Goal: Transaction & Acquisition: Purchase product/service

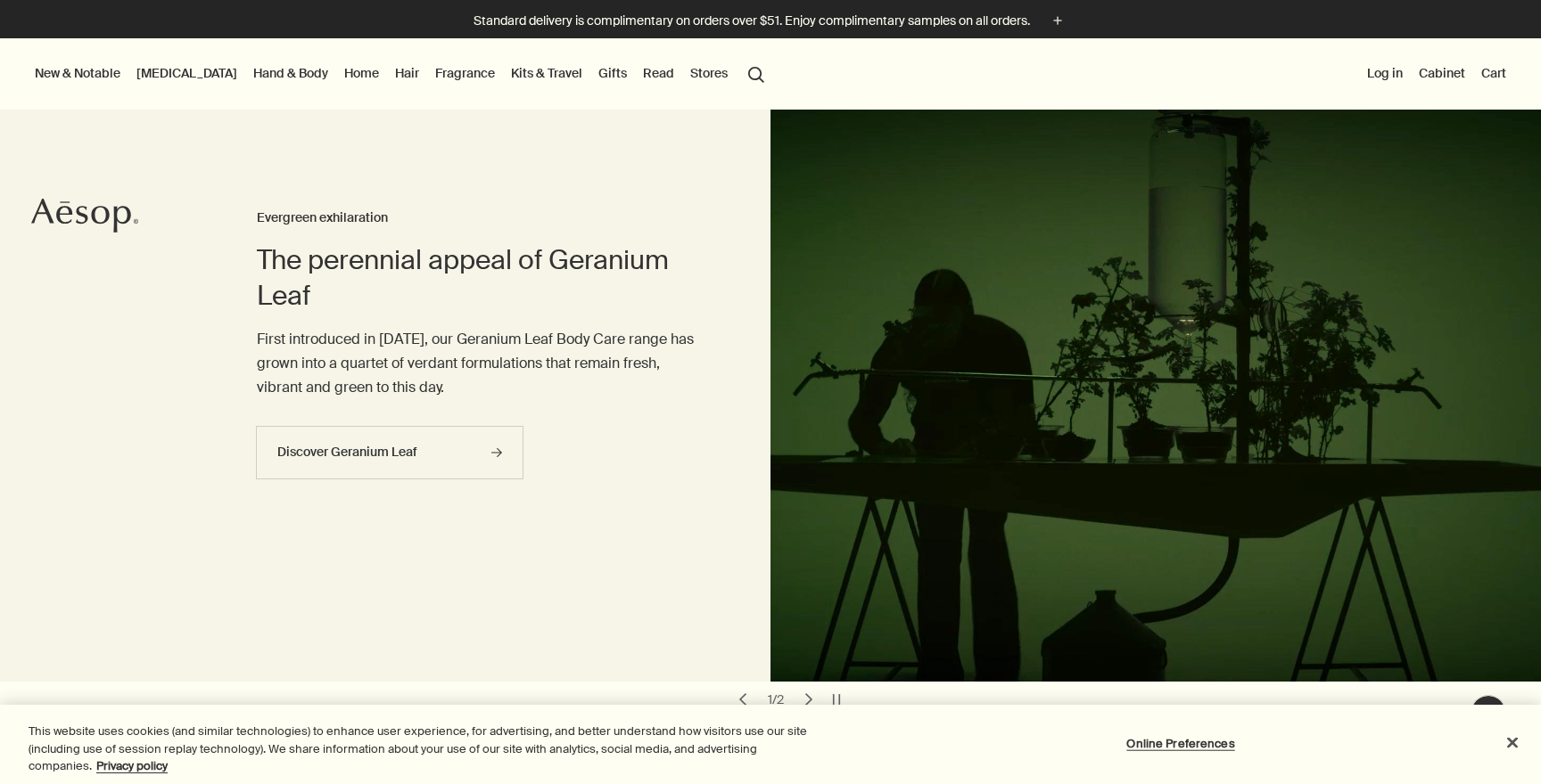
click at [179, 75] on link "Skin Care" at bounding box center [187, 73] width 108 height 23
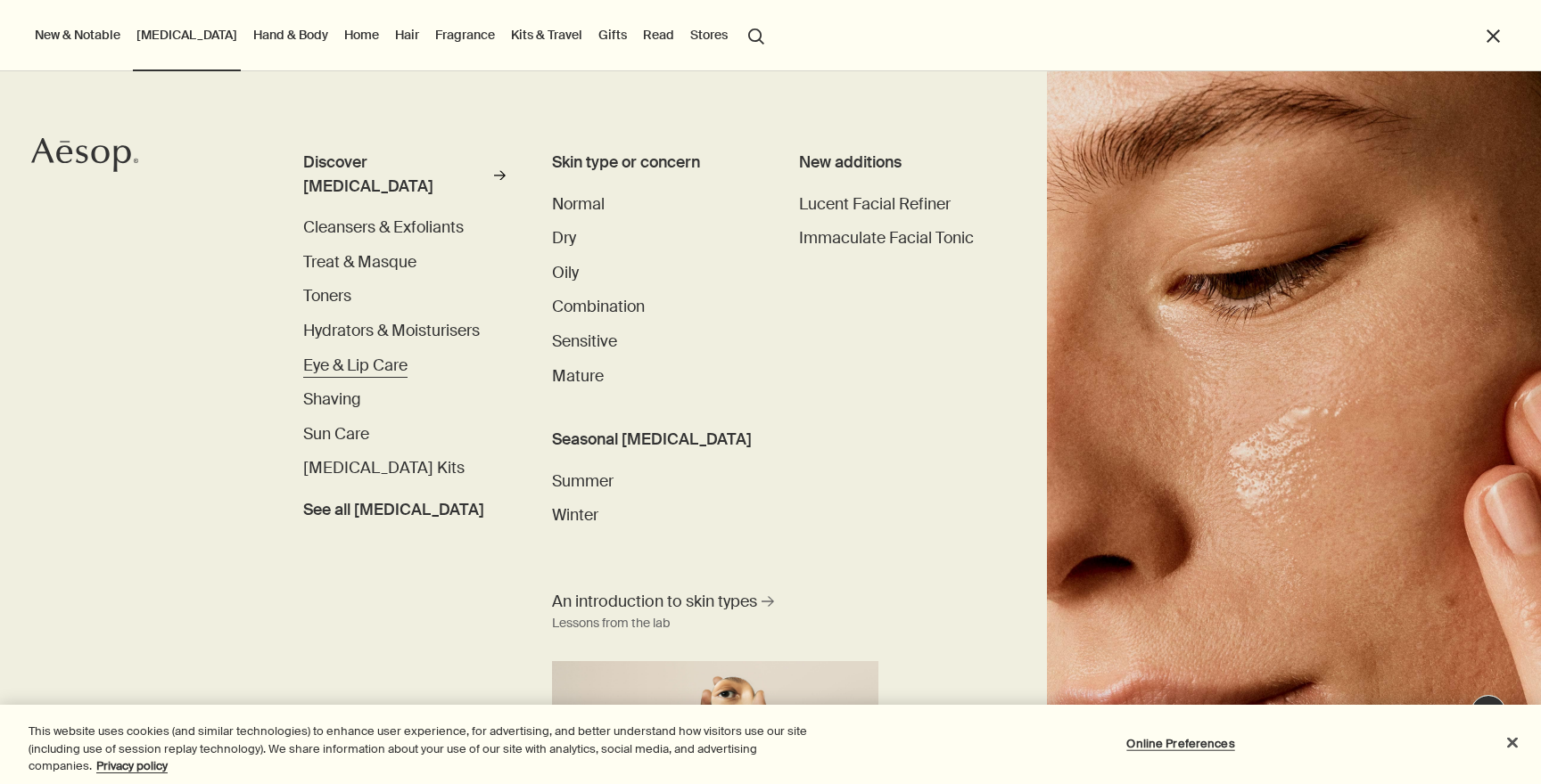
click at [332, 356] on span "Eye & Lip Care" at bounding box center [355, 366] width 105 height 21
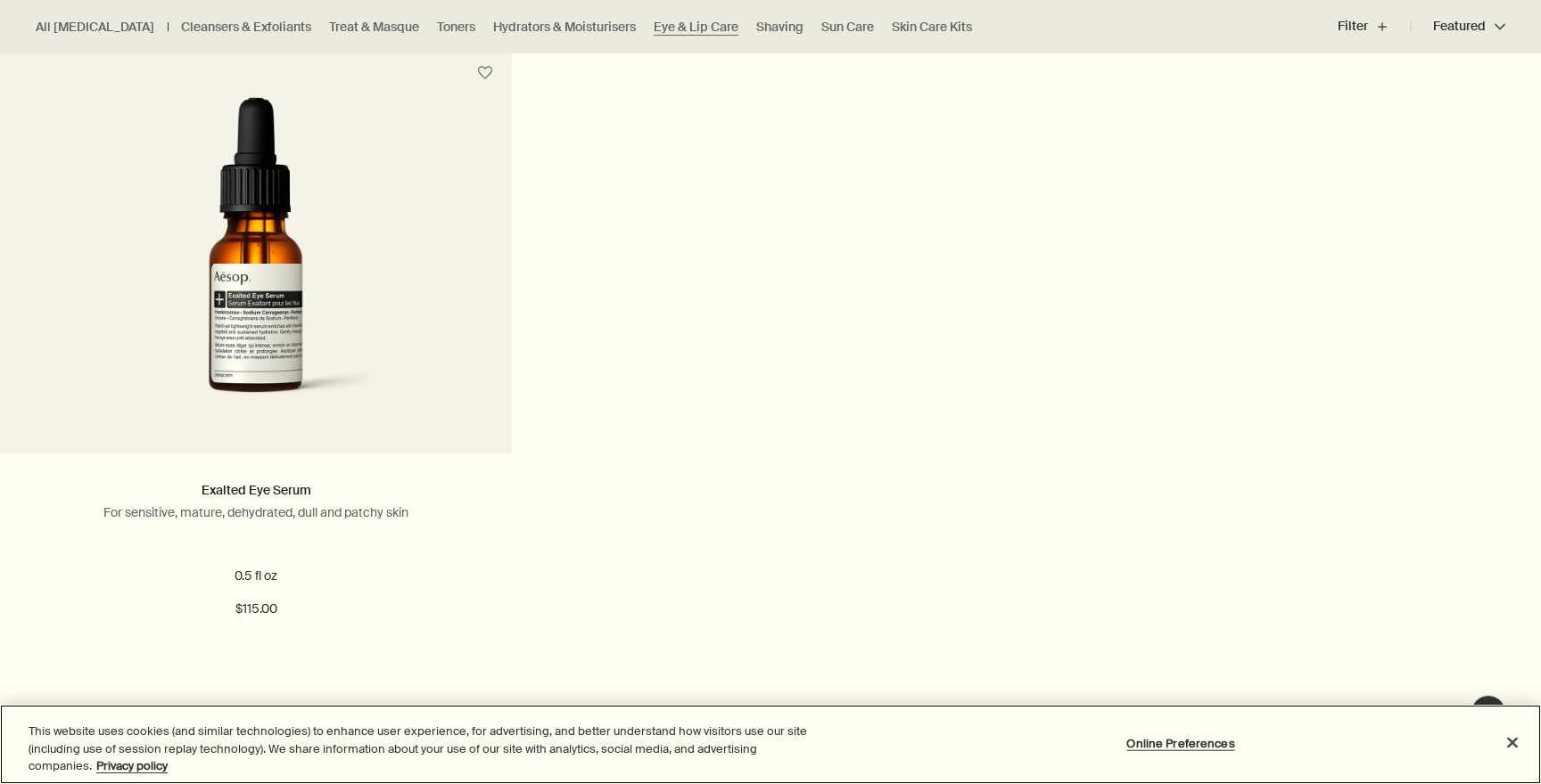
scroll to position [1166, 0]
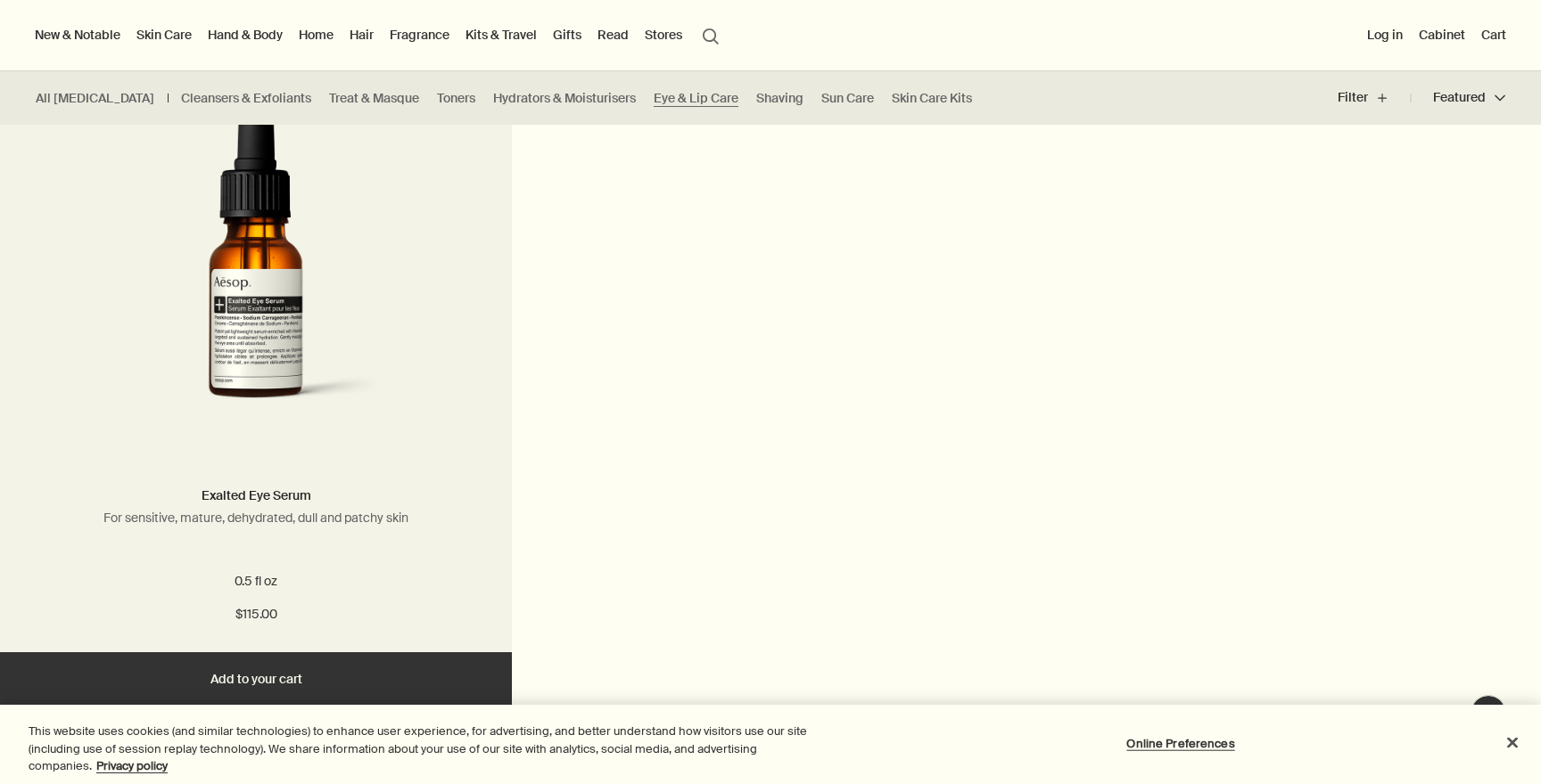
click at [332, 334] on img at bounding box center [255, 268] width 338 height 330
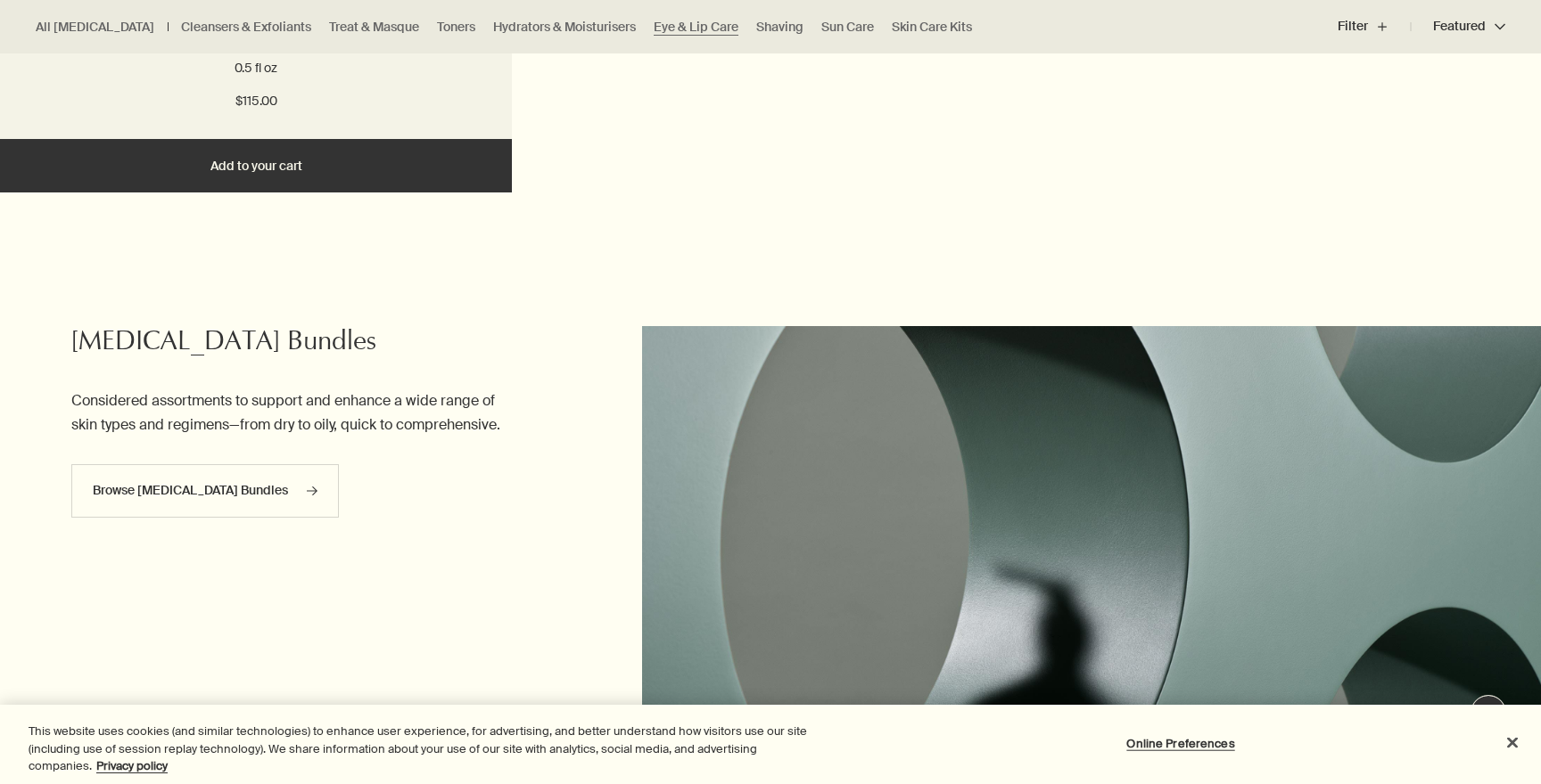
scroll to position [1466, 0]
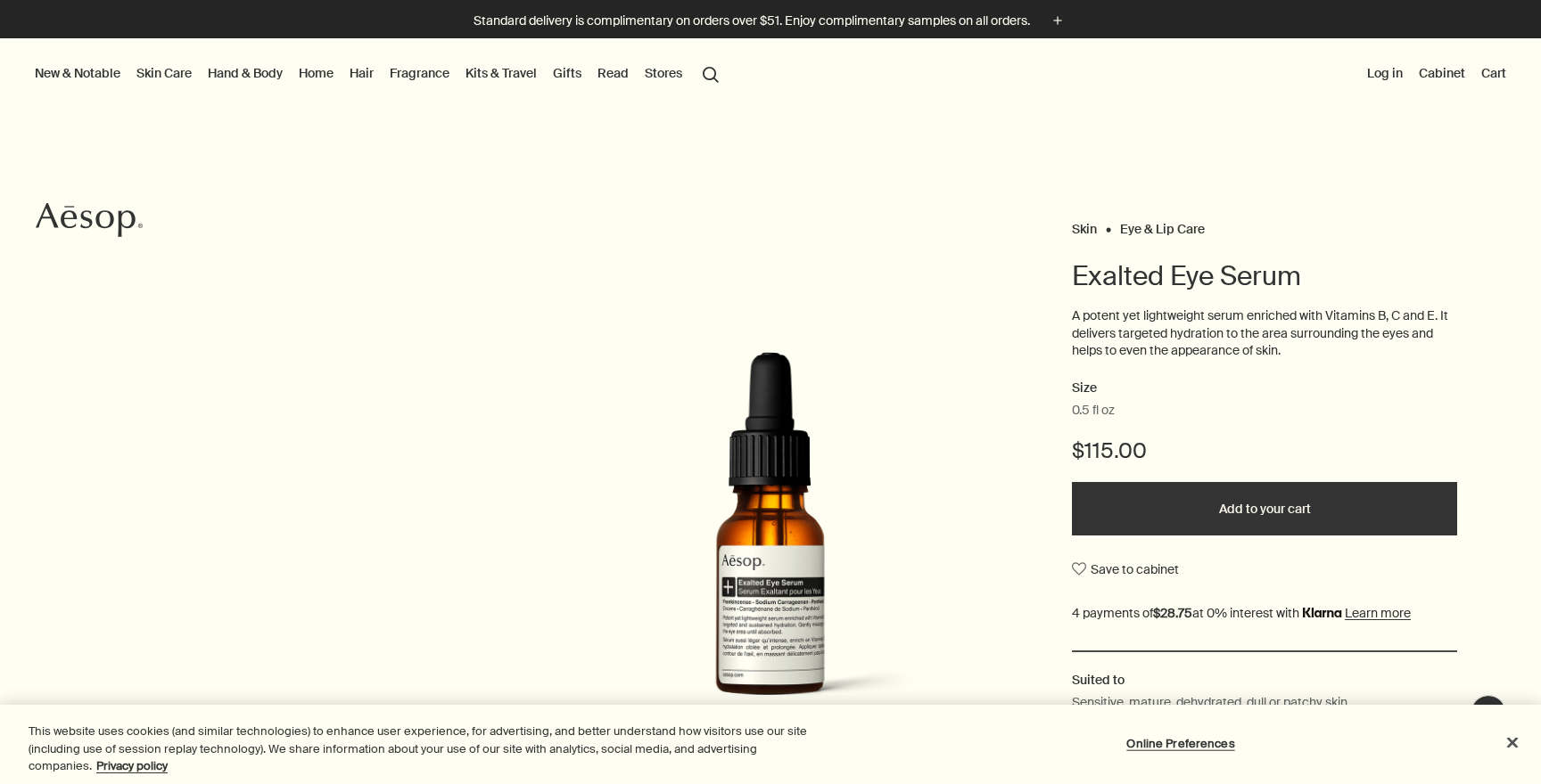
click at [158, 68] on link "Skin Care" at bounding box center [163, 73] width 62 height 23
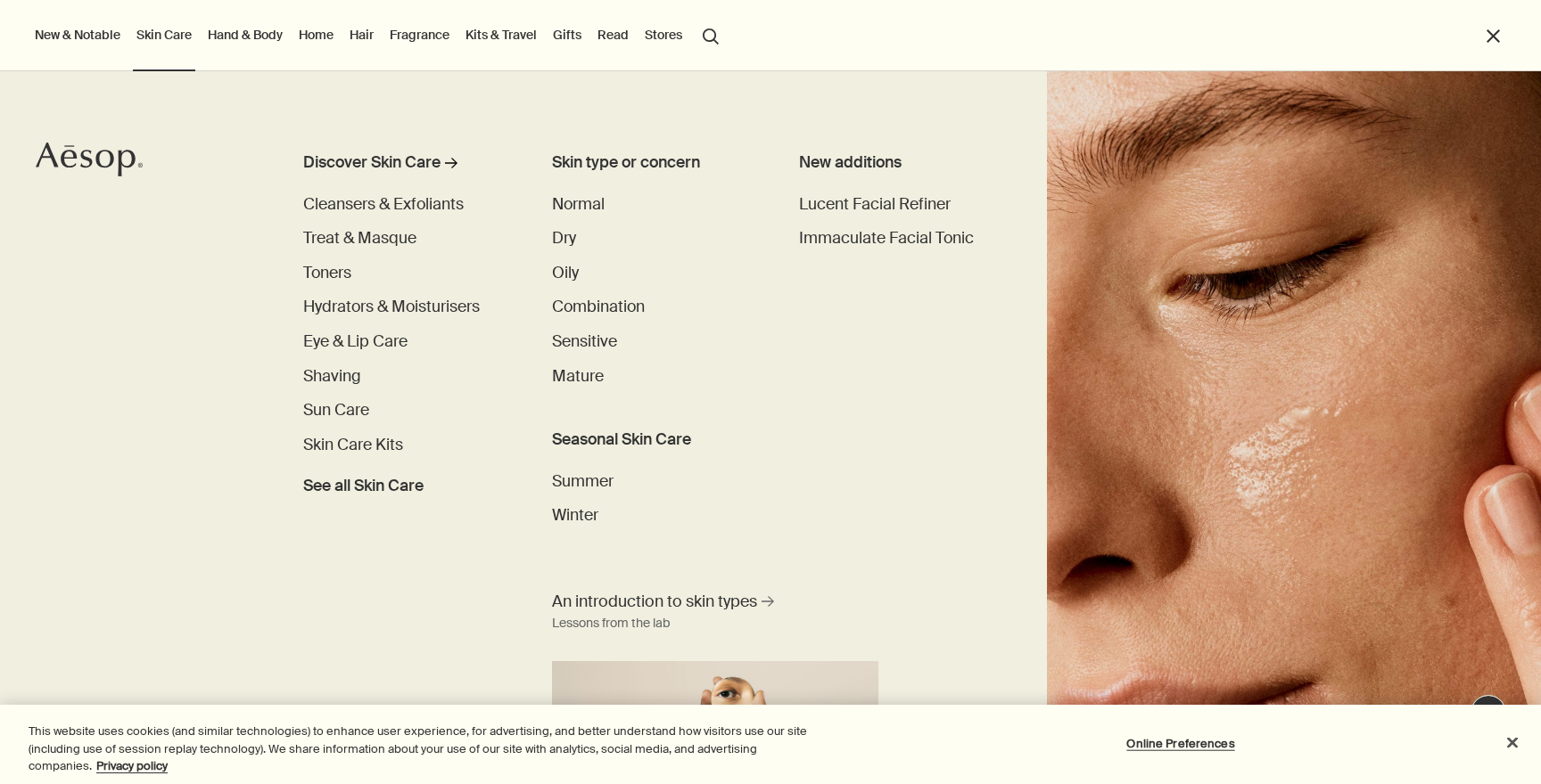
click at [224, 47] on li "Hand & Body Discover Hand & Body rightArrow Hand Washes & Balms Bar Soaps Body …" at bounding box center [244, 35] width 82 height 71
click at [234, 33] on link "Hand & Body" at bounding box center [244, 35] width 82 height 23
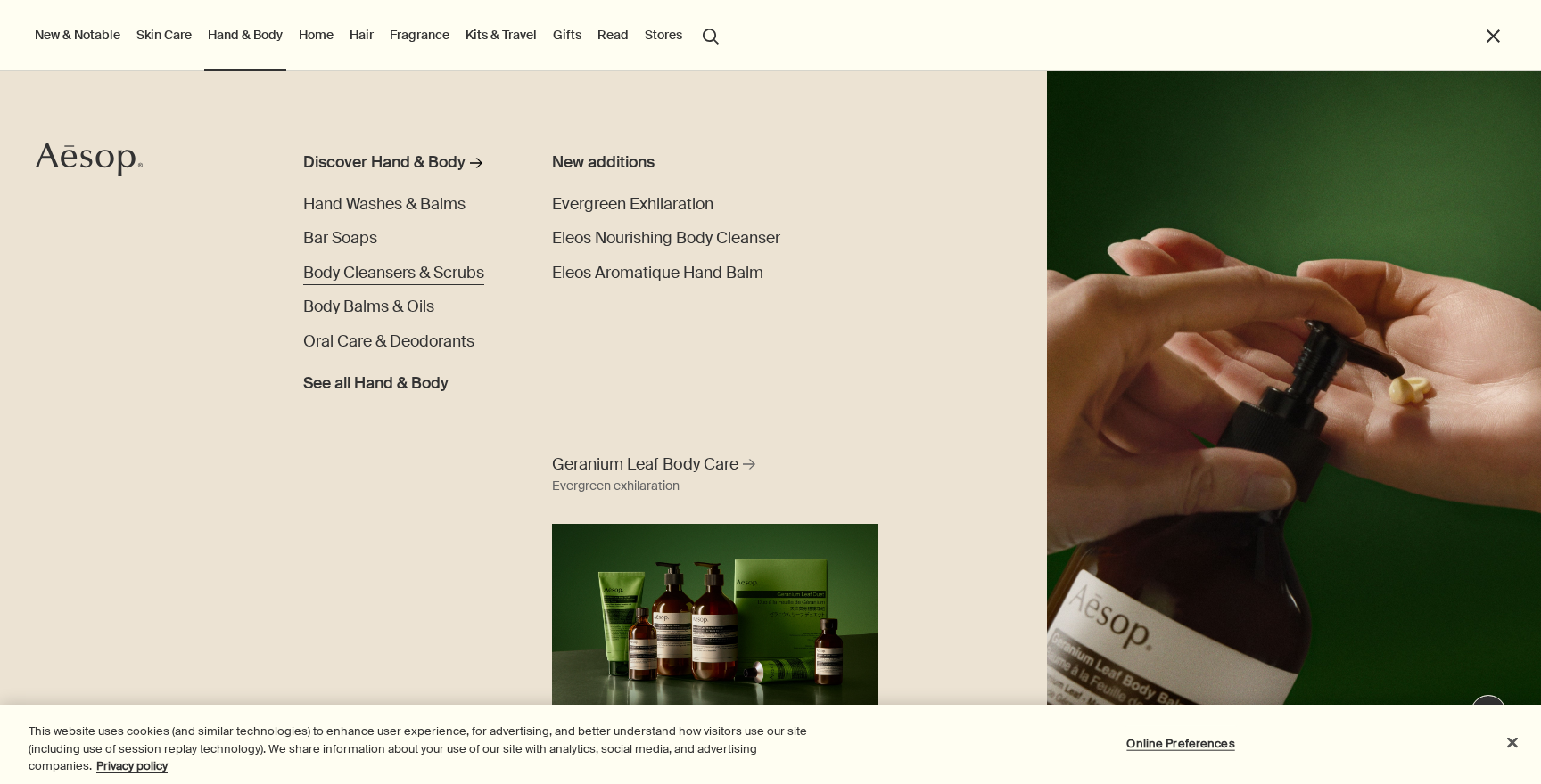
click at [312, 266] on span "Body Cleansers & Scrubs" at bounding box center [393, 273] width 181 height 21
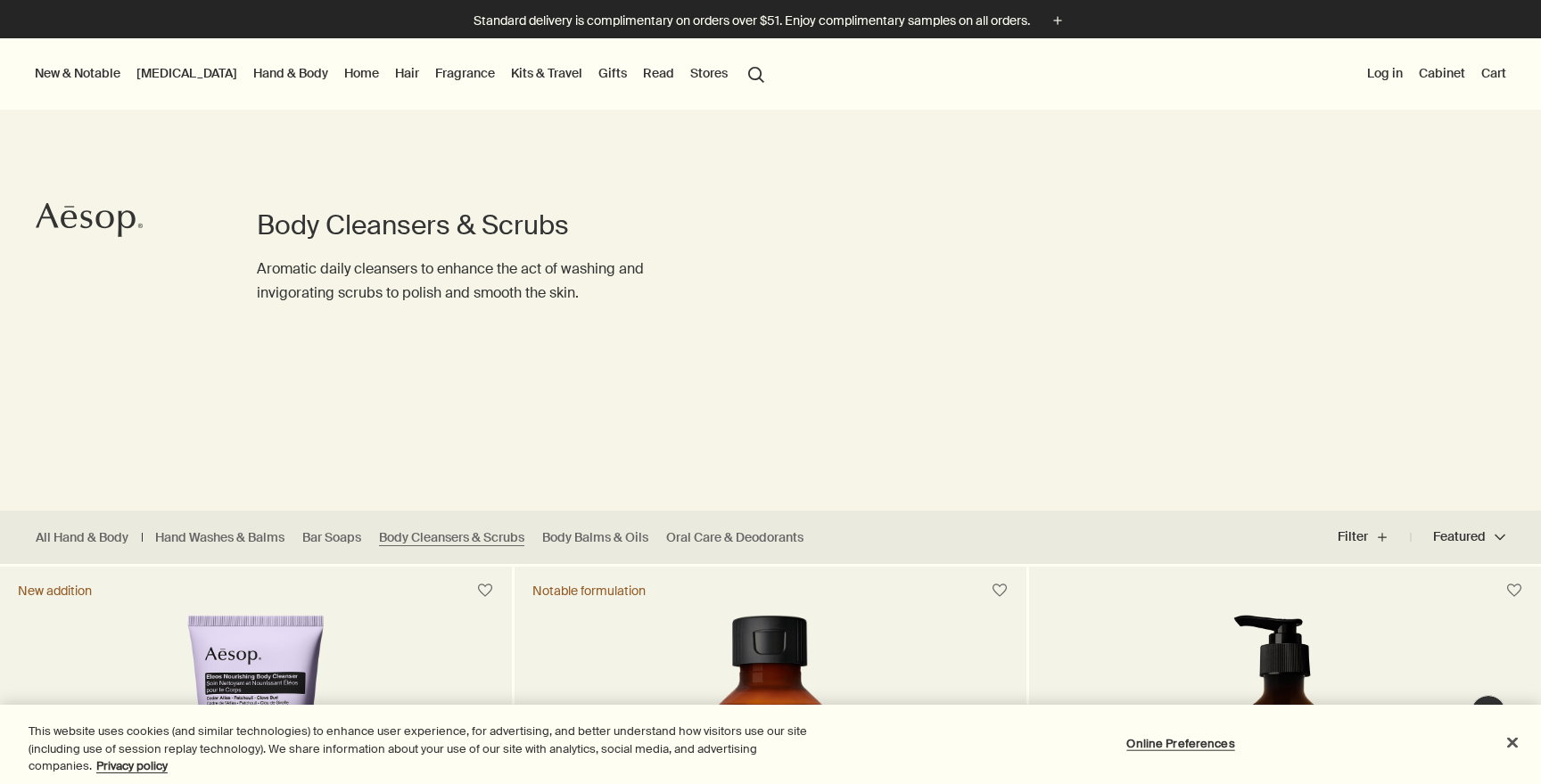
click at [153, 73] on link "Skin Care" at bounding box center [187, 73] width 108 height 23
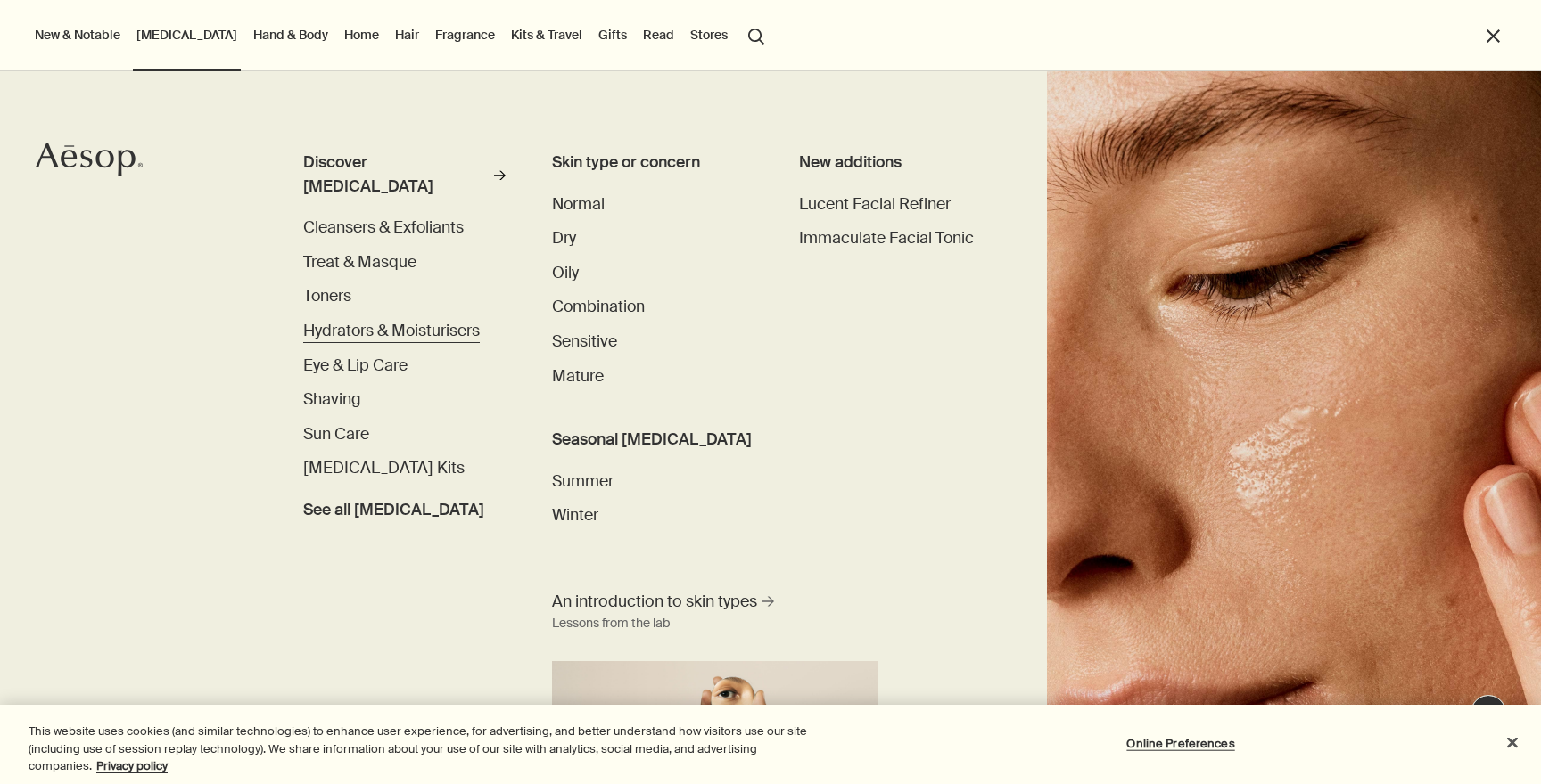
click at [334, 321] on span "Hydrators & Moisturisers" at bounding box center [391, 331] width 177 height 21
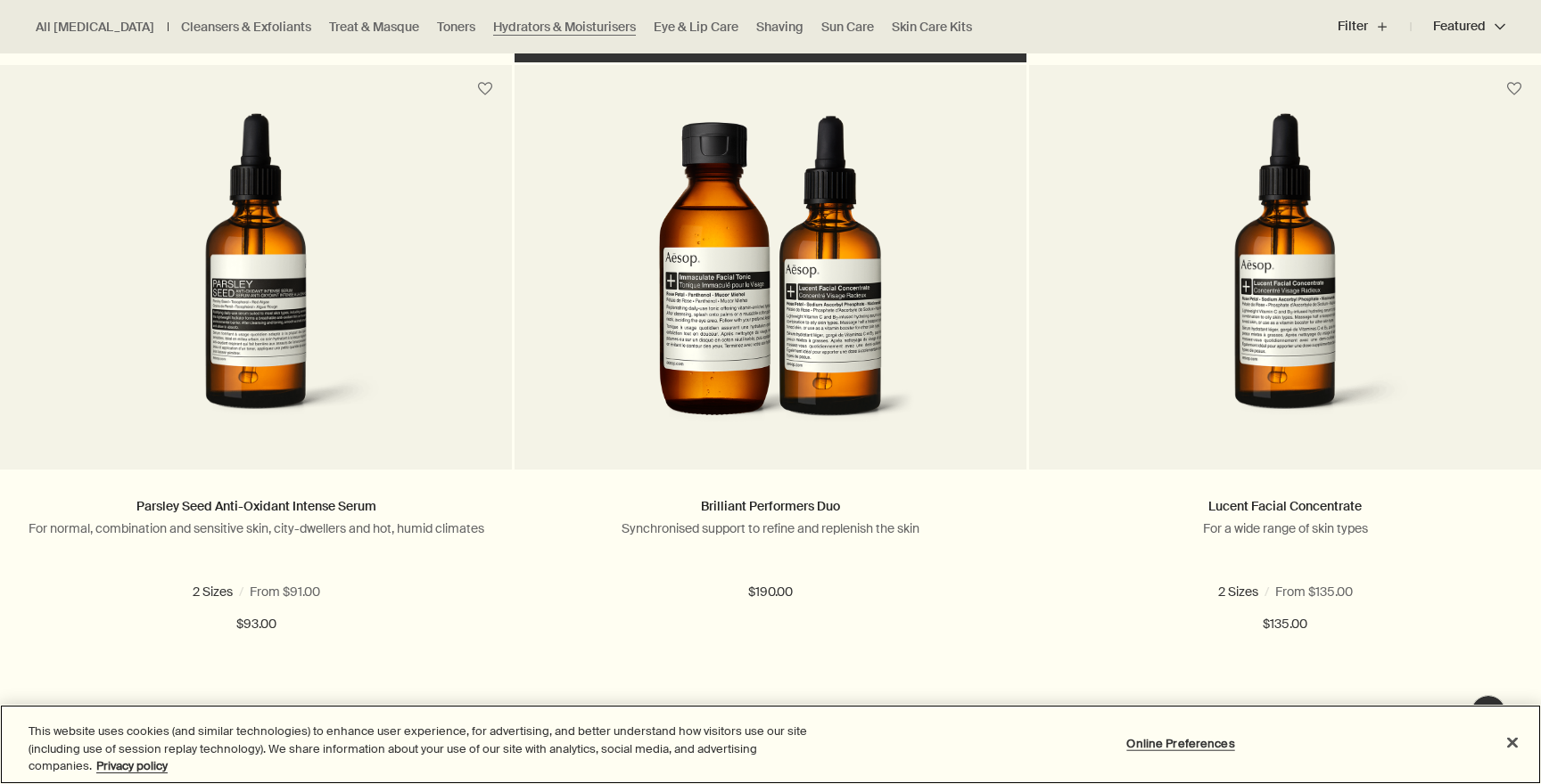
scroll to position [1149, 0]
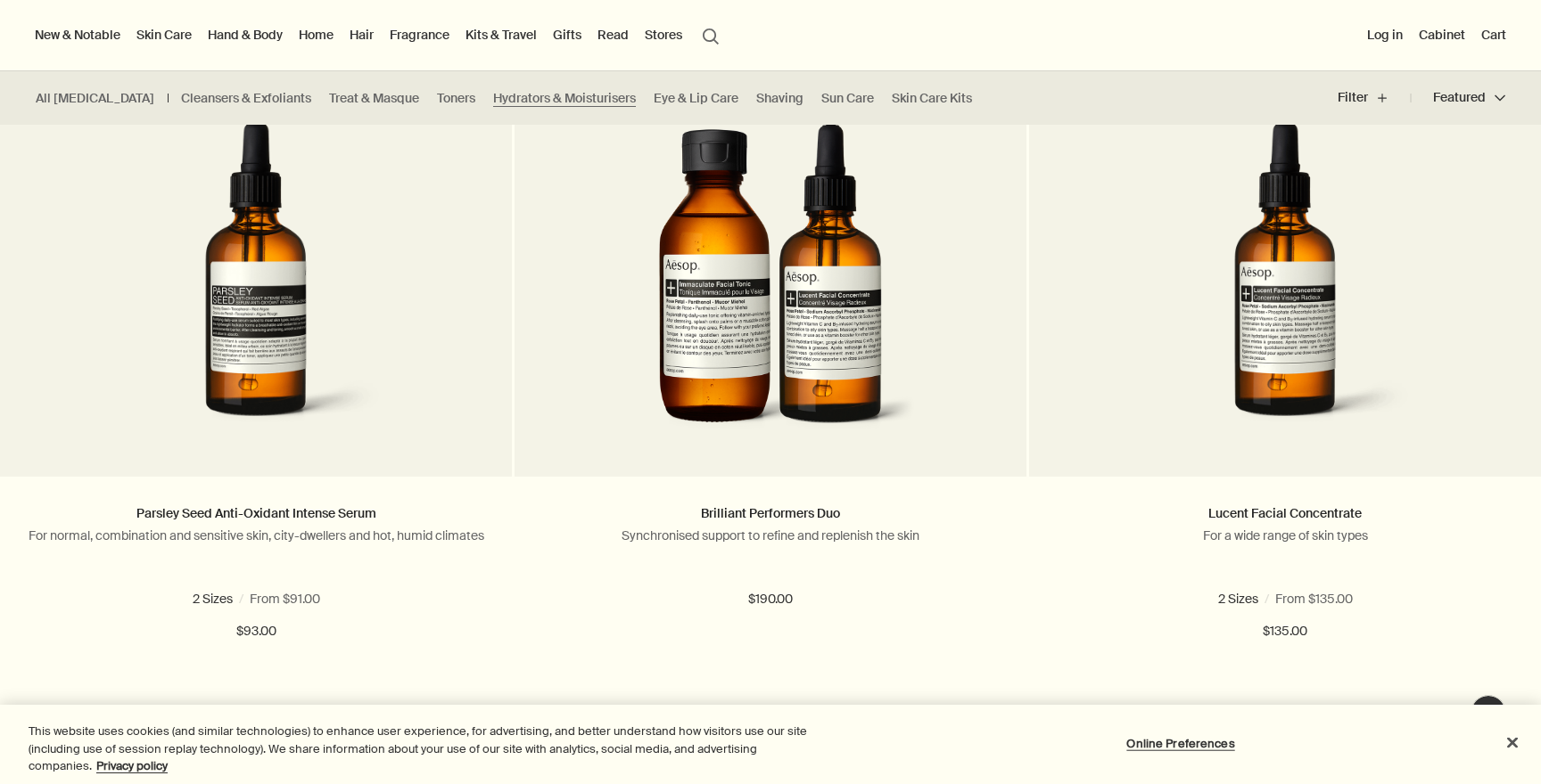
click at [171, 34] on link "Skin Care" at bounding box center [163, 35] width 62 height 23
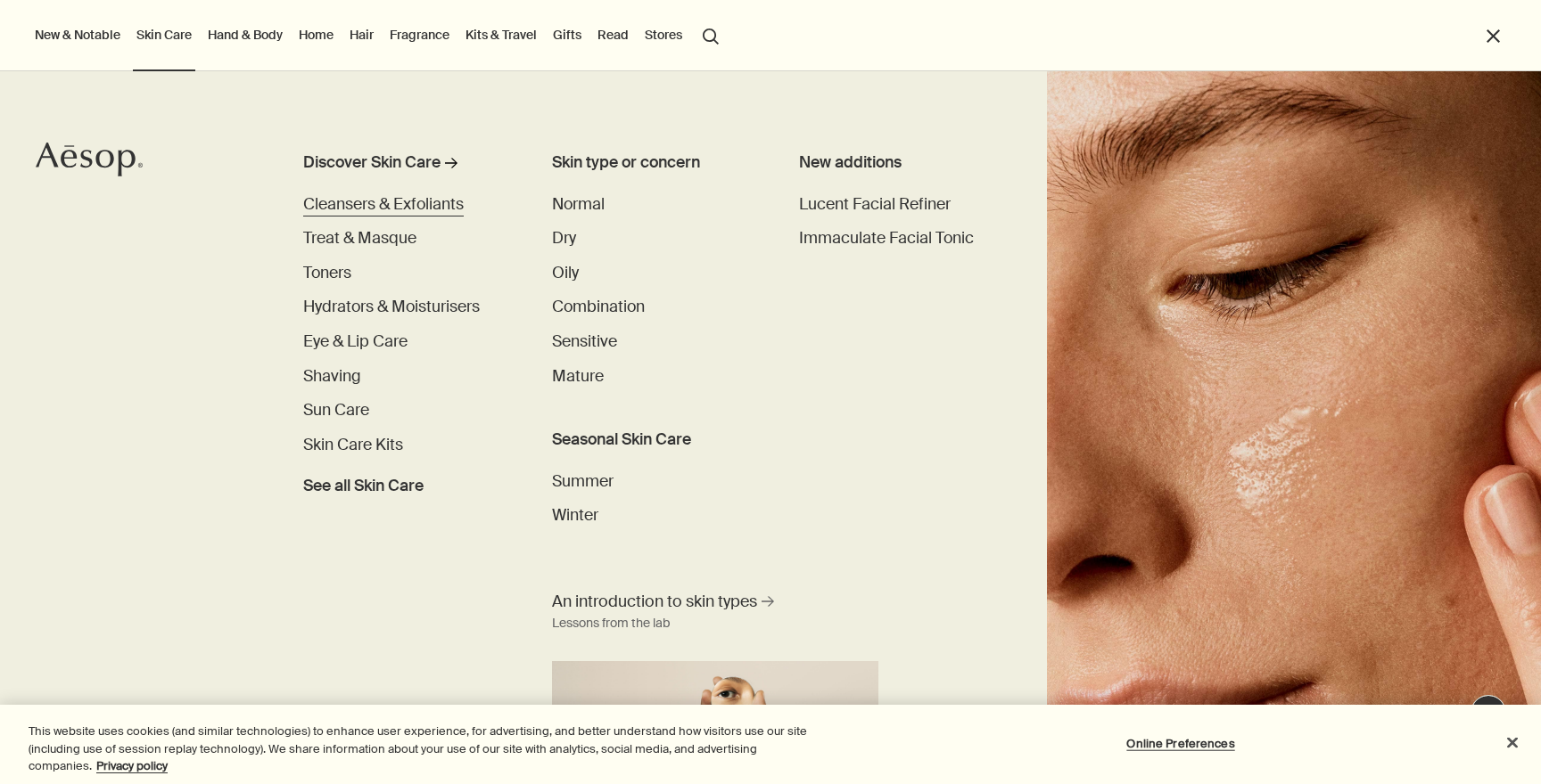
click at [350, 205] on span "Cleansers & Exfoliants" at bounding box center [383, 205] width 161 height 21
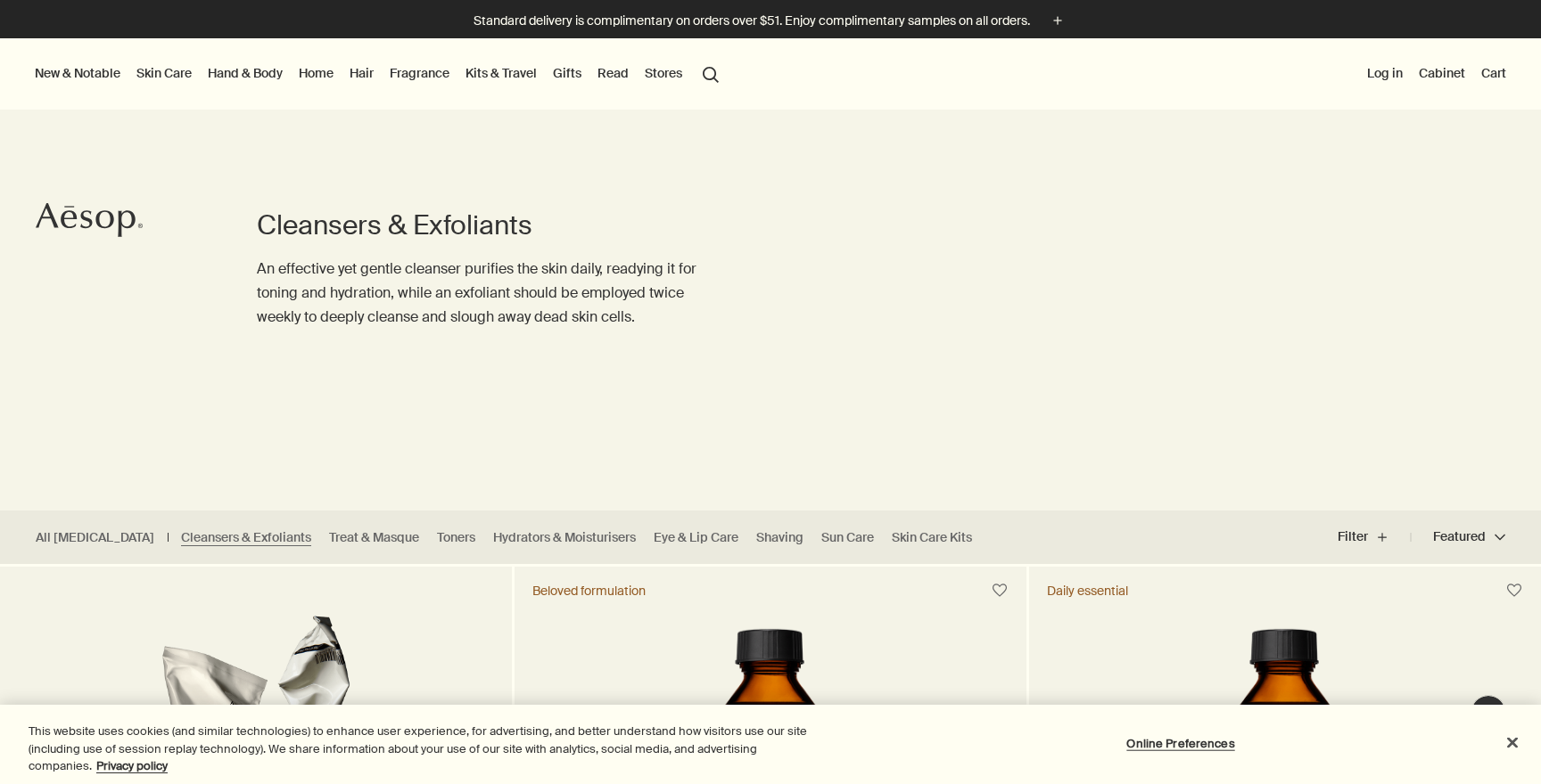
click at [186, 79] on link "Skin Care" at bounding box center [163, 73] width 62 height 23
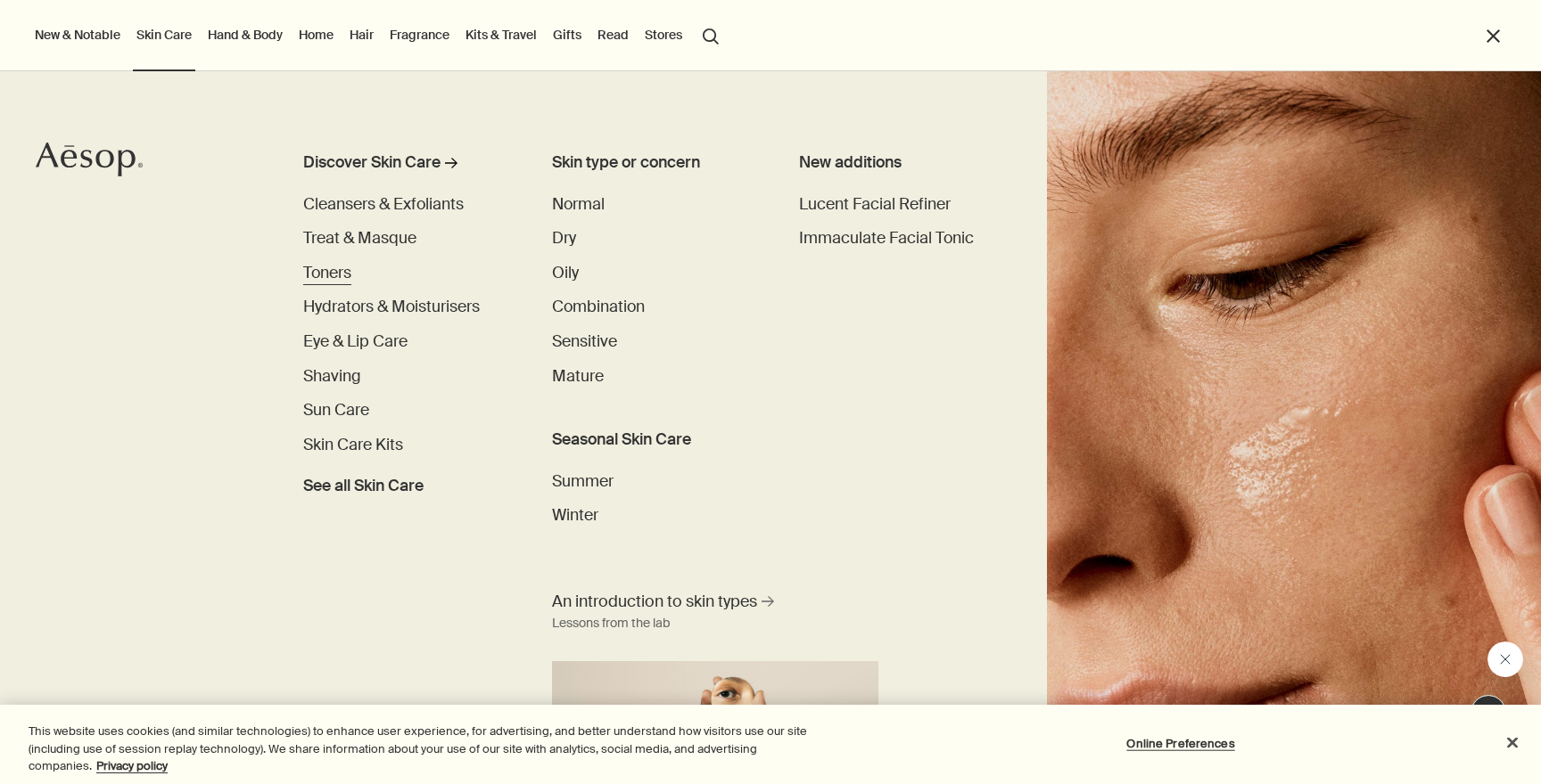
click at [328, 269] on span "Toners" at bounding box center [326, 273] width 48 height 21
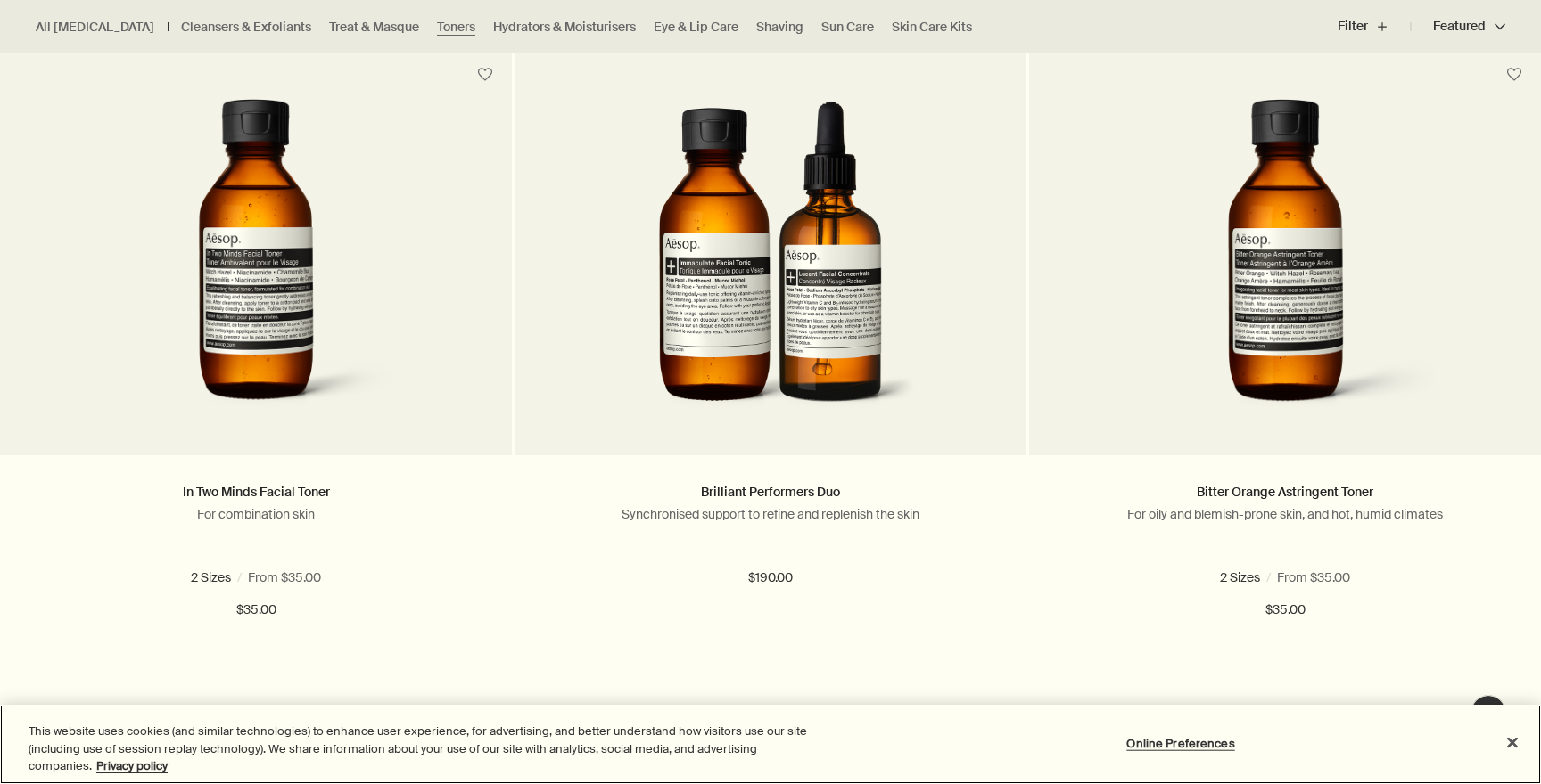
scroll to position [1172, 0]
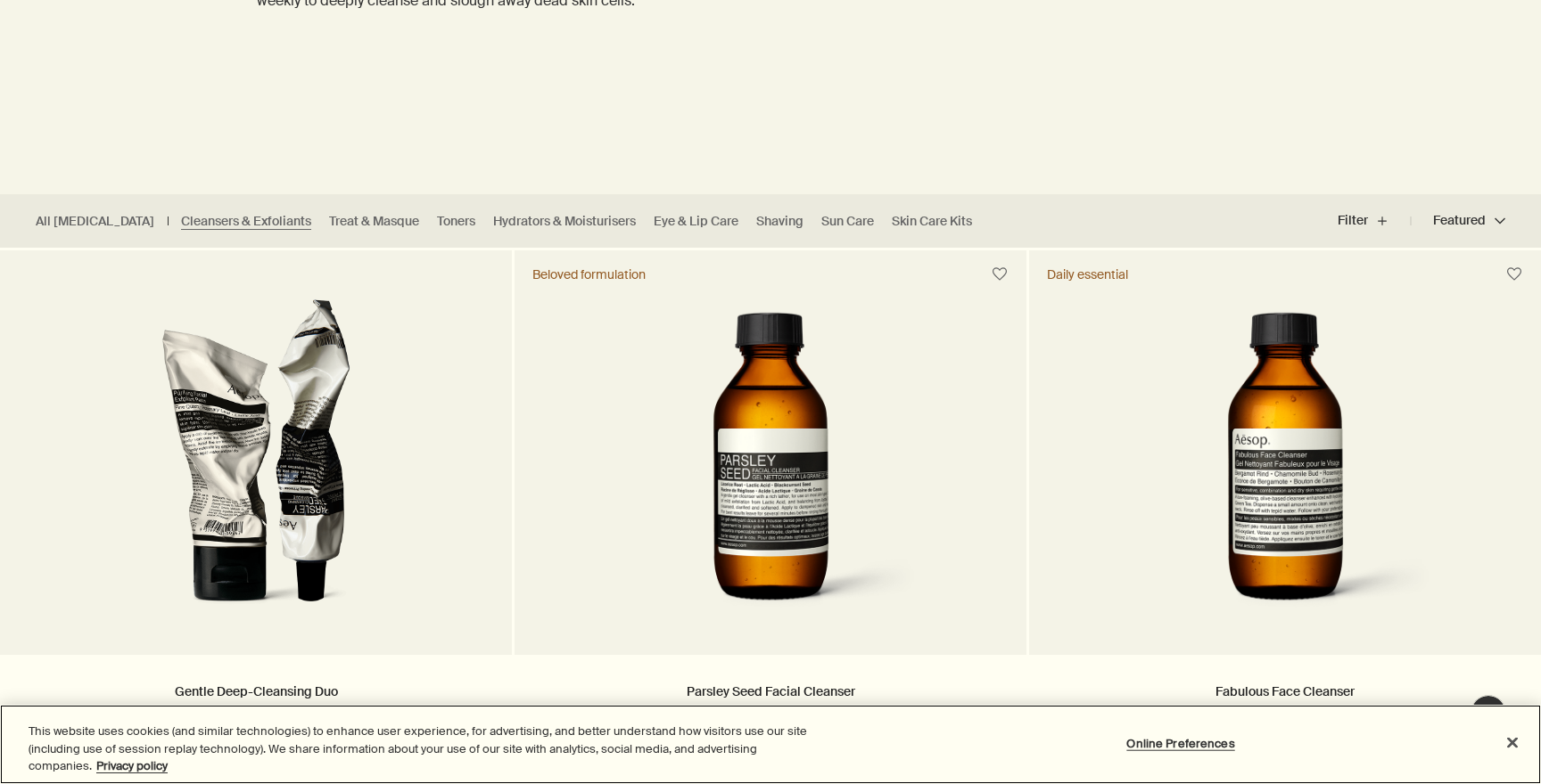
scroll to position [261, 0]
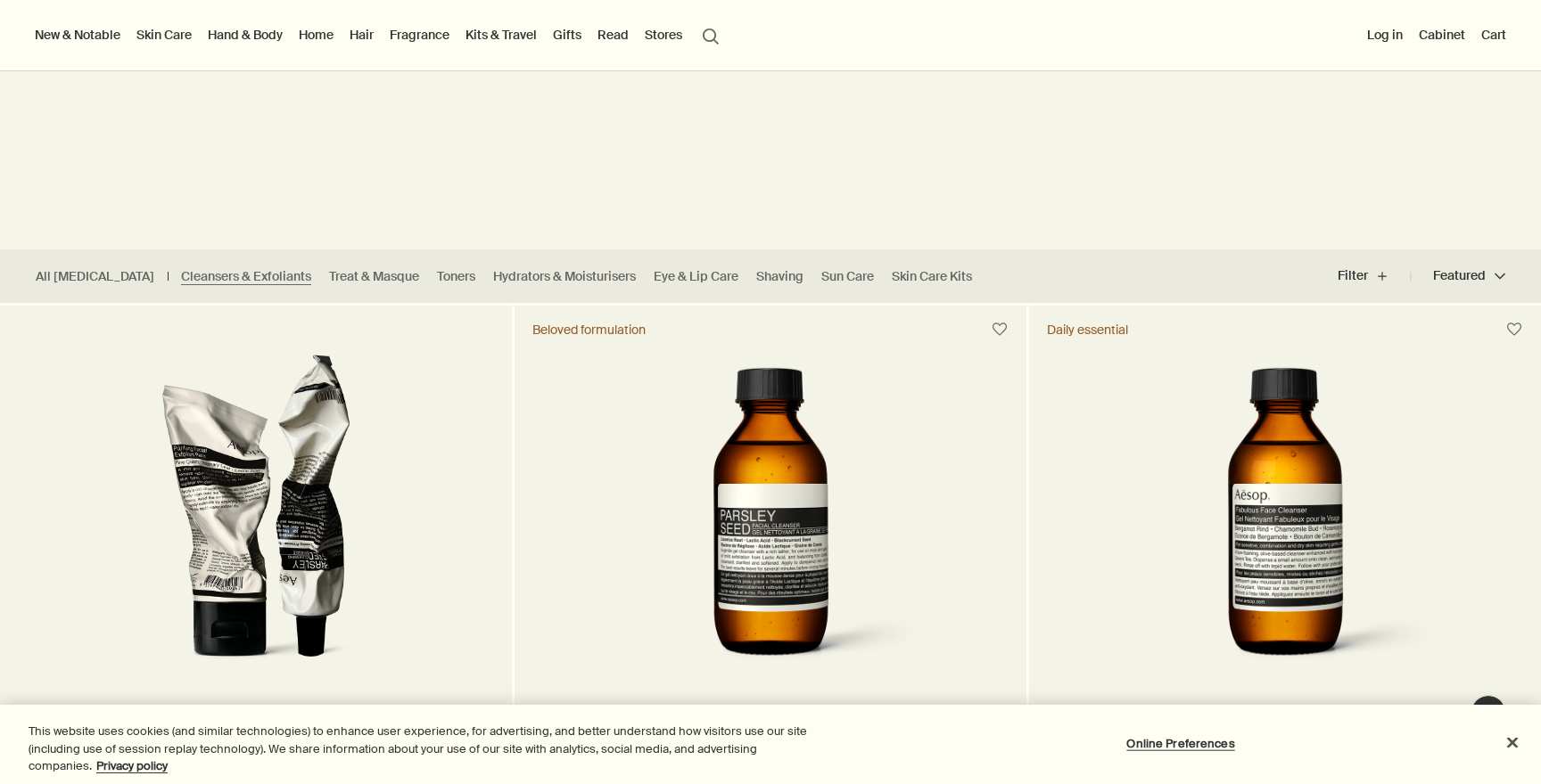
click at [185, 32] on link "Skin Care" at bounding box center [163, 35] width 62 height 23
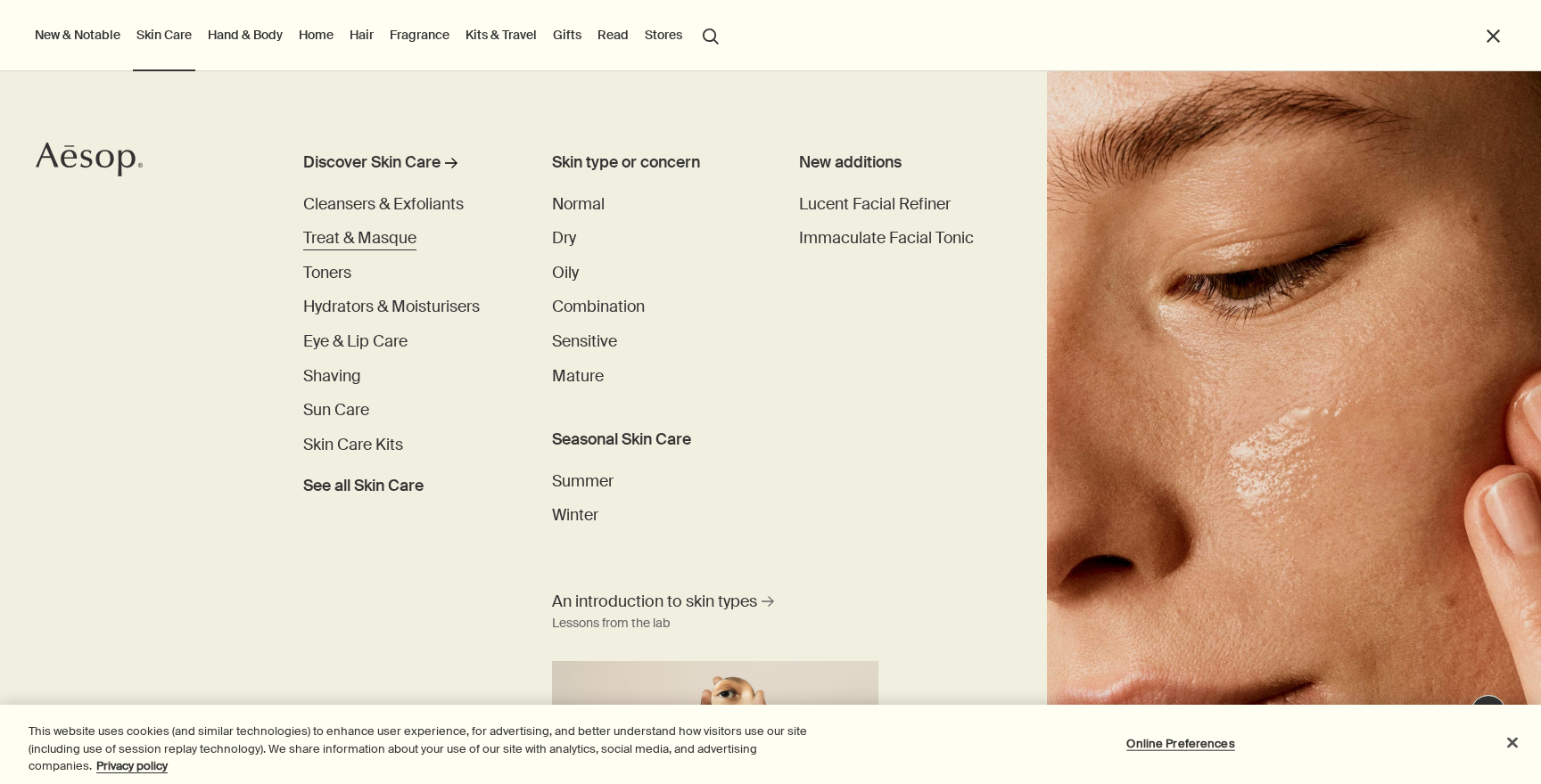
click at [341, 229] on span "Treat & Masque" at bounding box center [360, 238] width 114 height 21
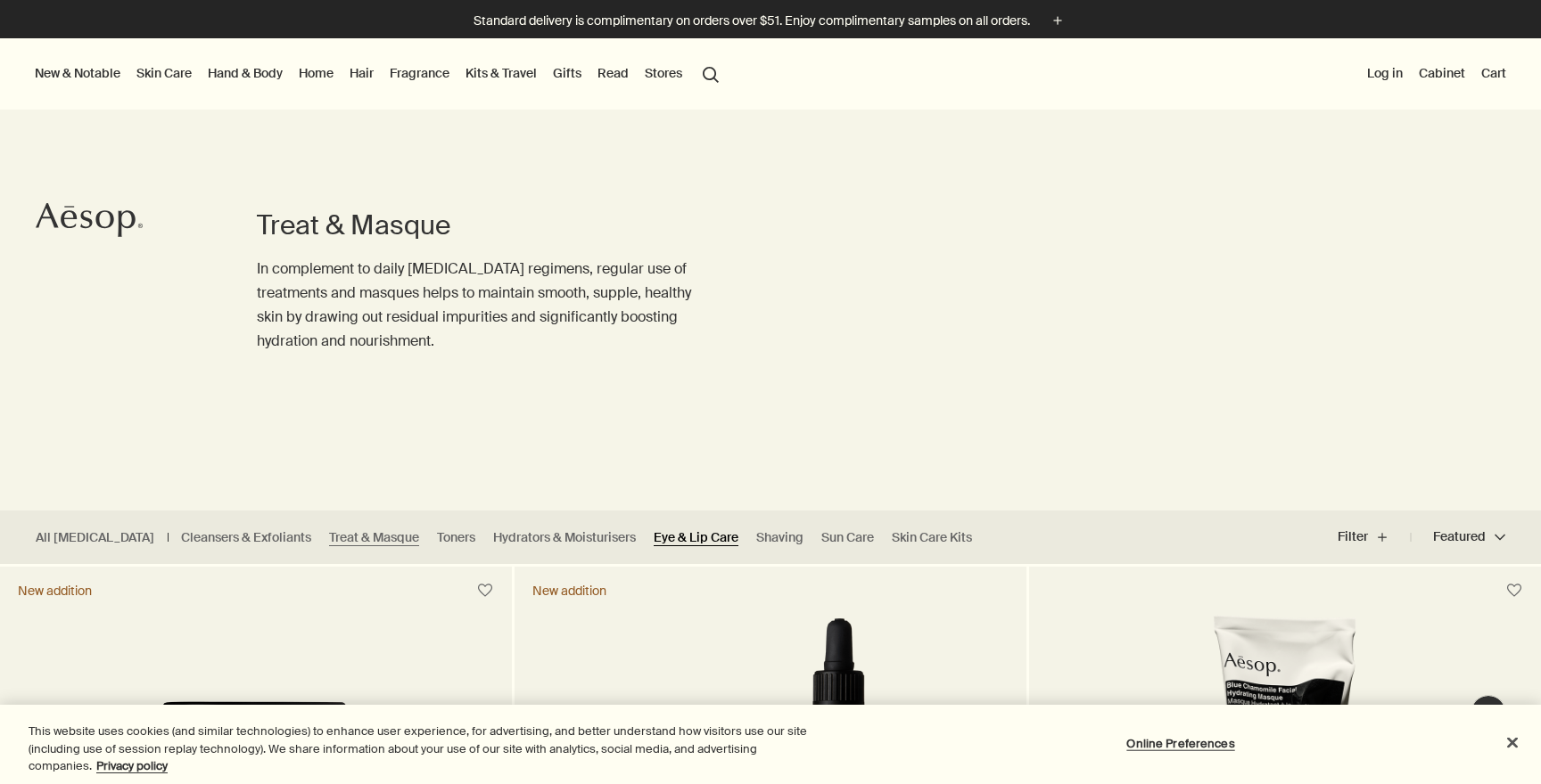
click at [659, 540] on link "Eye & Lip Care" at bounding box center [696, 537] width 85 height 17
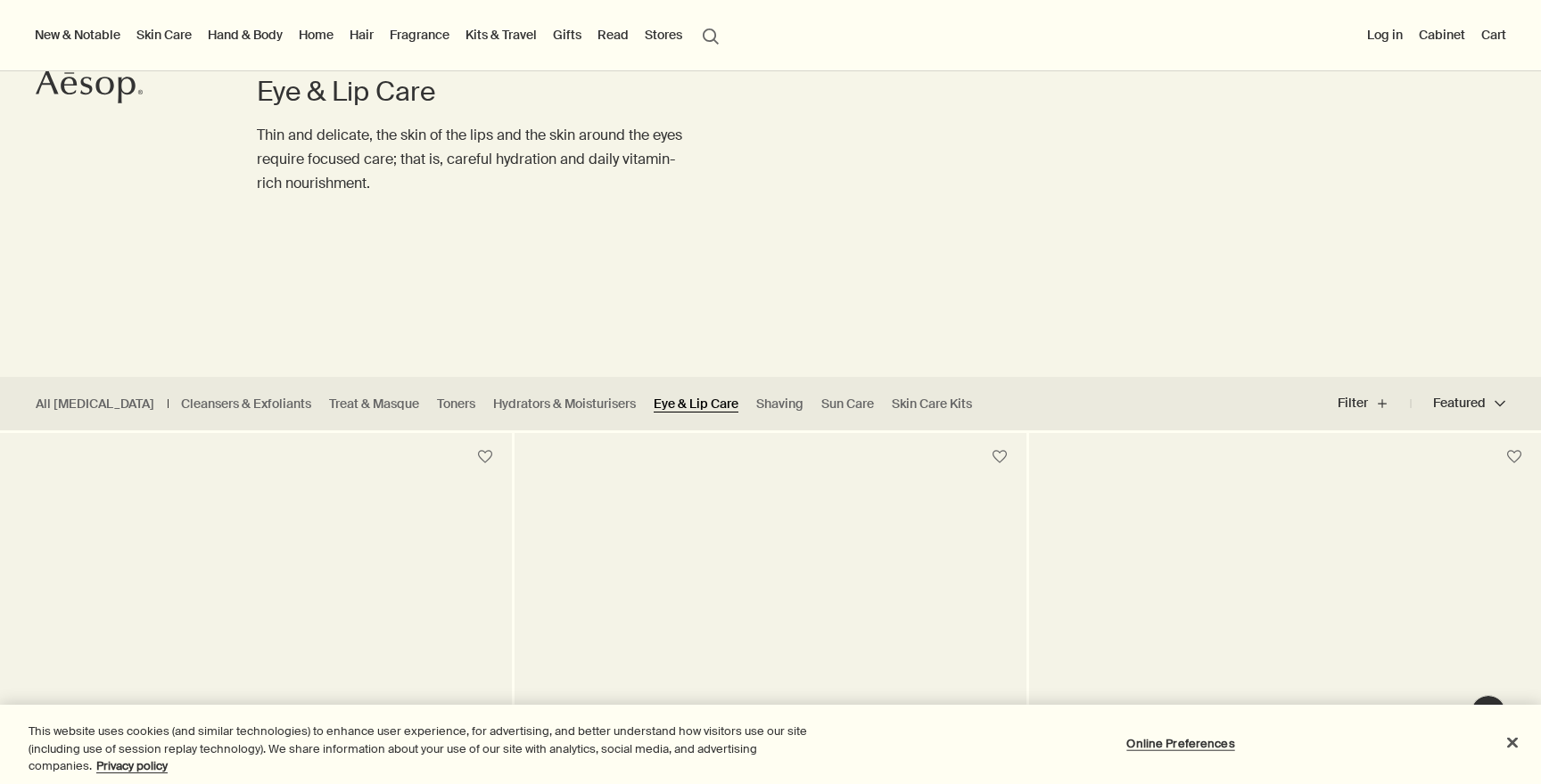
scroll to position [132, 0]
click at [218, 402] on link "Cleansers & Exfoliants" at bounding box center [246, 406] width 130 height 17
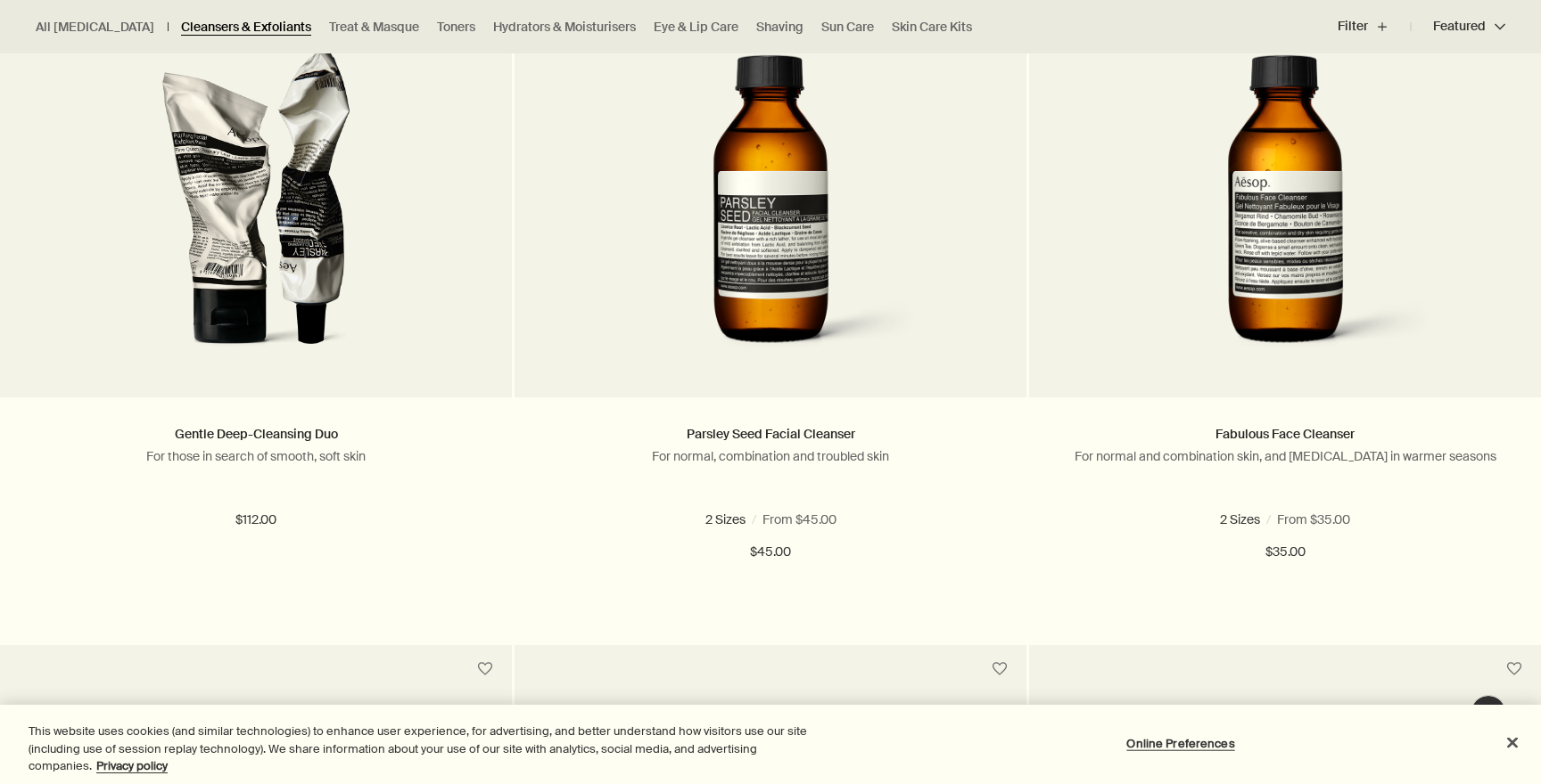
scroll to position [575, 0]
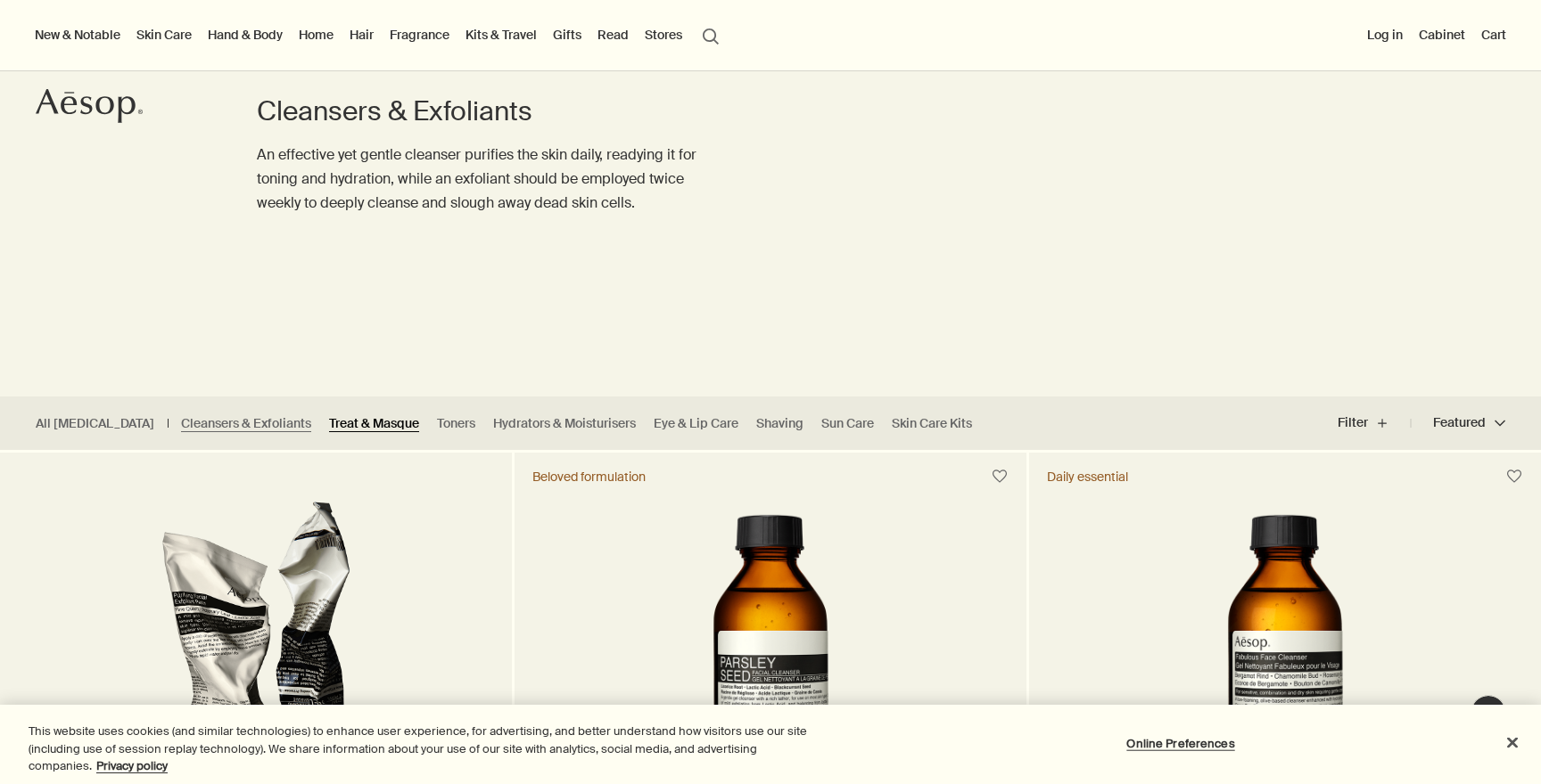
click at [329, 424] on link "Treat & Masque" at bounding box center [374, 424] width 90 height 17
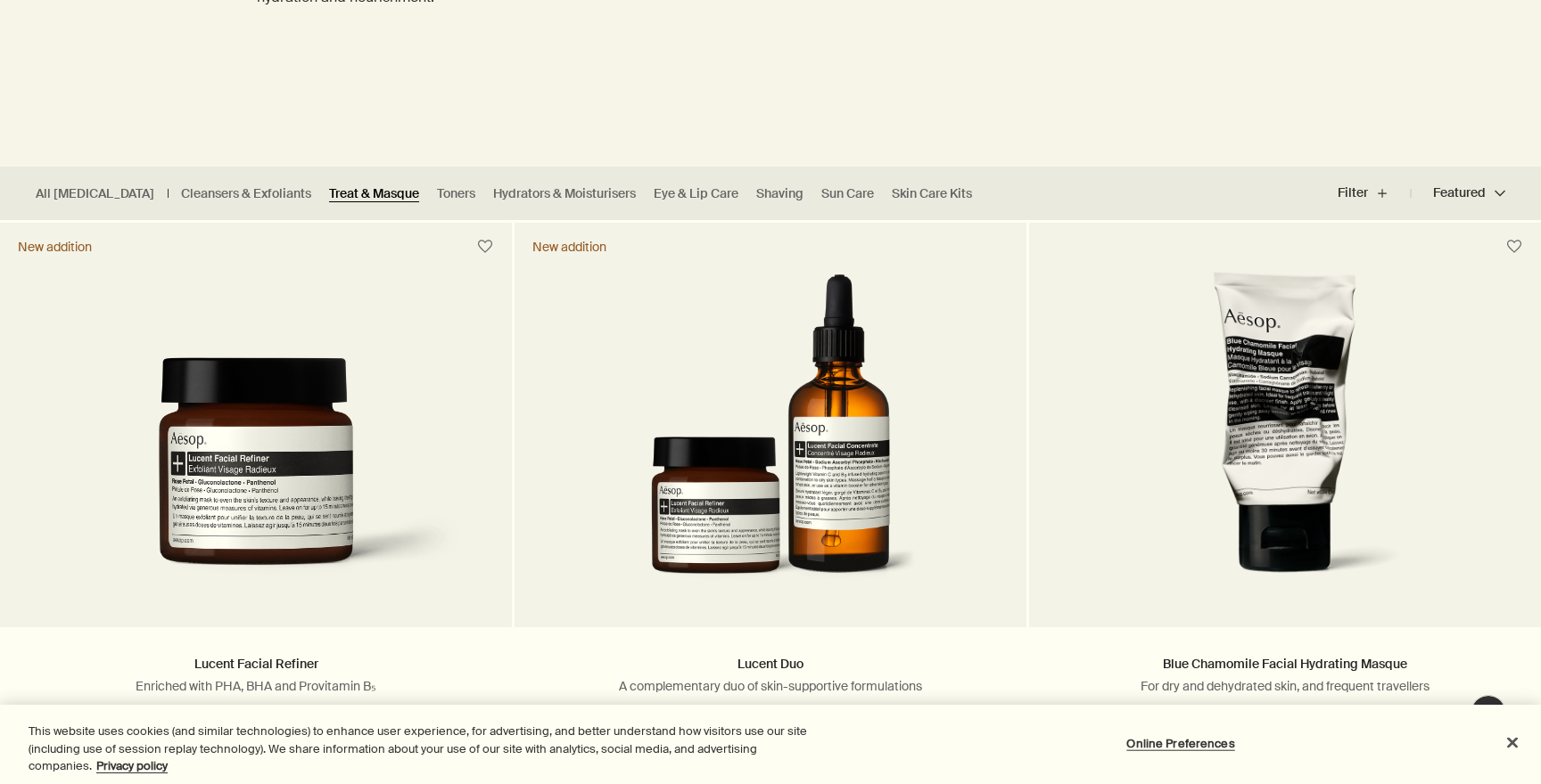
scroll to position [347, 0]
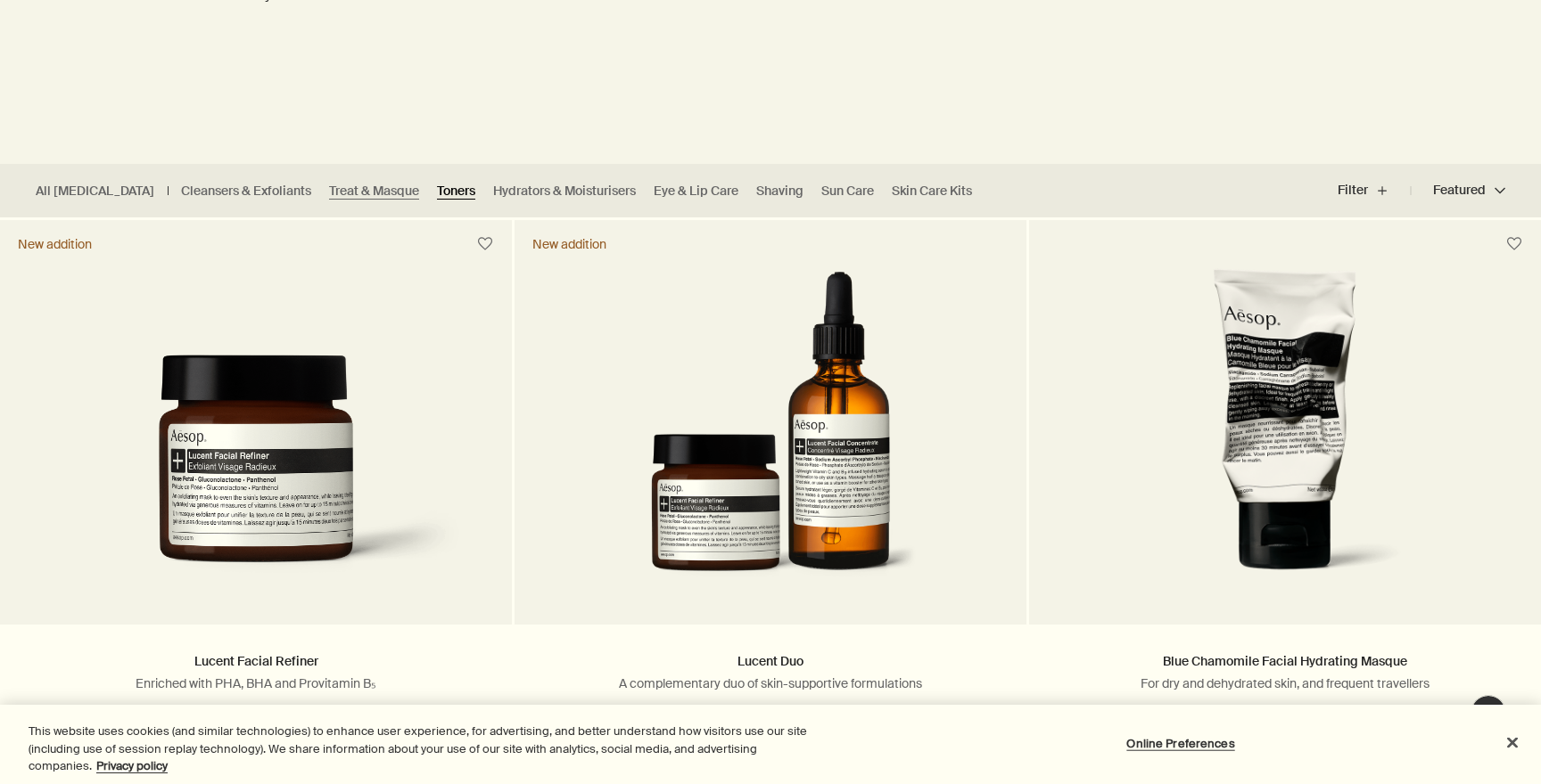
click at [437, 188] on link "Toners" at bounding box center [456, 191] width 39 height 17
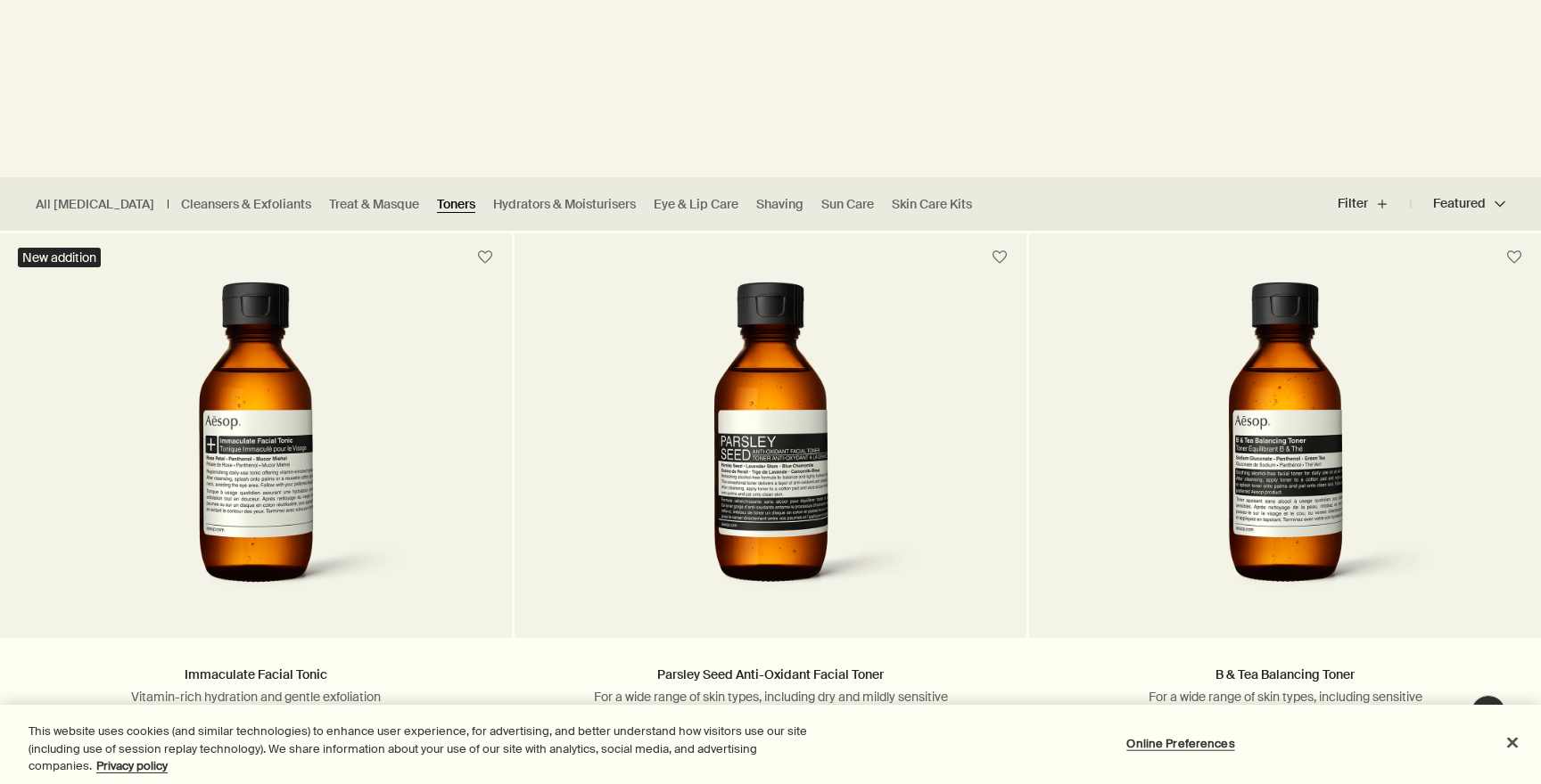
scroll to position [334, 0]
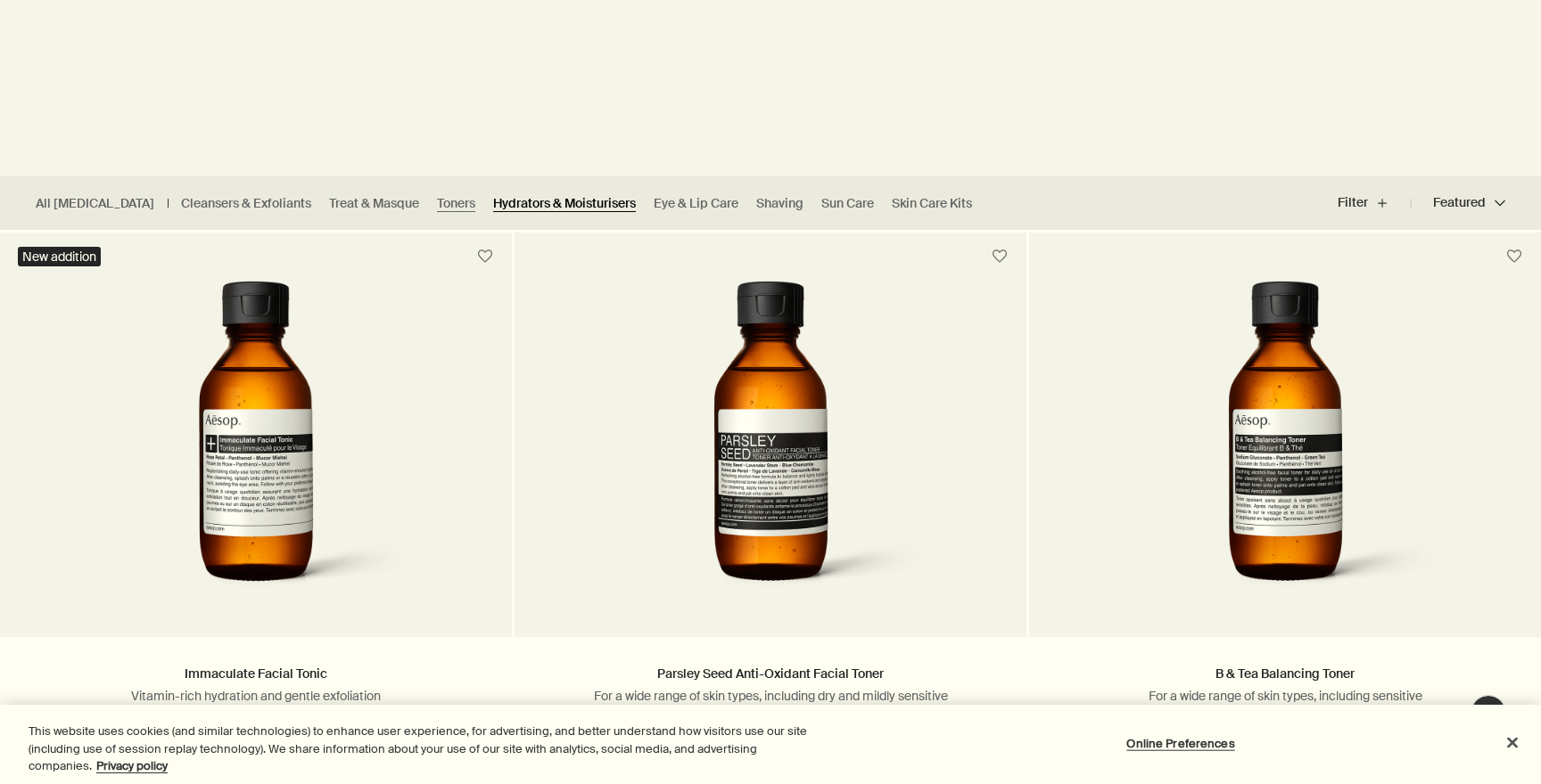
click at [493, 197] on link "Hydrators & Moisturisers" at bounding box center [564, 204] width 142 height 17
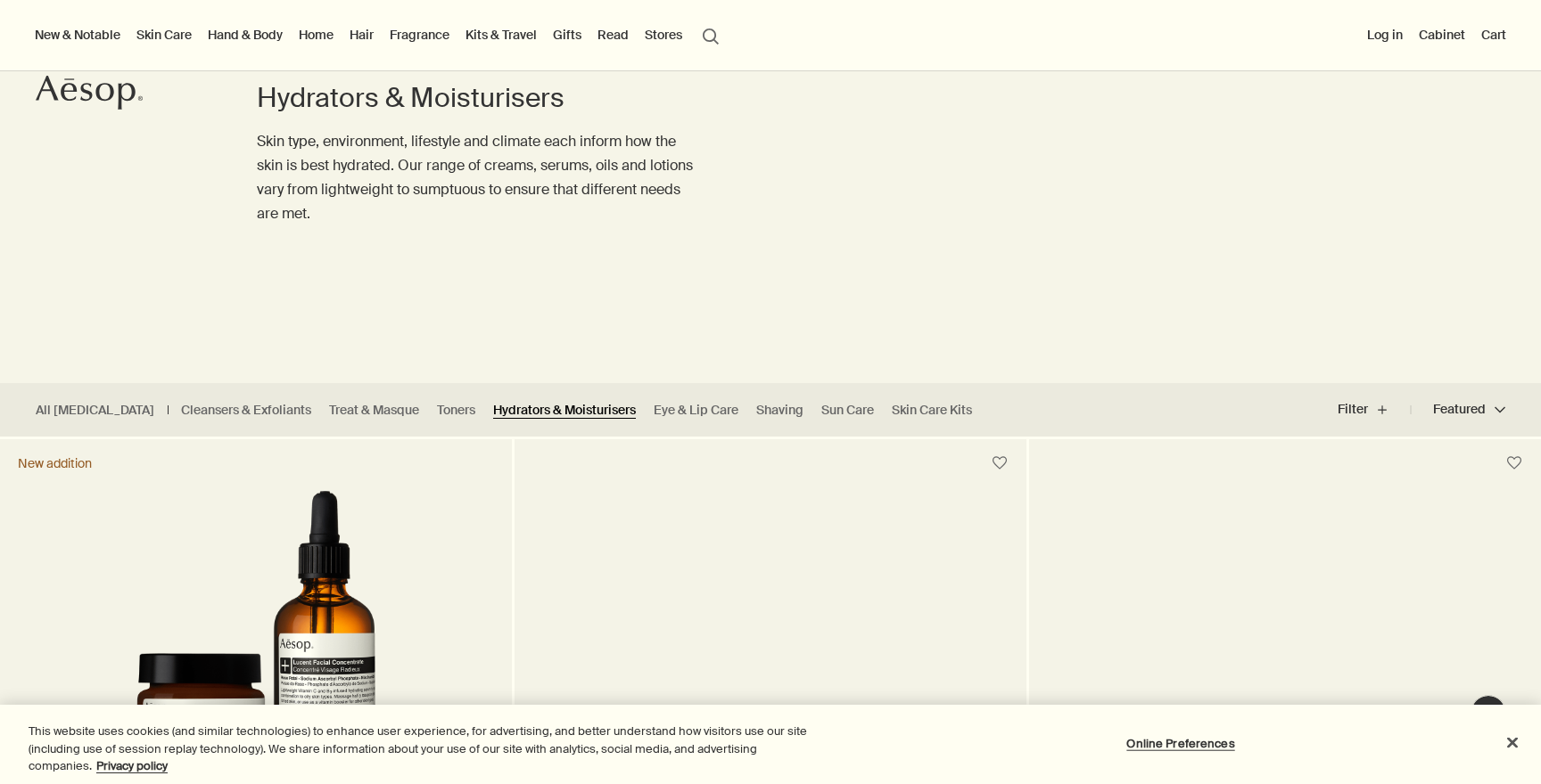
scroll to position [124, 0]
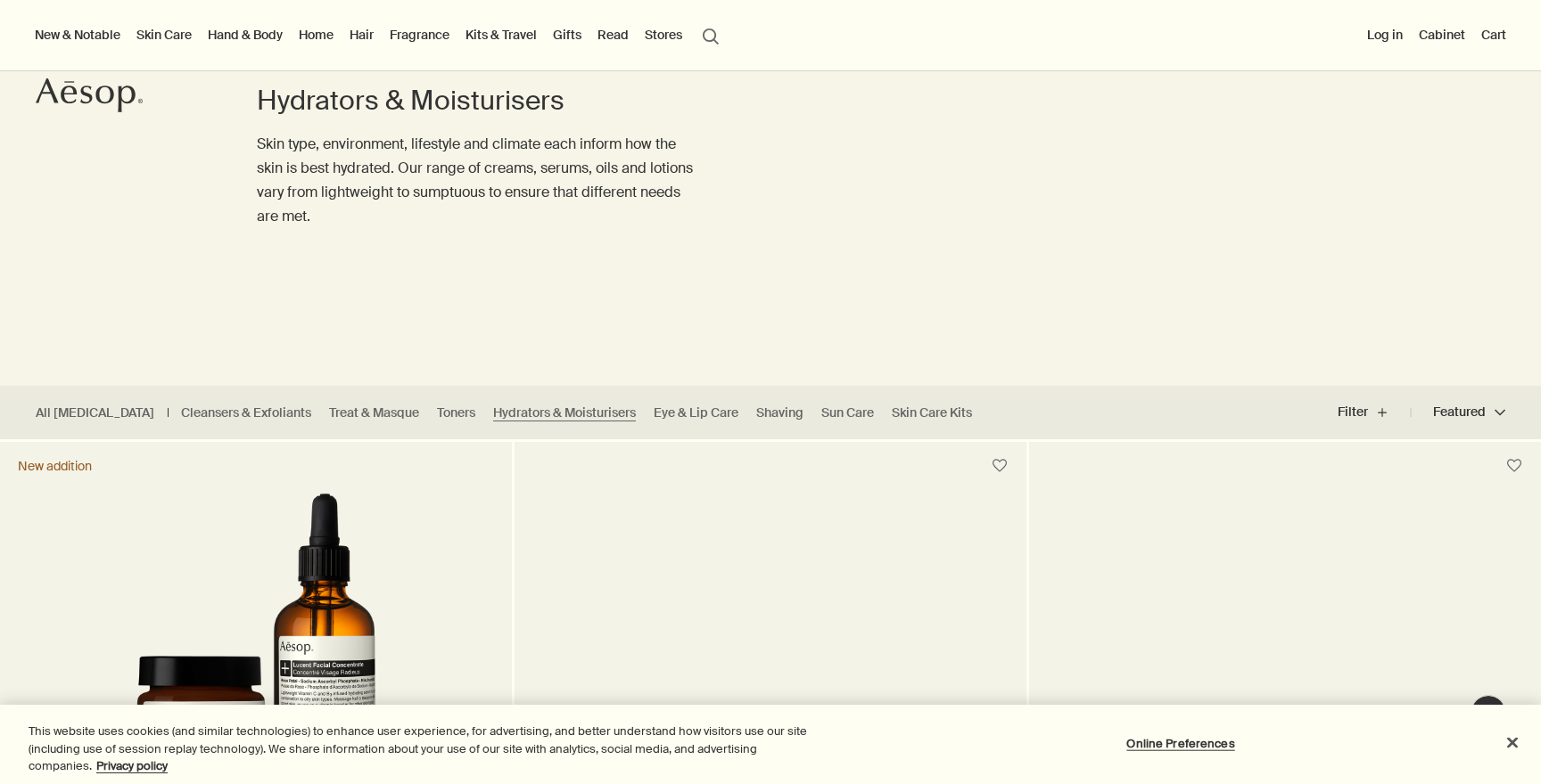
click at [645, 408] on li "Eye & Lip Care" at bounding box center [696, 413] width 103 height 17
click at [654, 412] on link "Eye & Lip Care" at bounding box center [696, 413] width 85 height 17
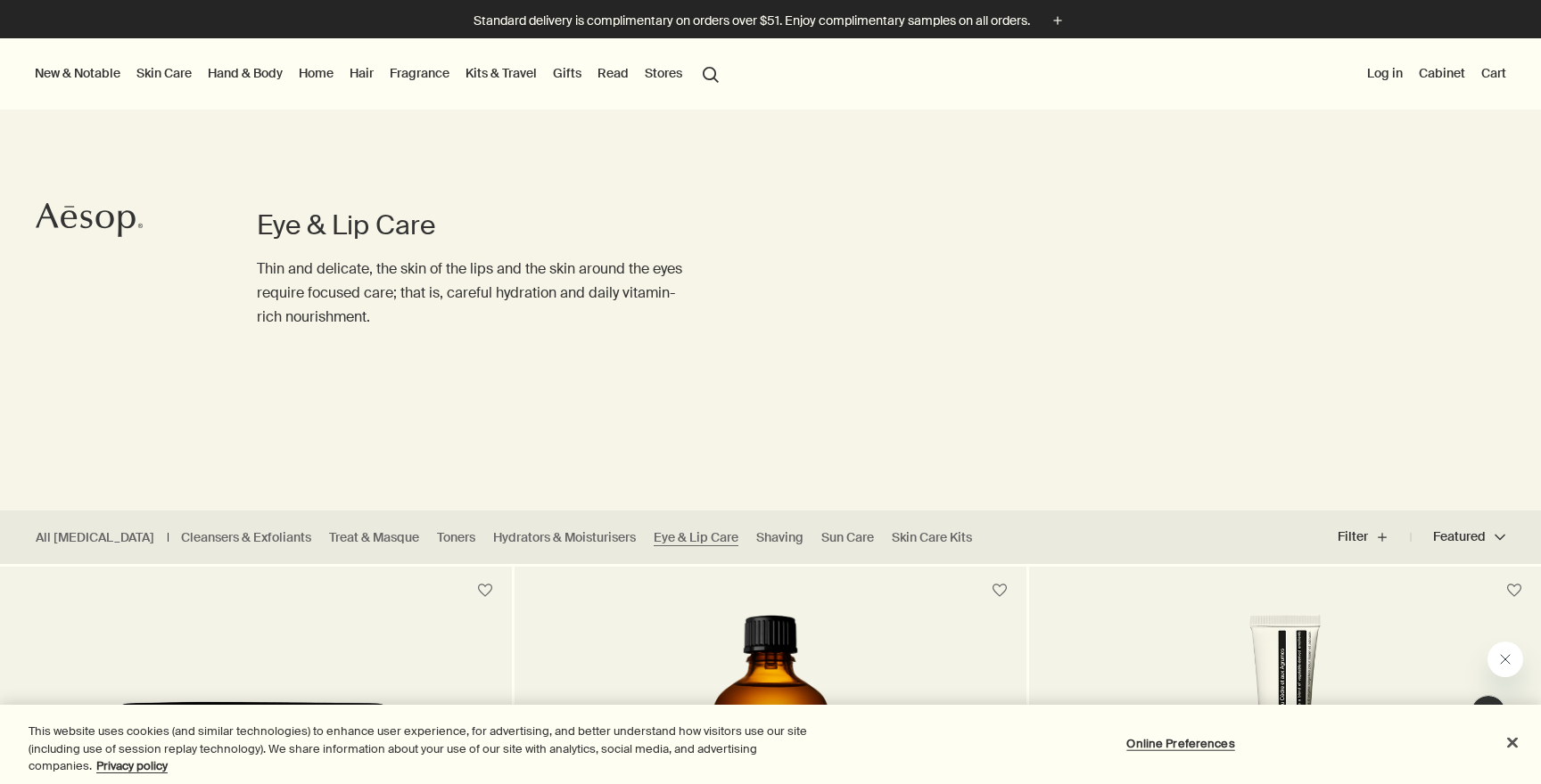
click at [268, 80] on link "Hand & Body" at bounding box center [244, 73] width 82 height 23
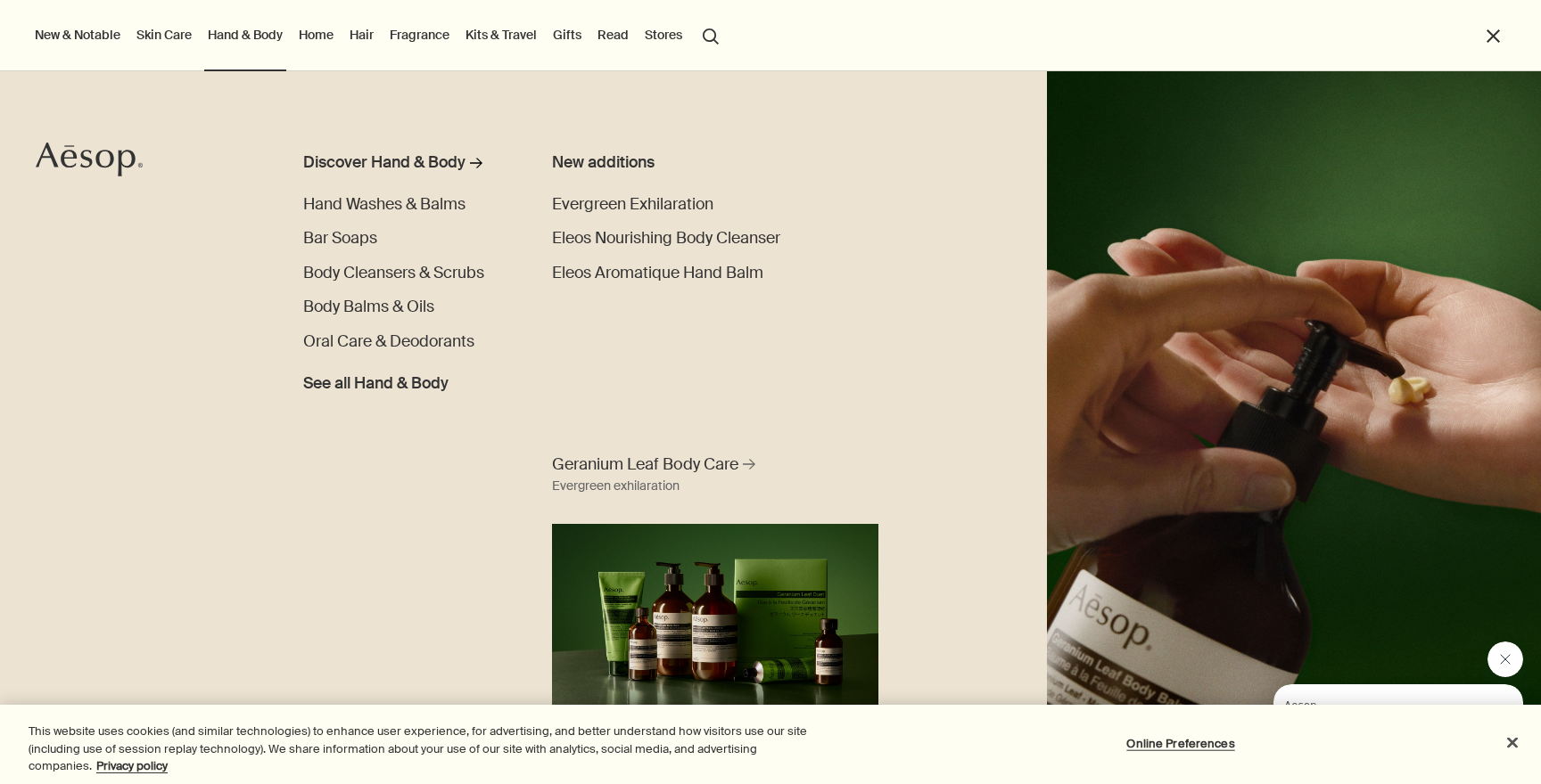
click at [137, 37] on link "Skin Care" at bounding box center [163, 35] width 62 height 23
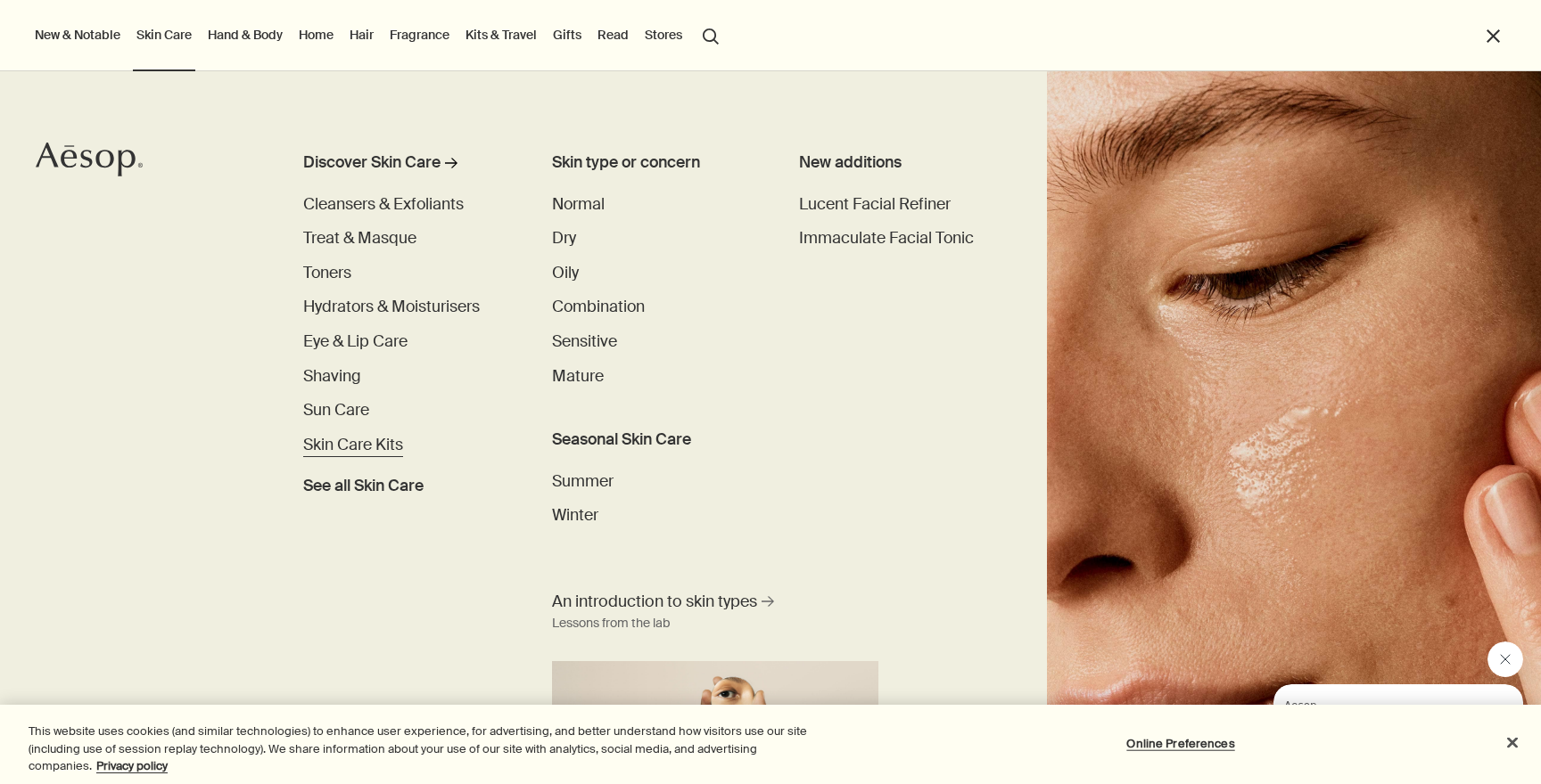
click at [333, 455] on link "Skin Care Kits" at bounding box center [353, 446] width 100 height 24
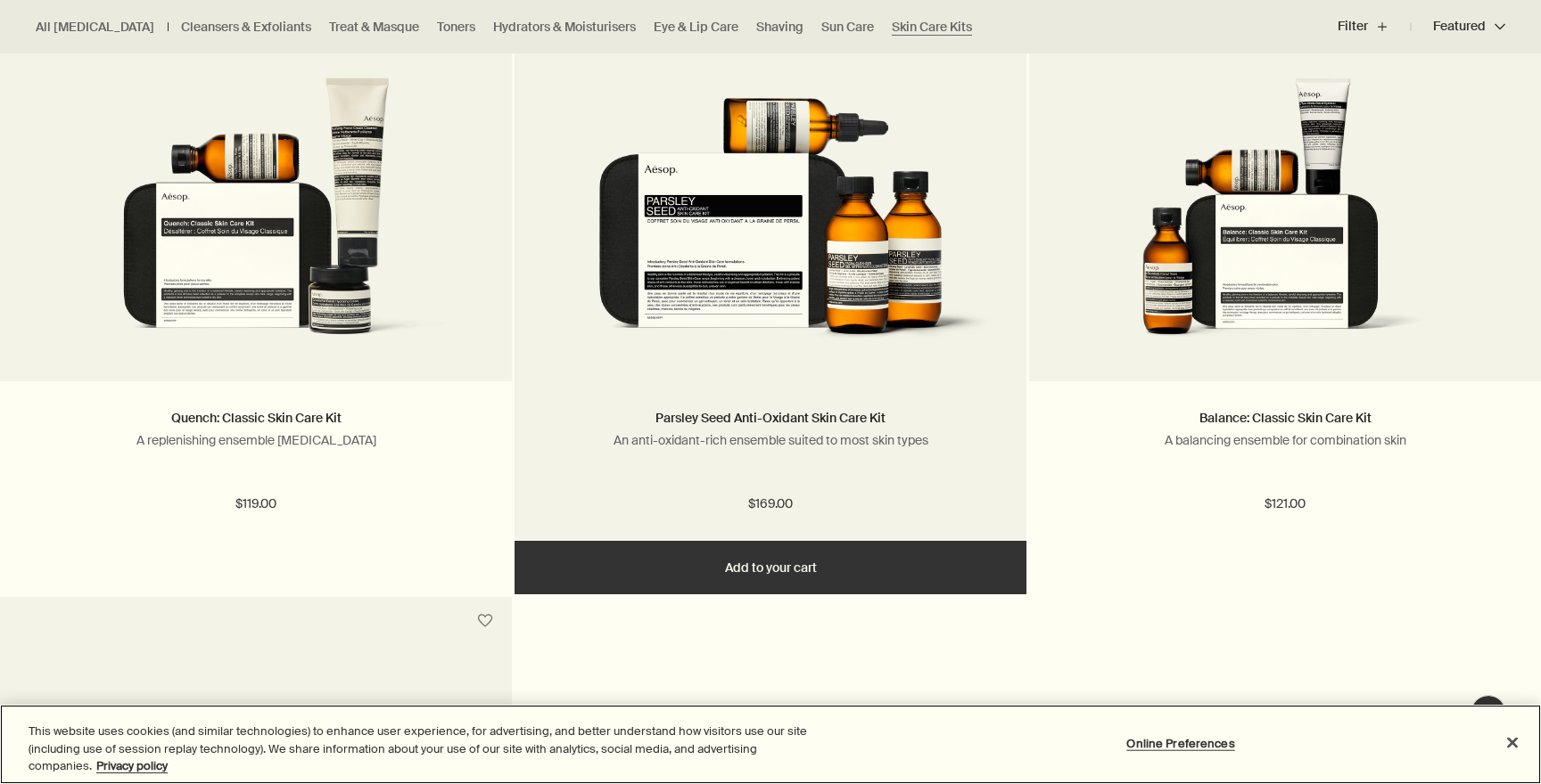
scroll to position [602, 0]
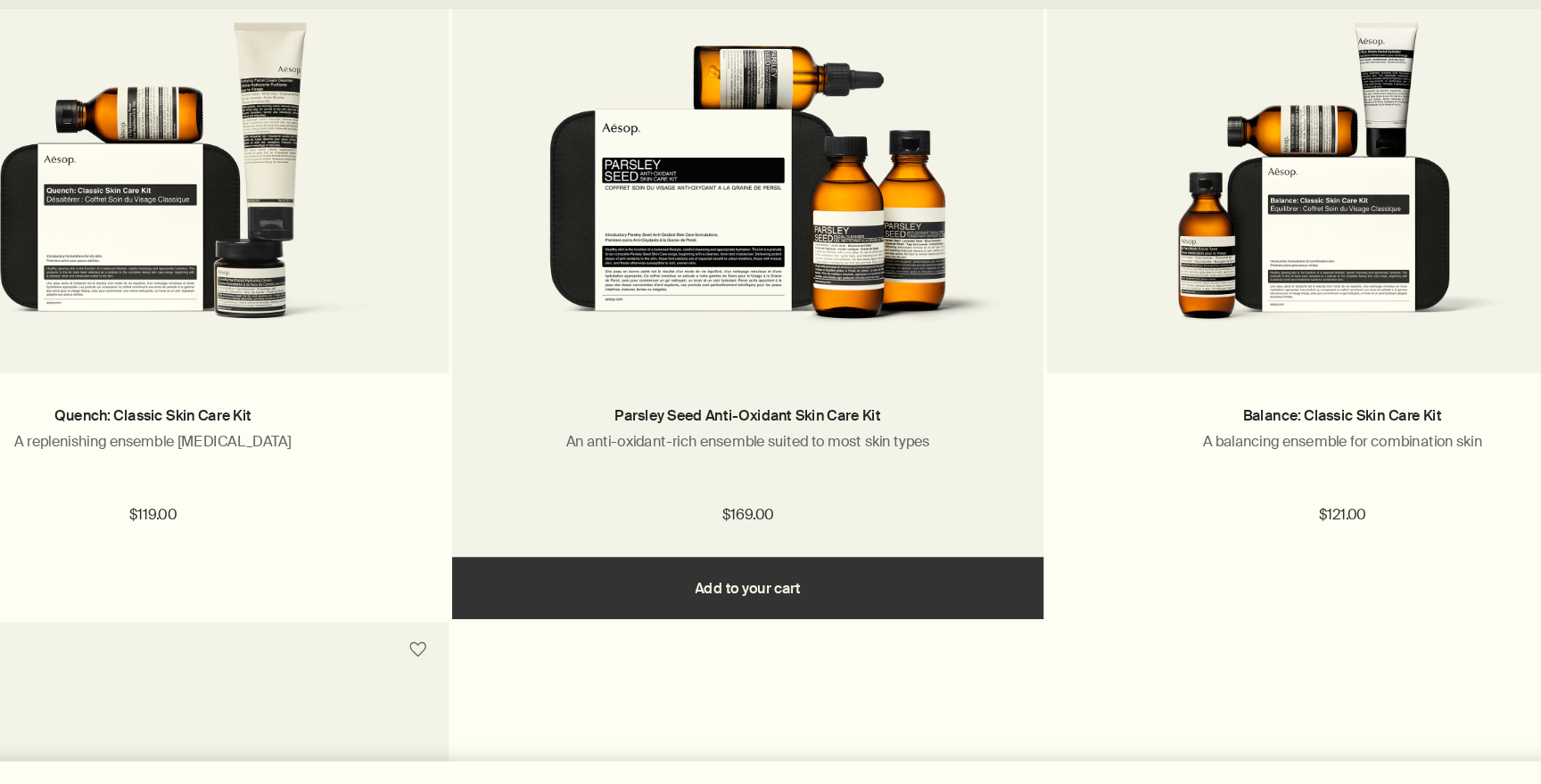
click at [940, 329] on img at bounding box center [770, 203] width 458 height 278
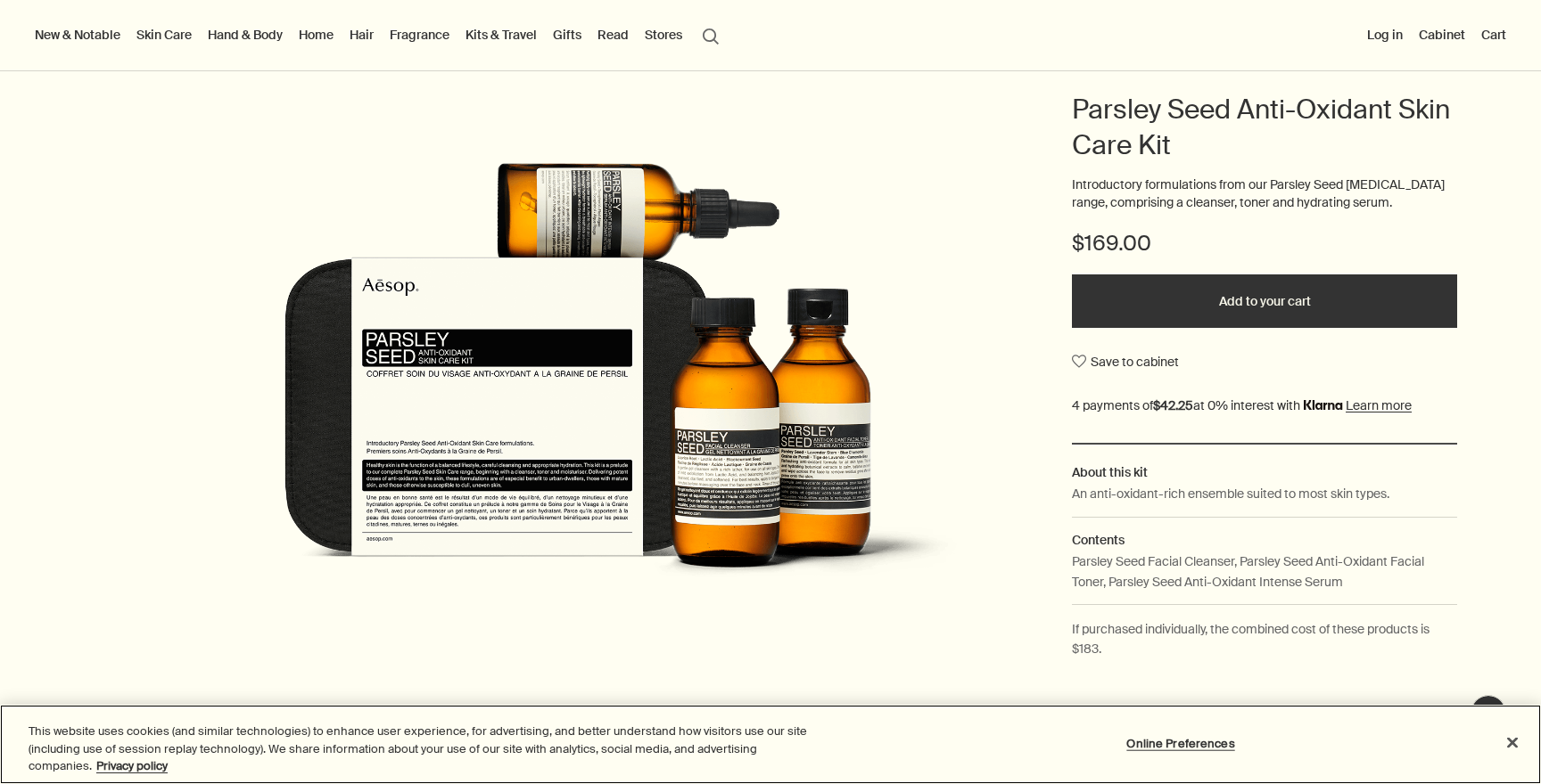
scroll to position [161, 0]
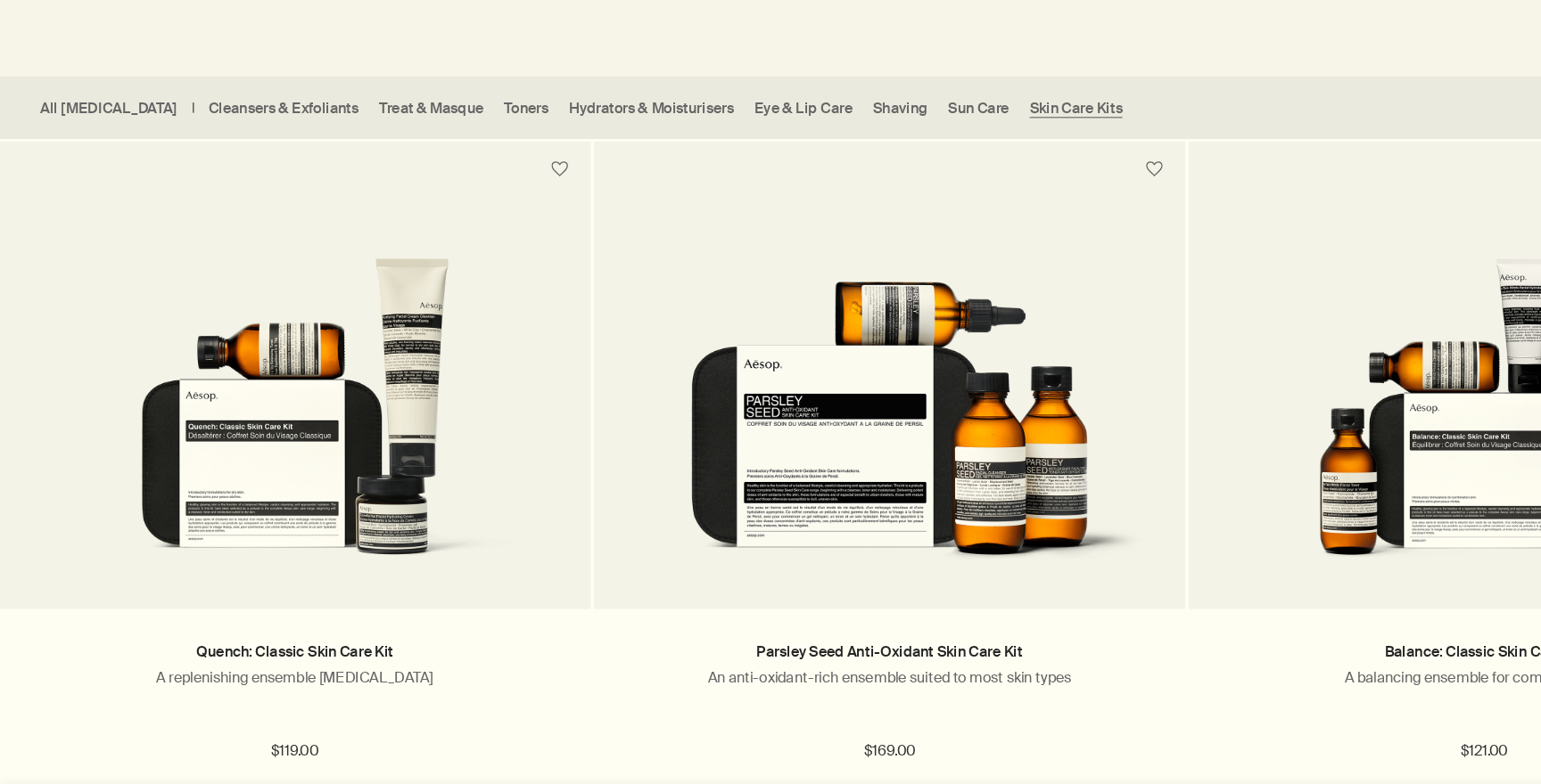
scroll to position [423, 0]
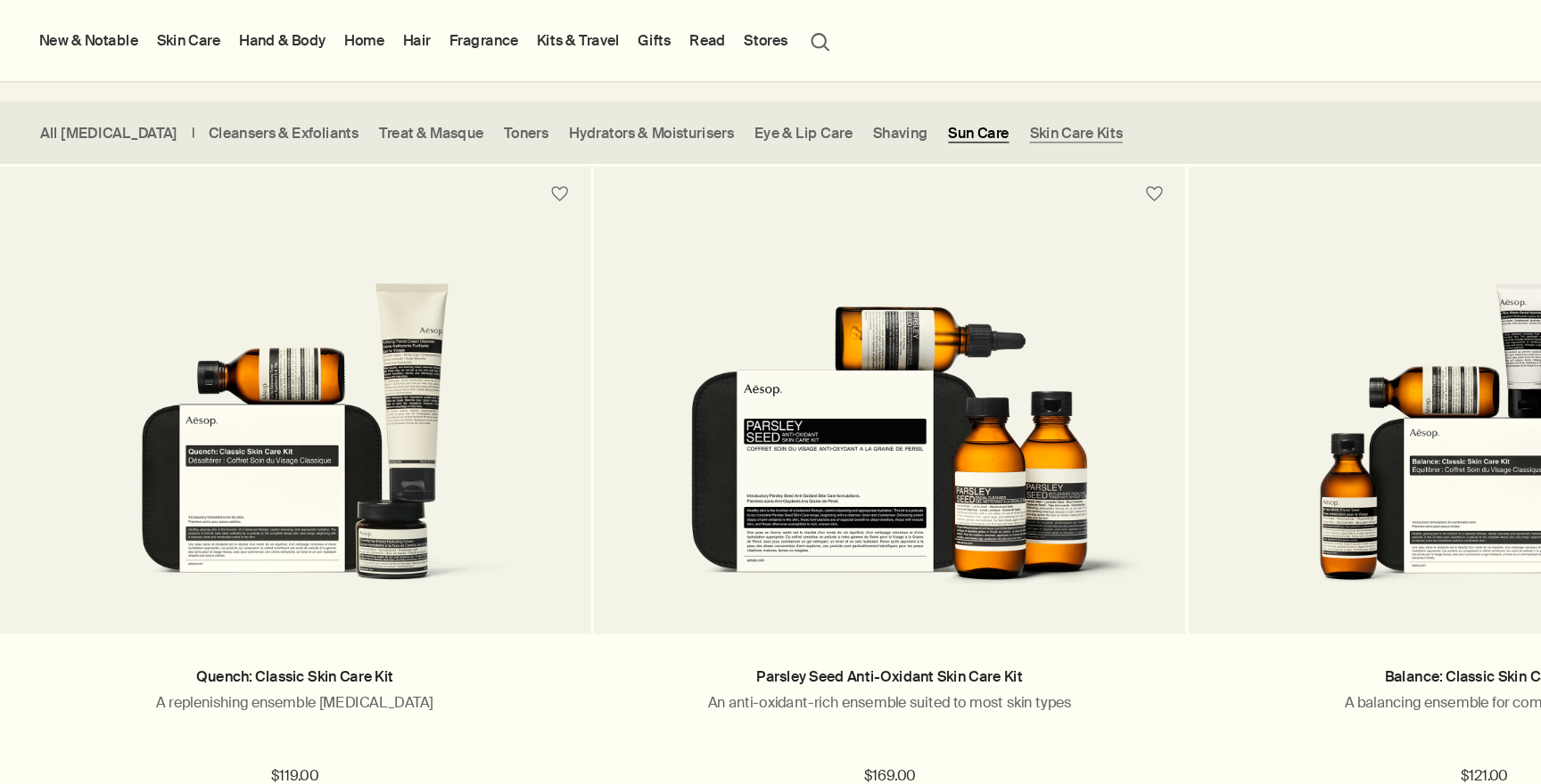
click at [821, 121] on link "Sun Care" at bounding box center [848, 115] width 52 height 17
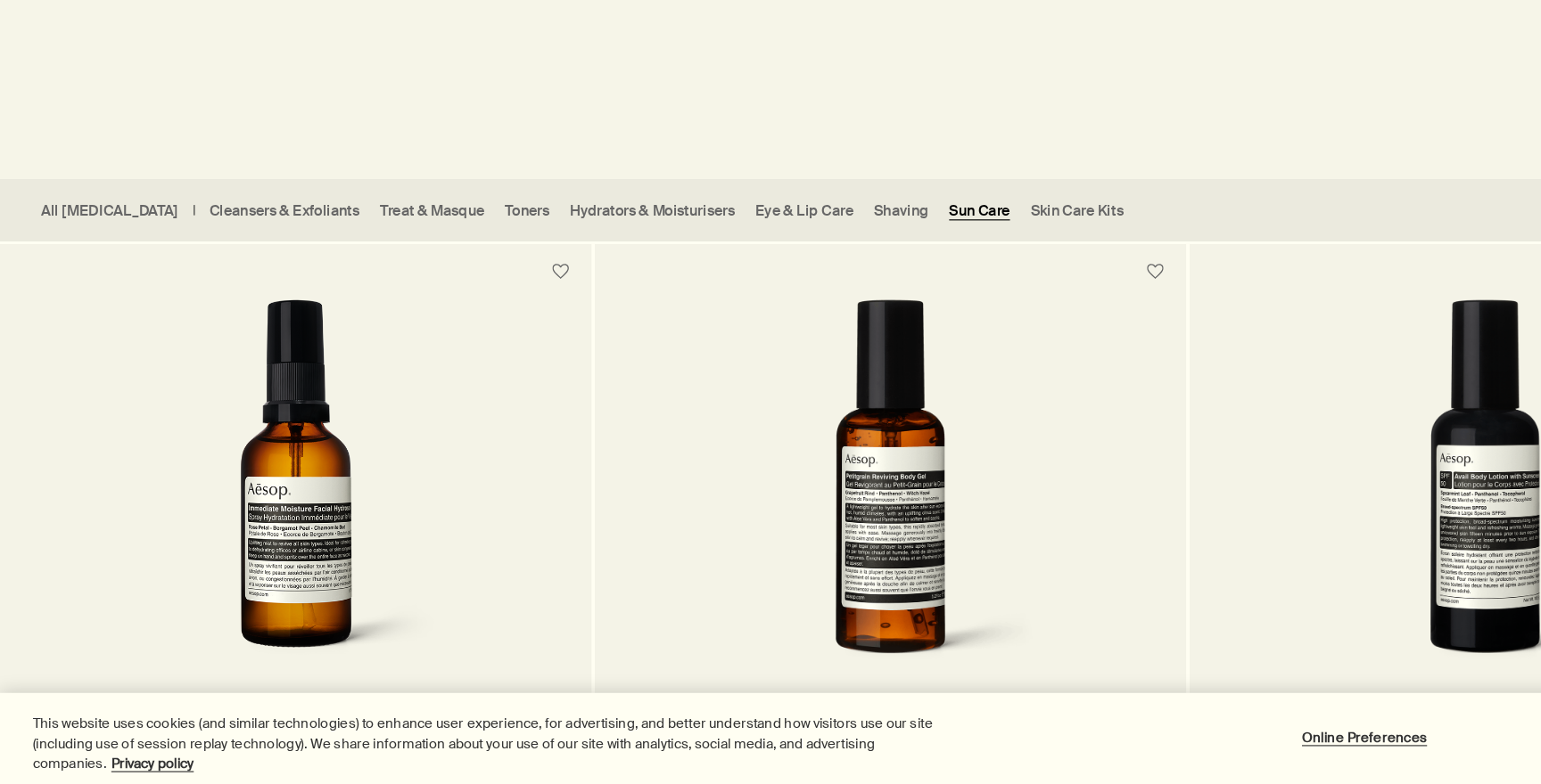
scroll to position [268, 0]
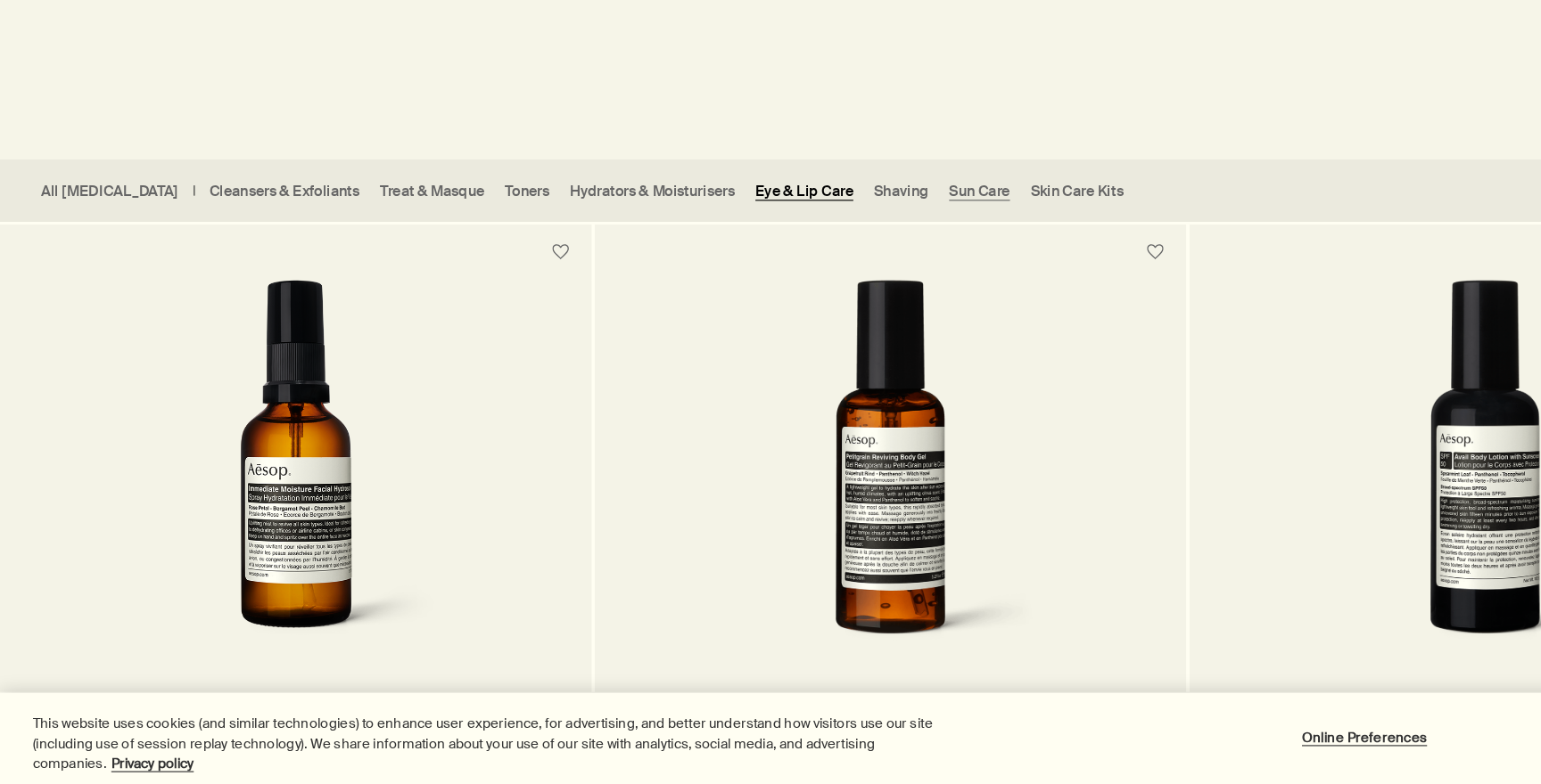
click at [654, 269] on link "Eye & Lip Care" at bounding box center [696, 270] width 85 height 17
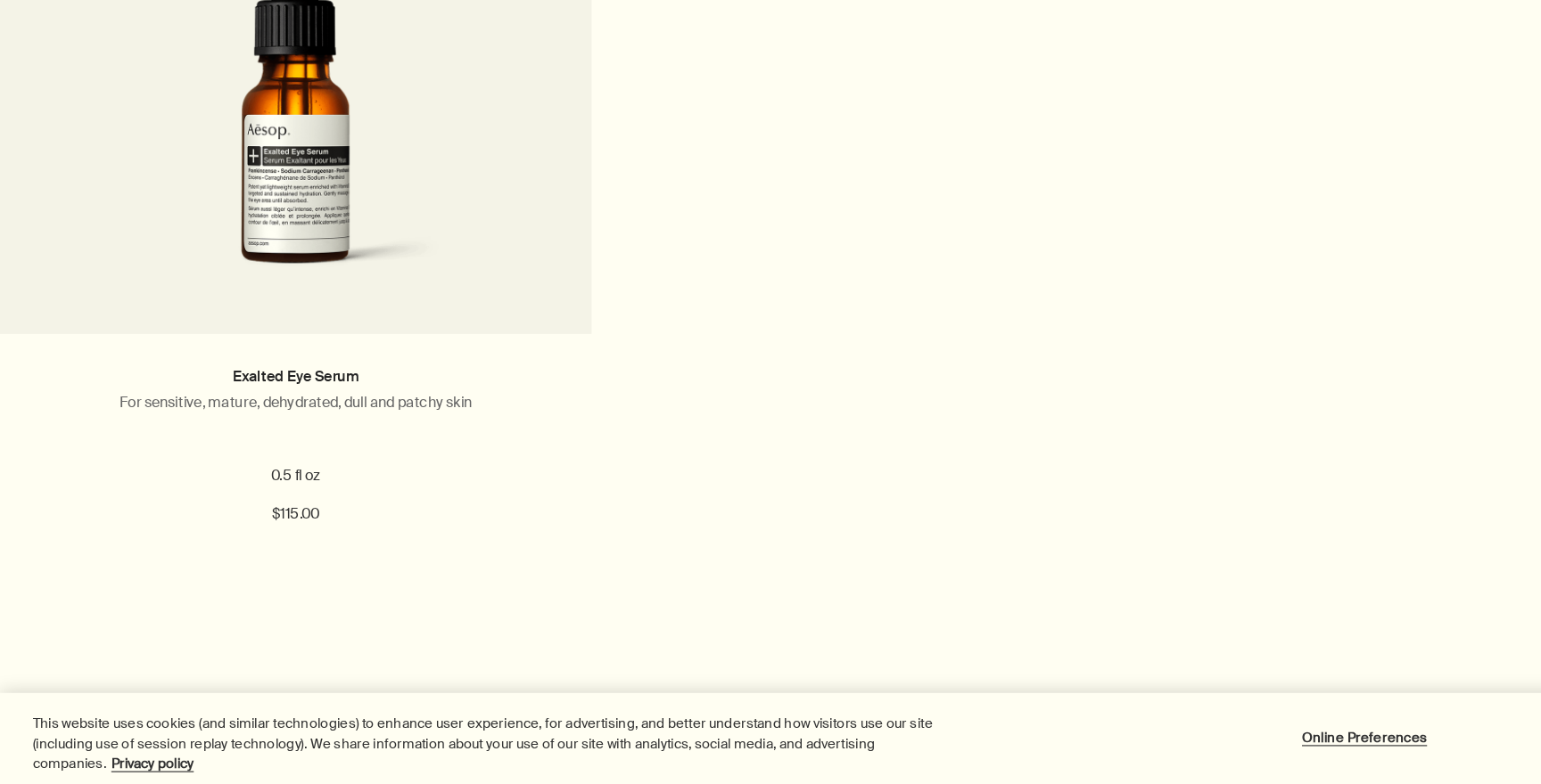
scroll to position [1235, 0]
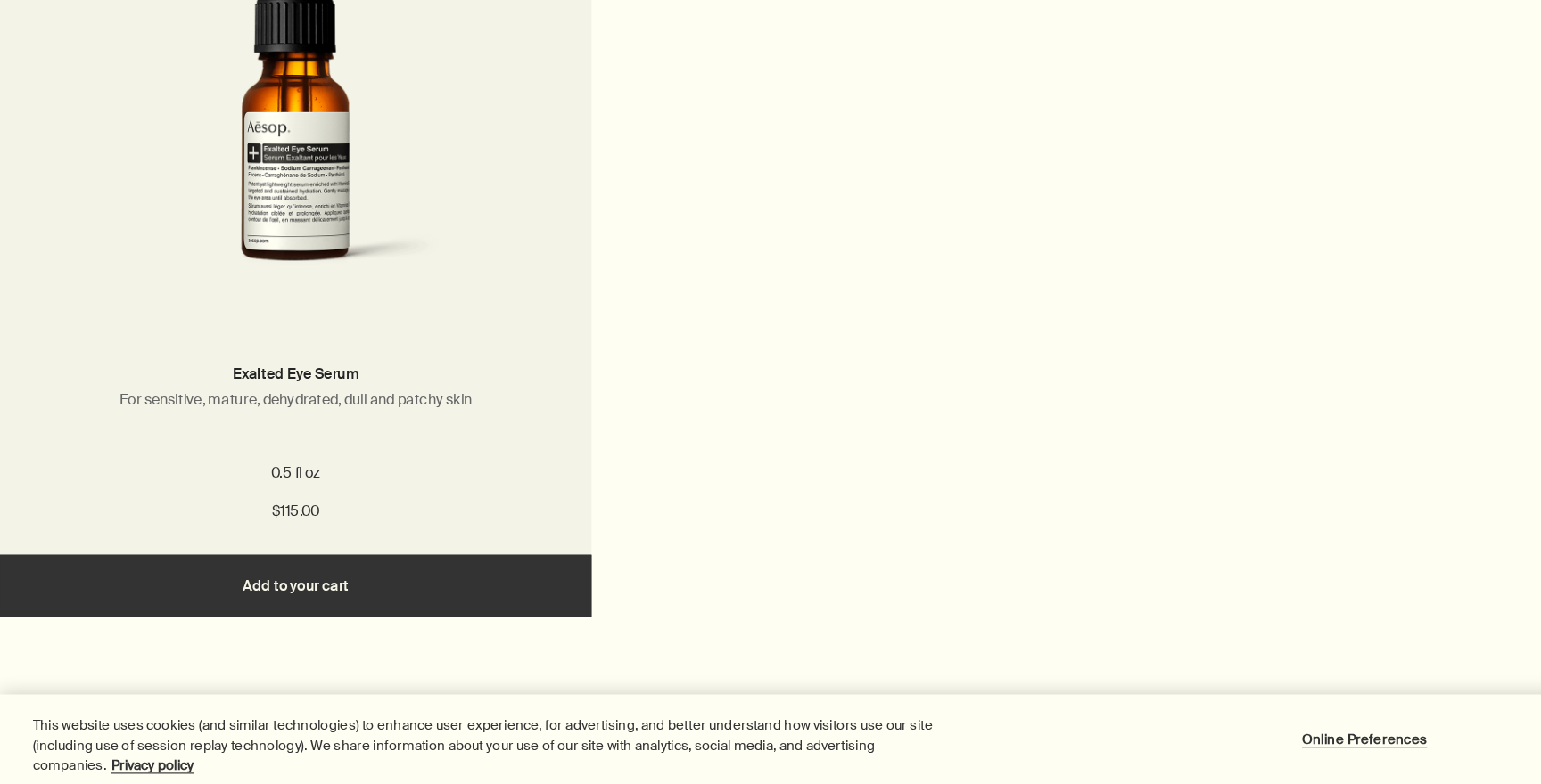
click at [298, 615] on button "Add Add to your cart" at bounding box center [256, 610] width 512 height 53
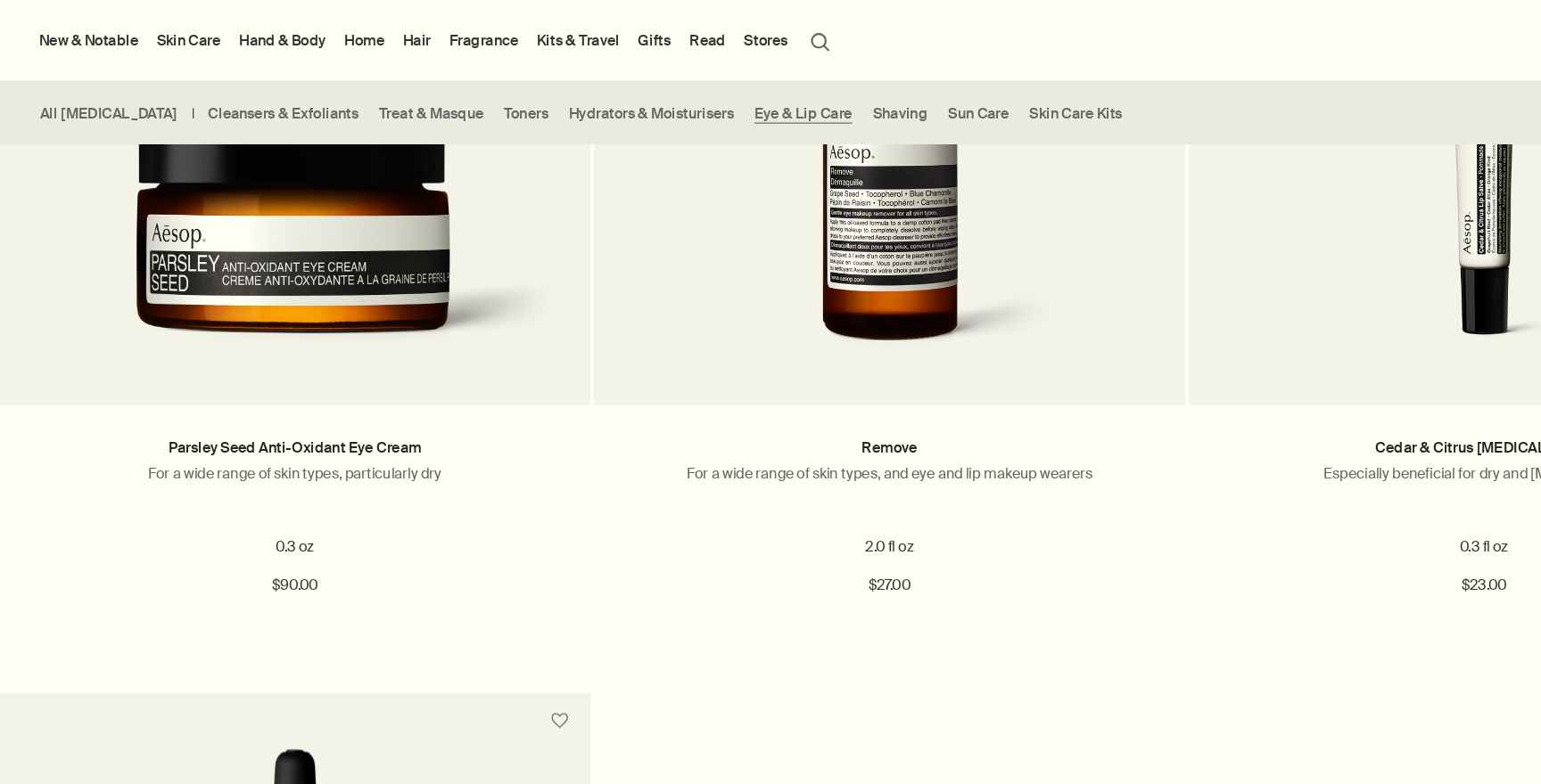
scroll to position [613, 0]
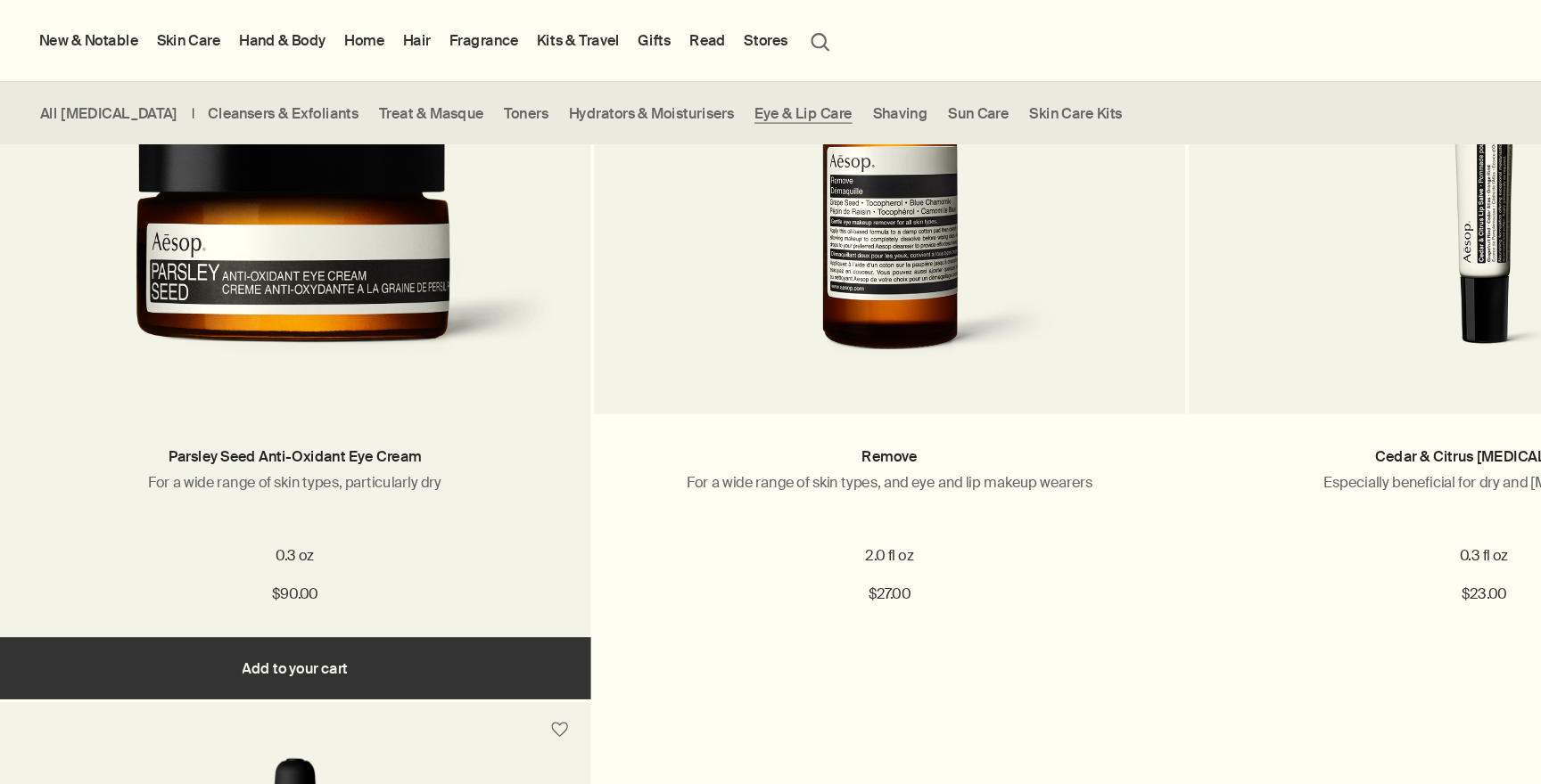
click at [301, 567] on button "Add Add to your cart" at bounding box center [256, 578] width 512 height 53
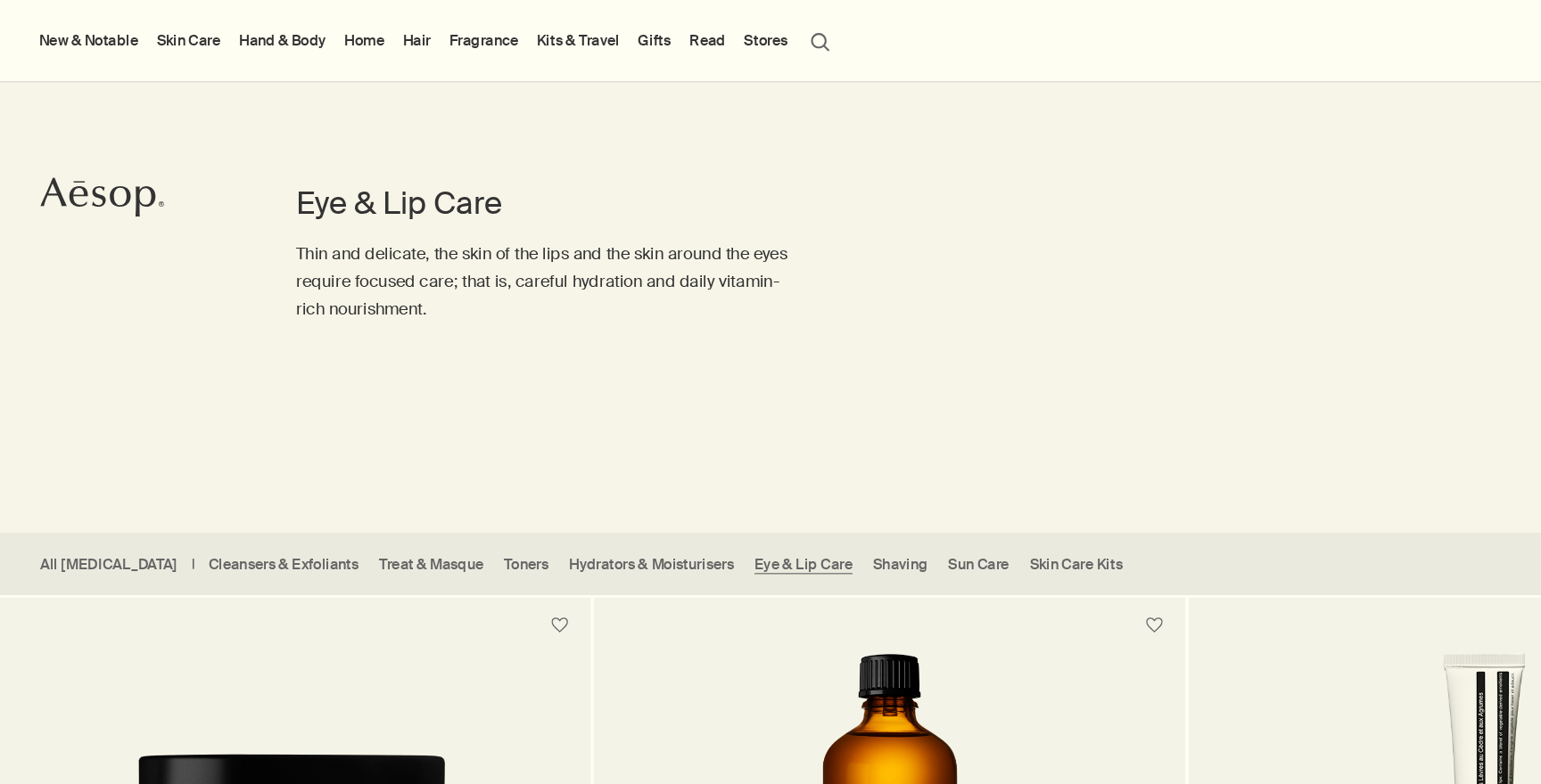
scroll to position [0, 0]
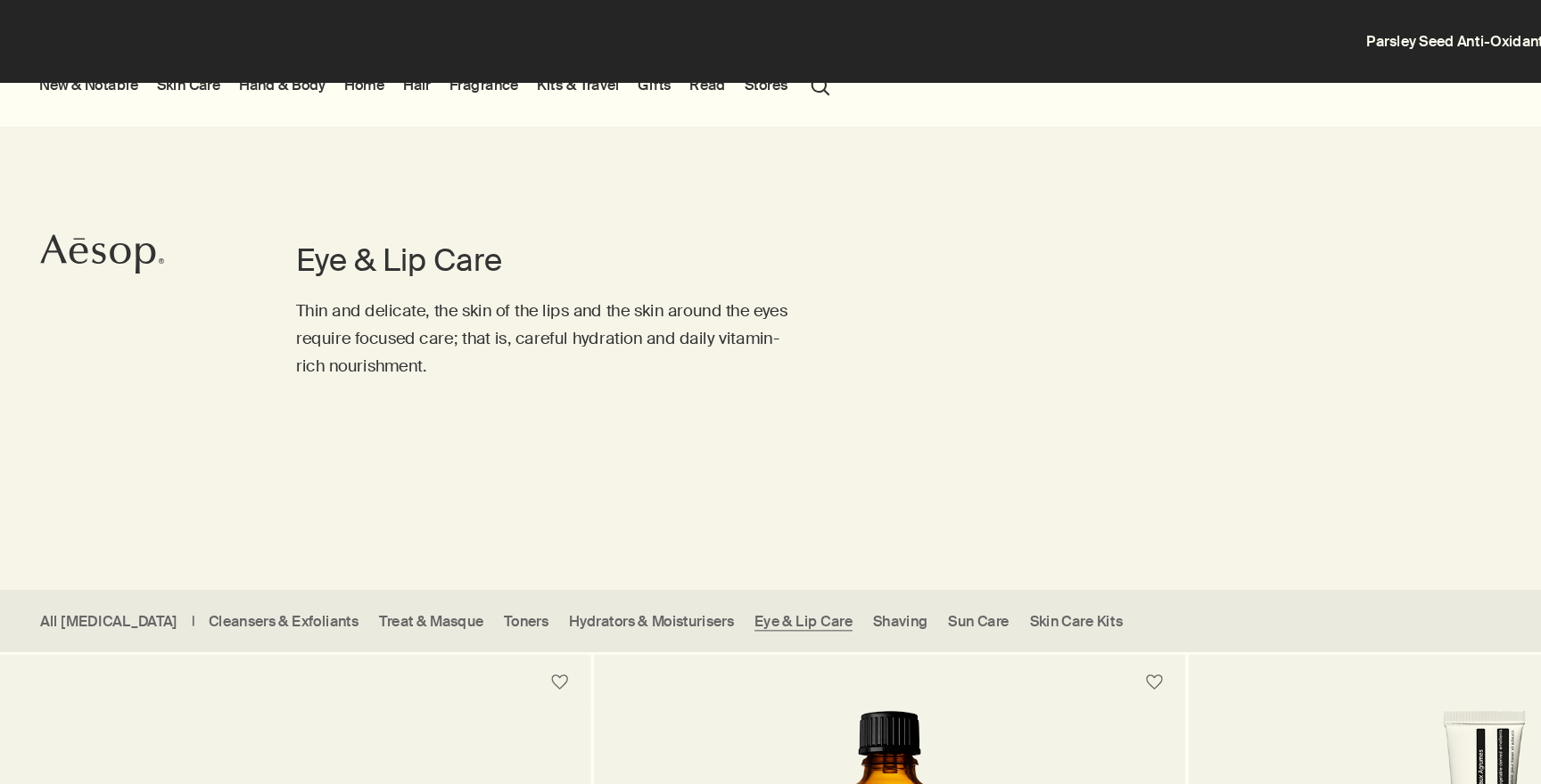
click at [177, 85] on li "Skin Care Discover Skin Care rightArrow Cleansers & Exfoliants Treat & Masque T…" at bounding box center [163, 74] width 62 height 71
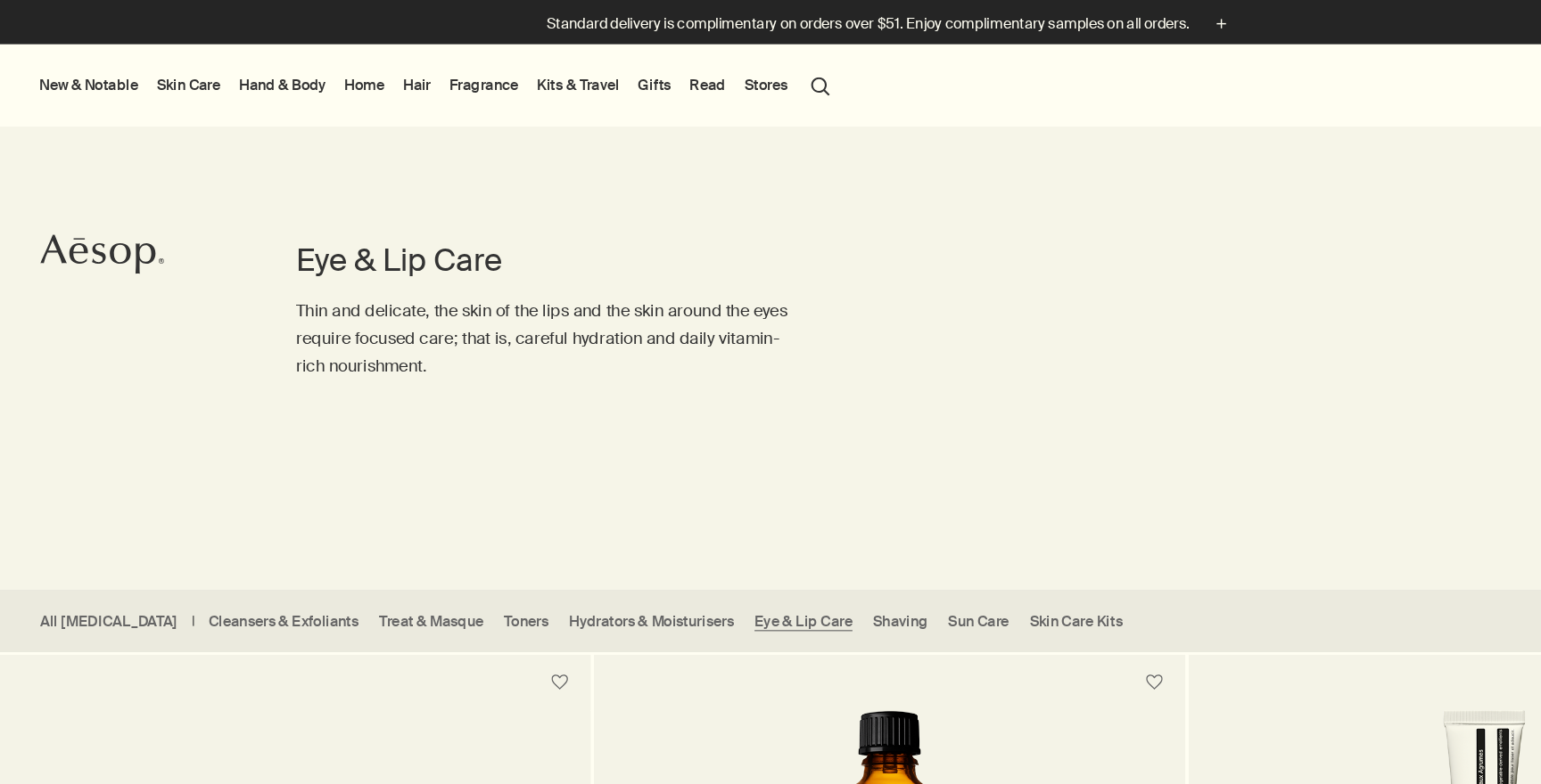
click at [176, 77] on link "Skin Care" at bounding box center [163, 73] width 62 height 23
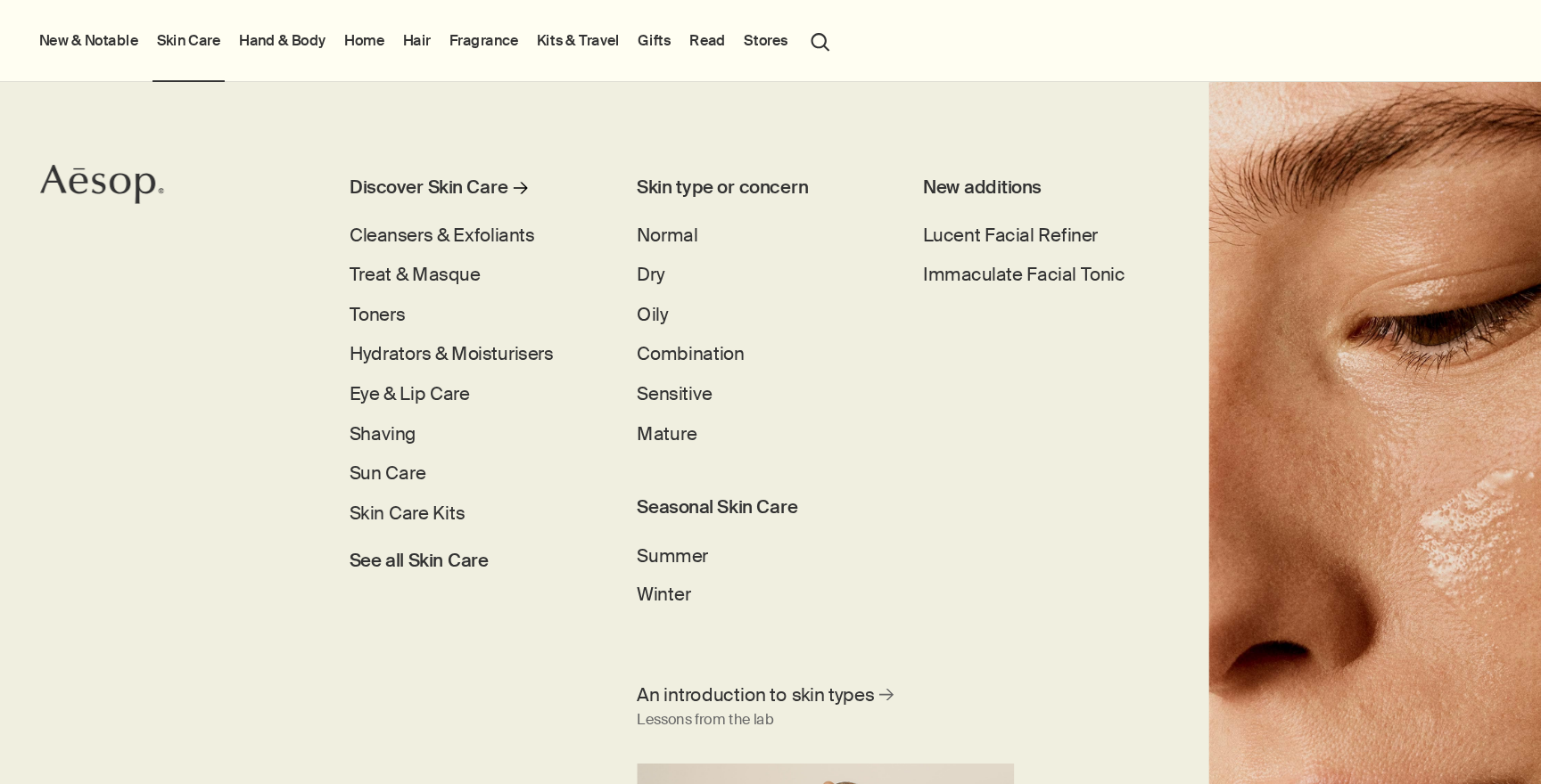
click at [342, 218] on ul "Discover Skin Care rightArrow Cleansers & Exfoliants Treat & Masque Toners Hydr…" at bounding box center [404, 325] width 202 height 348
click at [343, 208] on span "Cleansers & Exfoliants" at bounding box center [383, 205] width 161 height 21
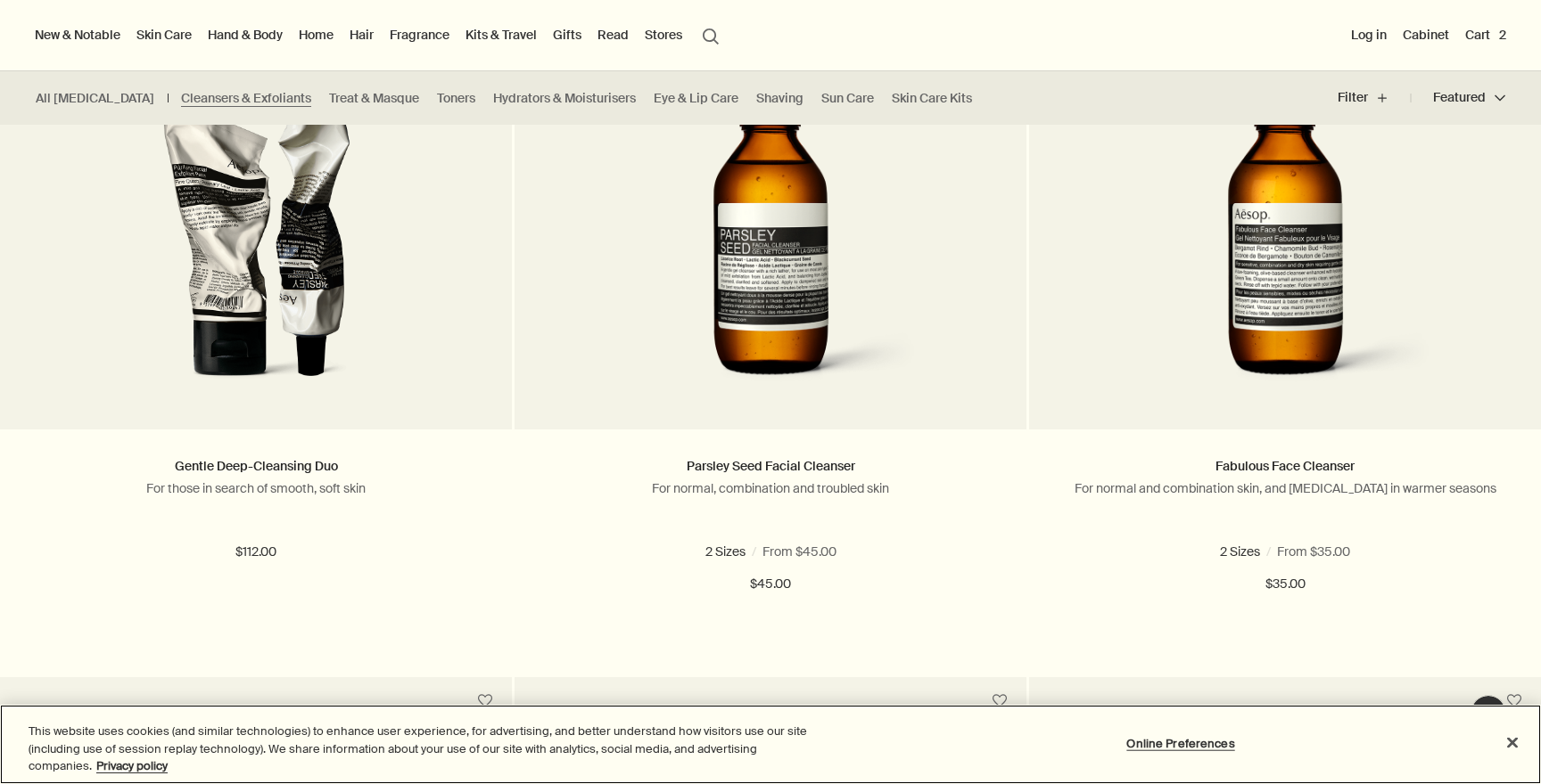
scroll to position [523, 0]
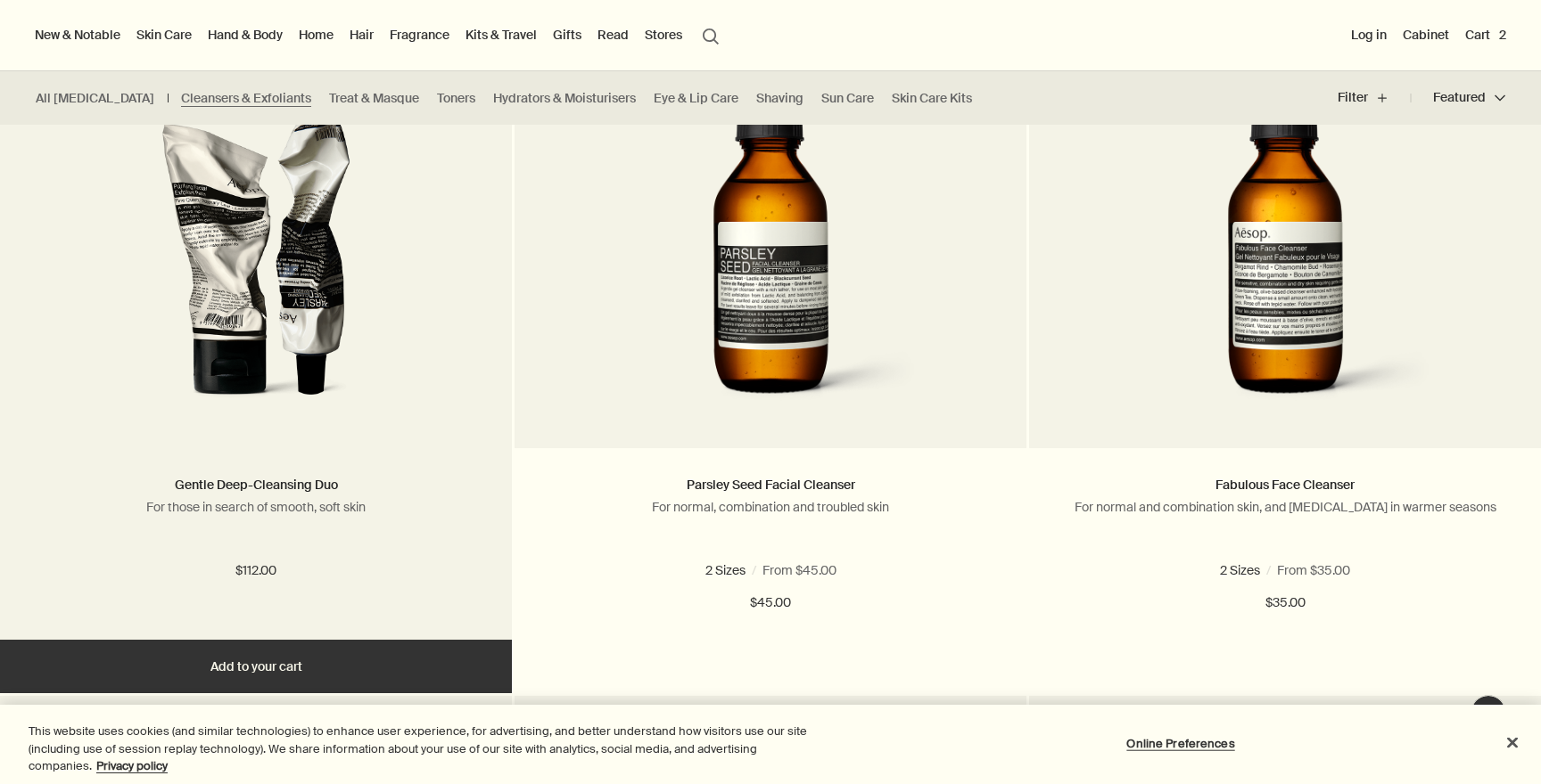
click at [447, 326] on picture at bounding box center [256, 257] width 458 height 330
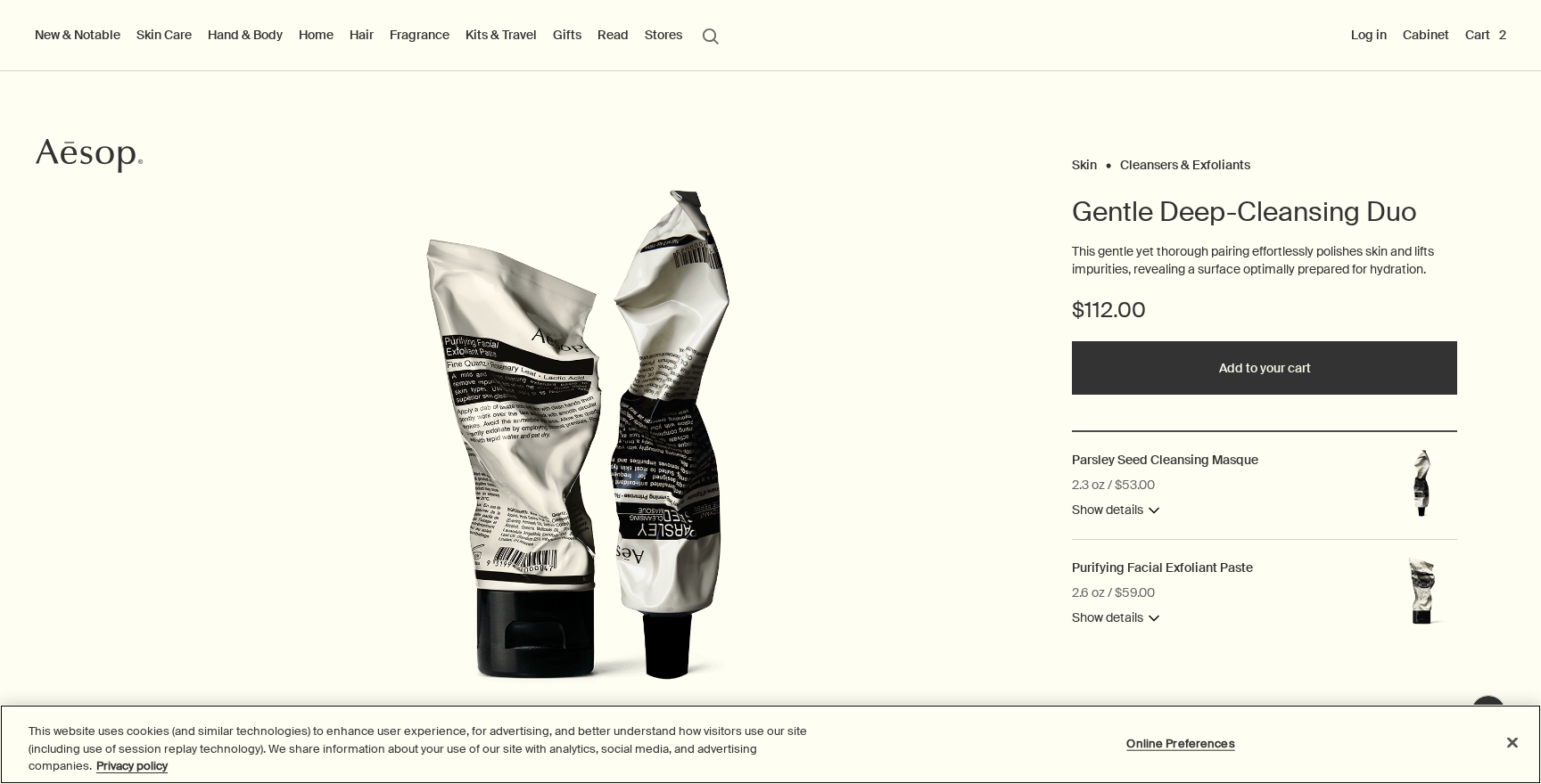
scroll to position [72, 0]
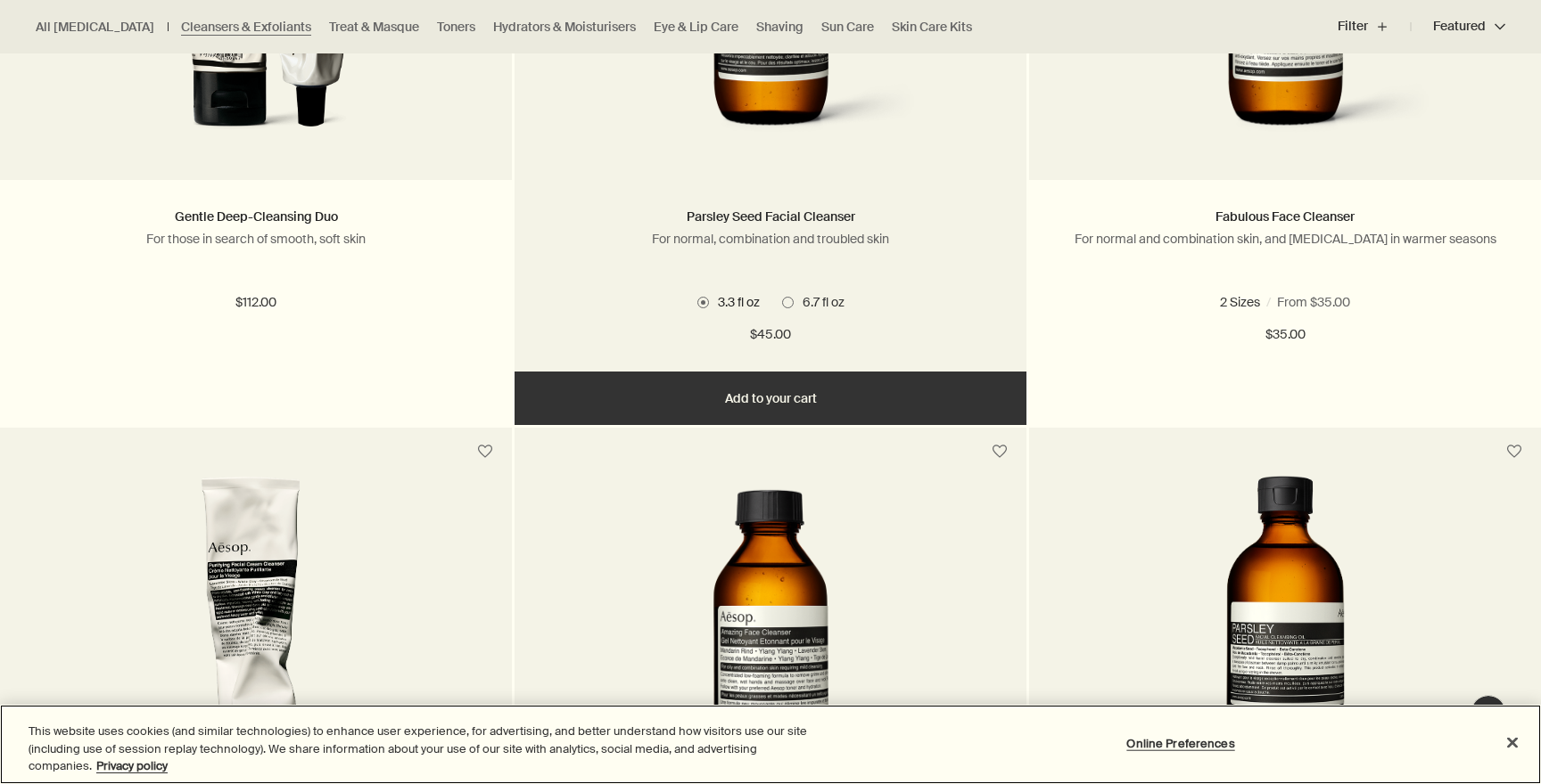
scroll to position [805, 0]
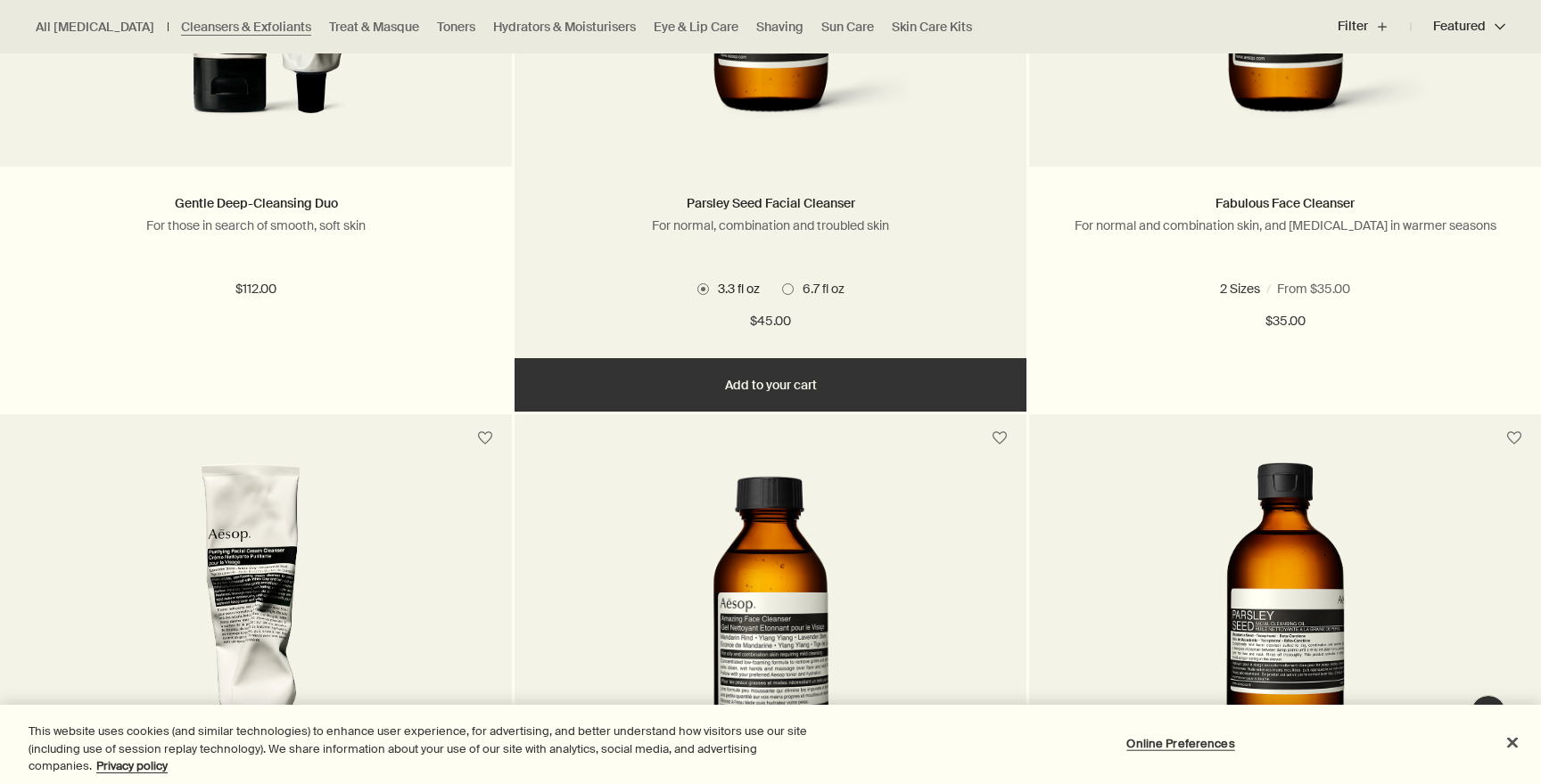
click at [847, 380] on button "Add Add to your cart" at bounding box center [771, 384] width 512 height 53
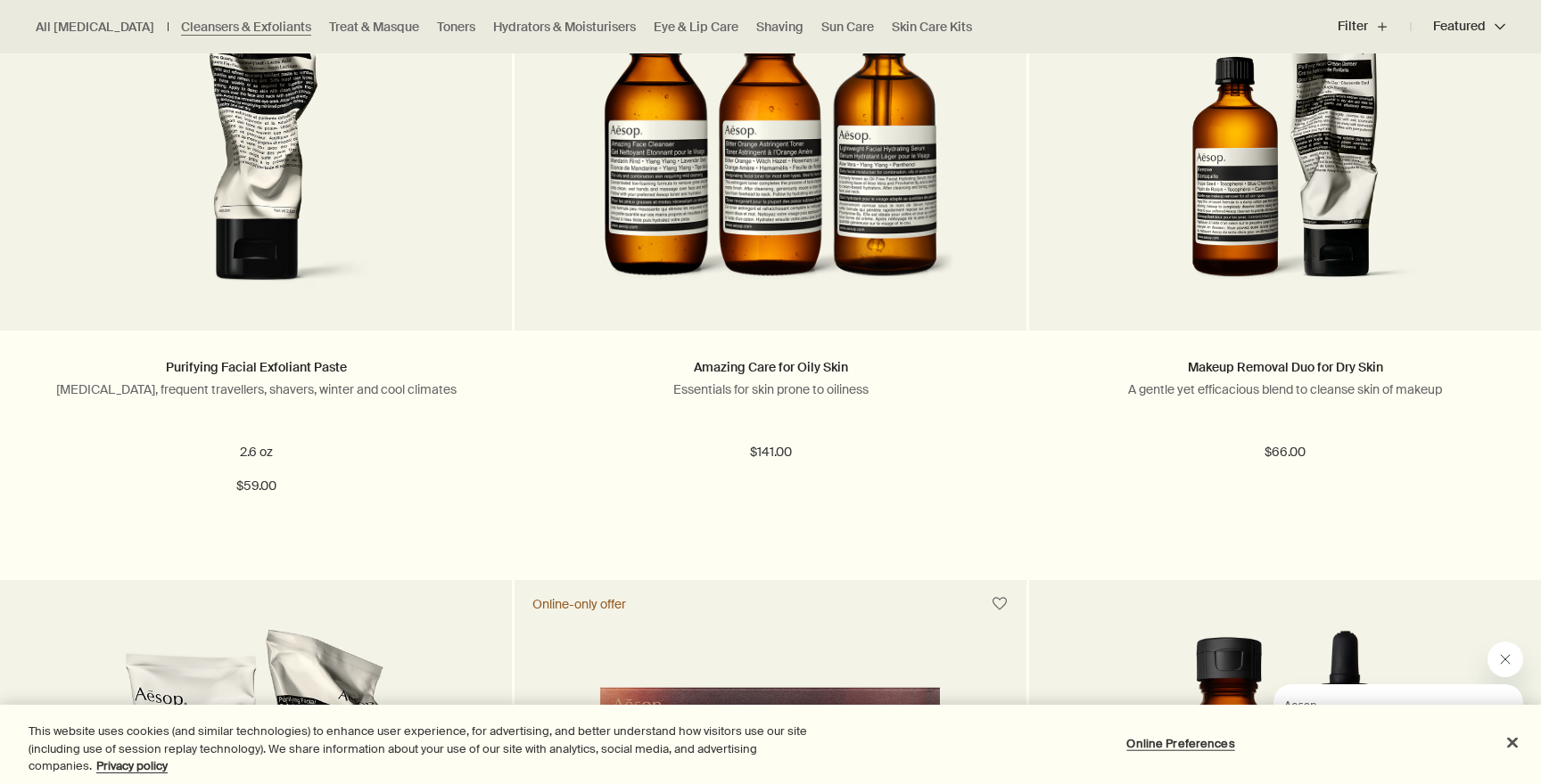
scroll to position [2601, 0]
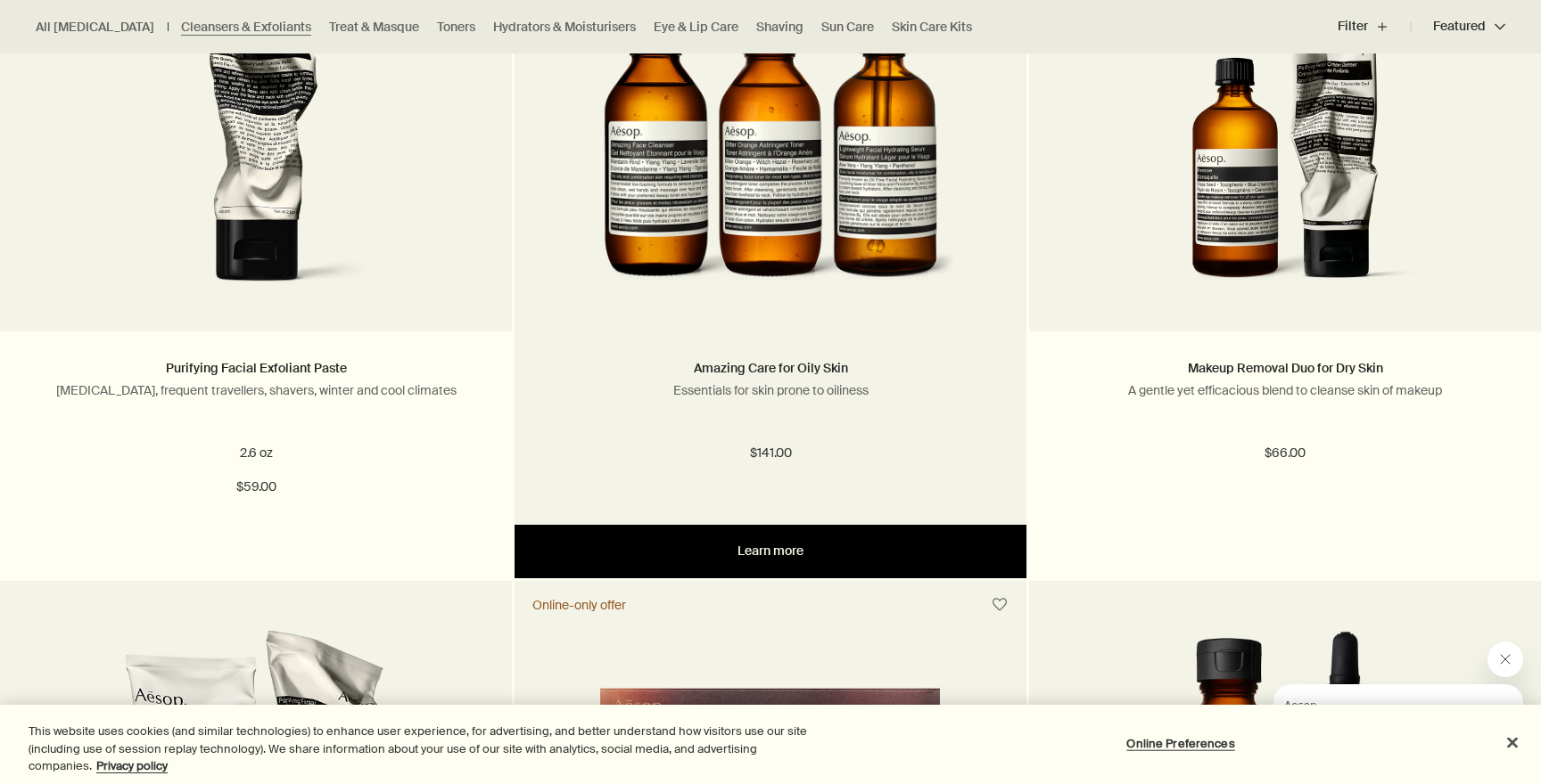
click at [795, 577] on link "Learn more" at bounding box center [771, 551] width 512 height 53
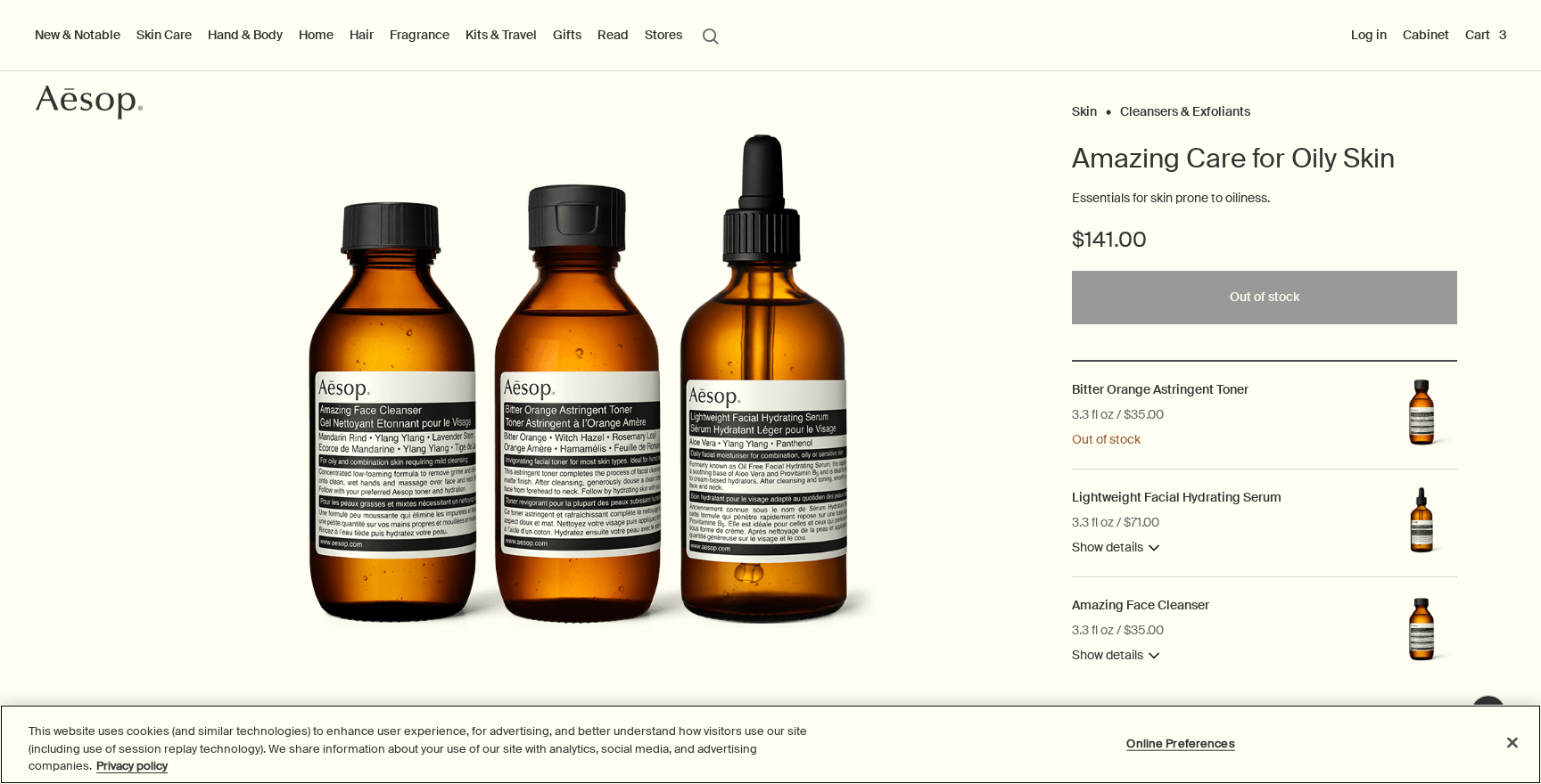
scroll to position [116, 0]
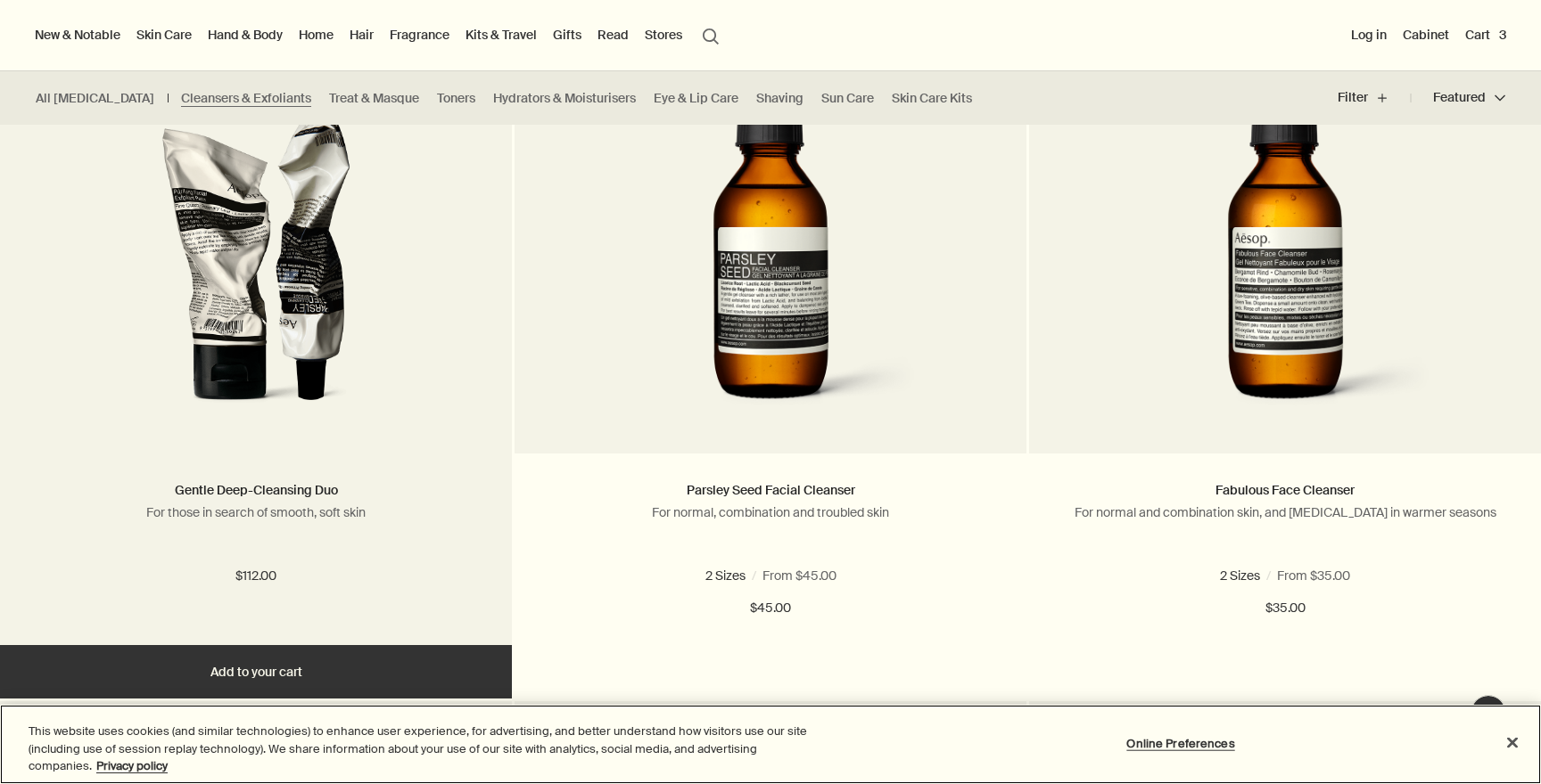
scroll to position [523, 0]
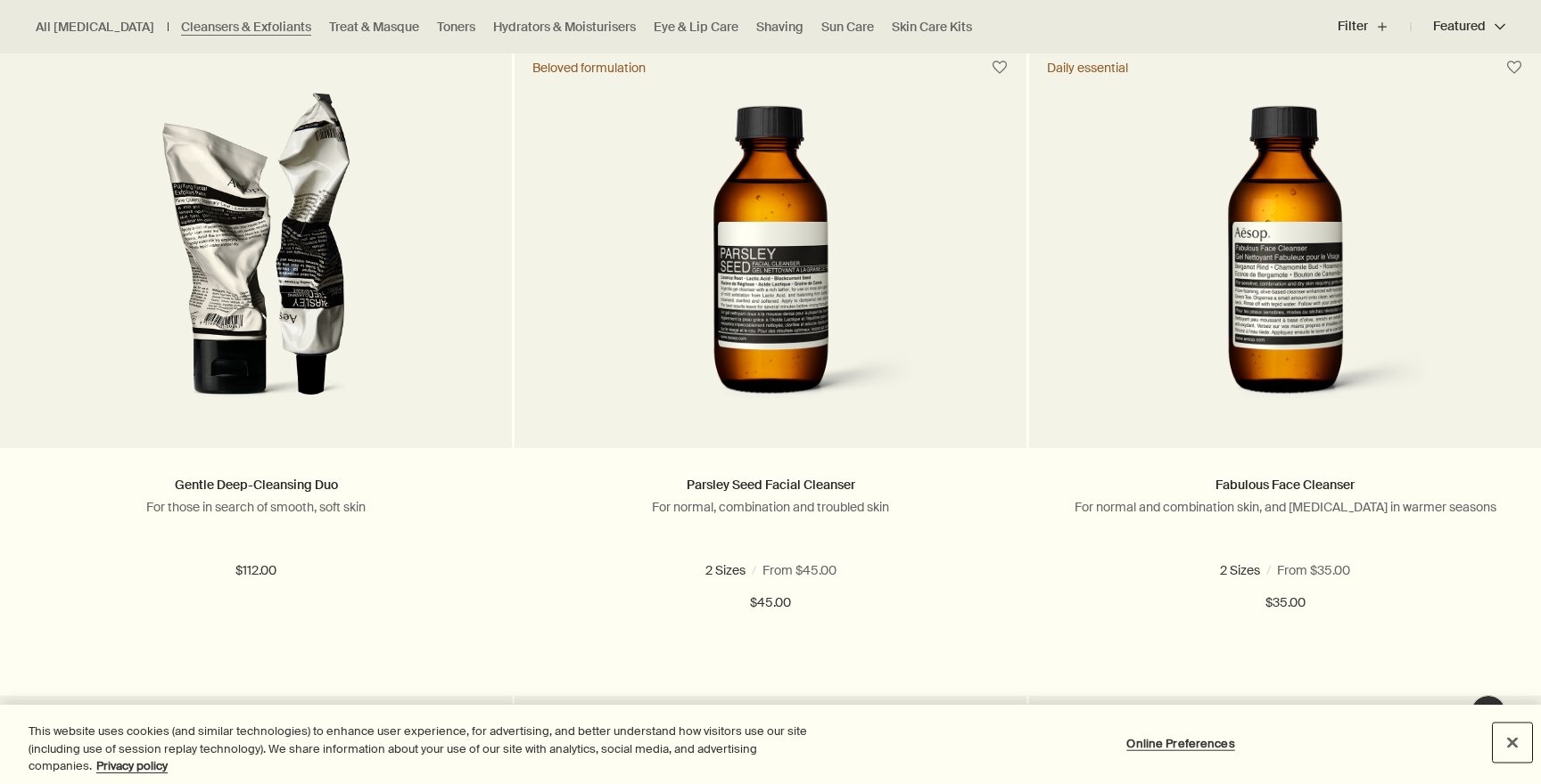
click at [1511, 758] on button "Close" at bounding box center [1512, 743] width 40 height 40
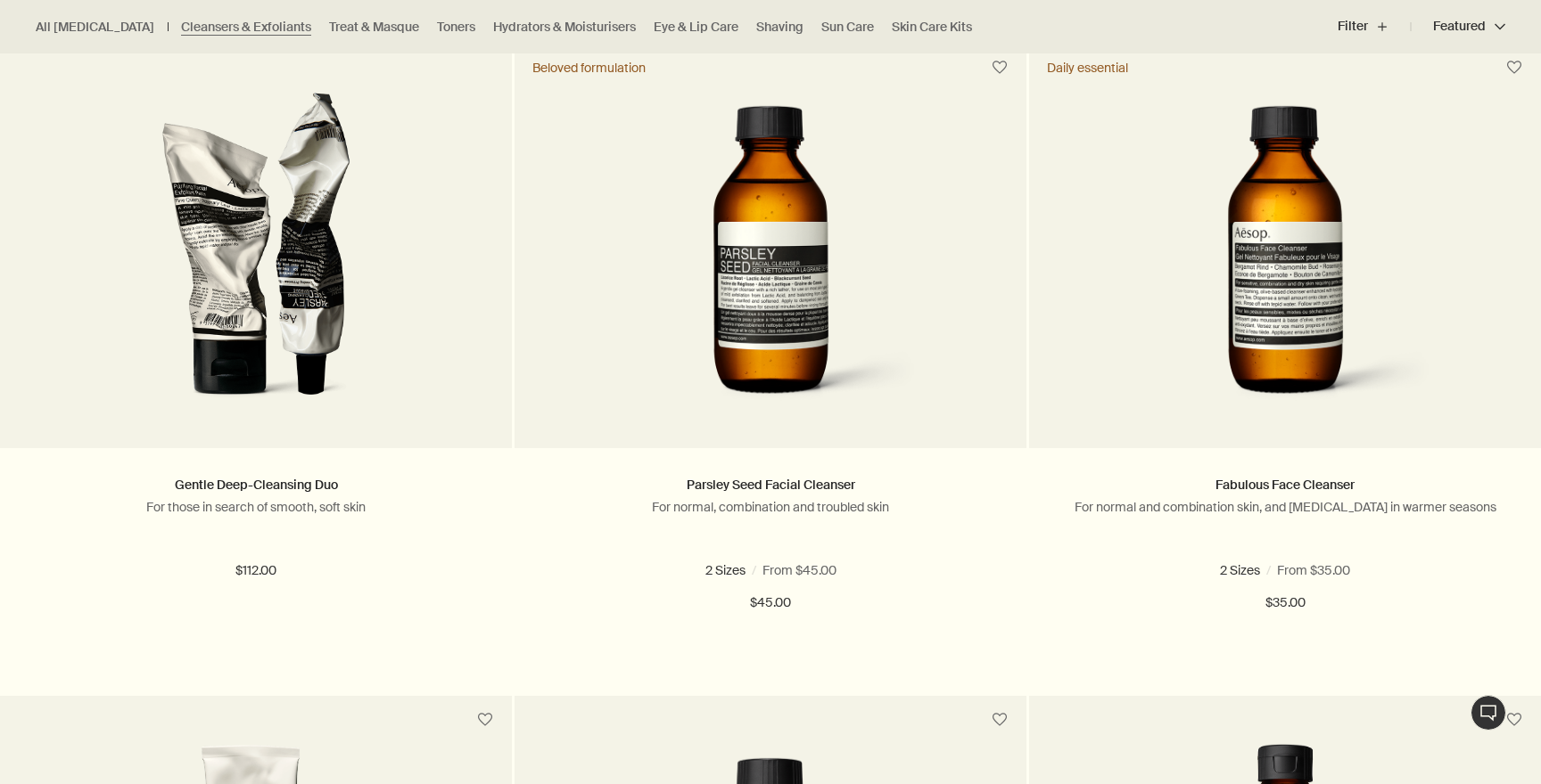
click at [1450, 25] on button "Featured Featured chevron" at bounding box center [1457, 26] width 95 height 42
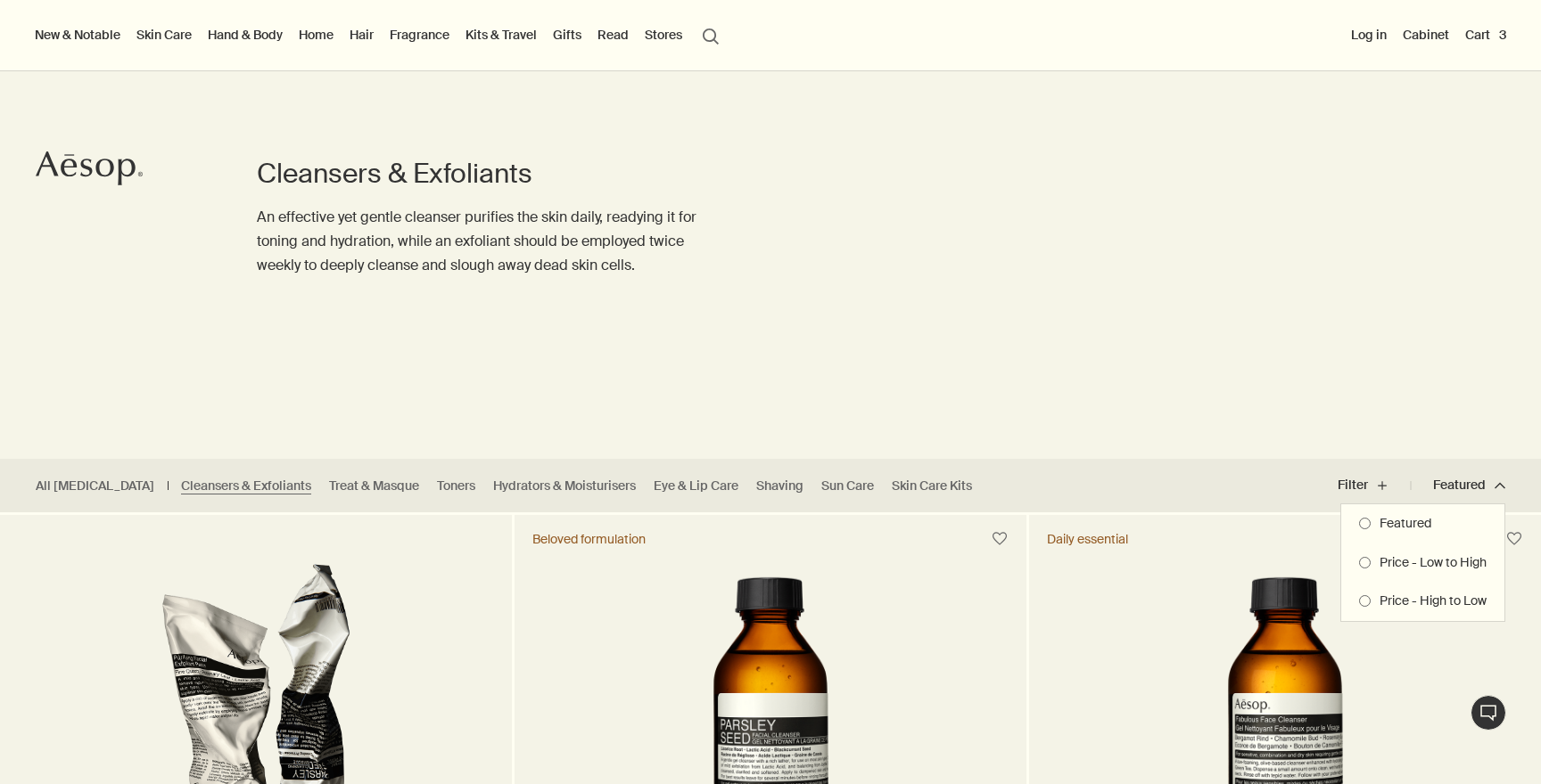
scroll to position [0, 0]
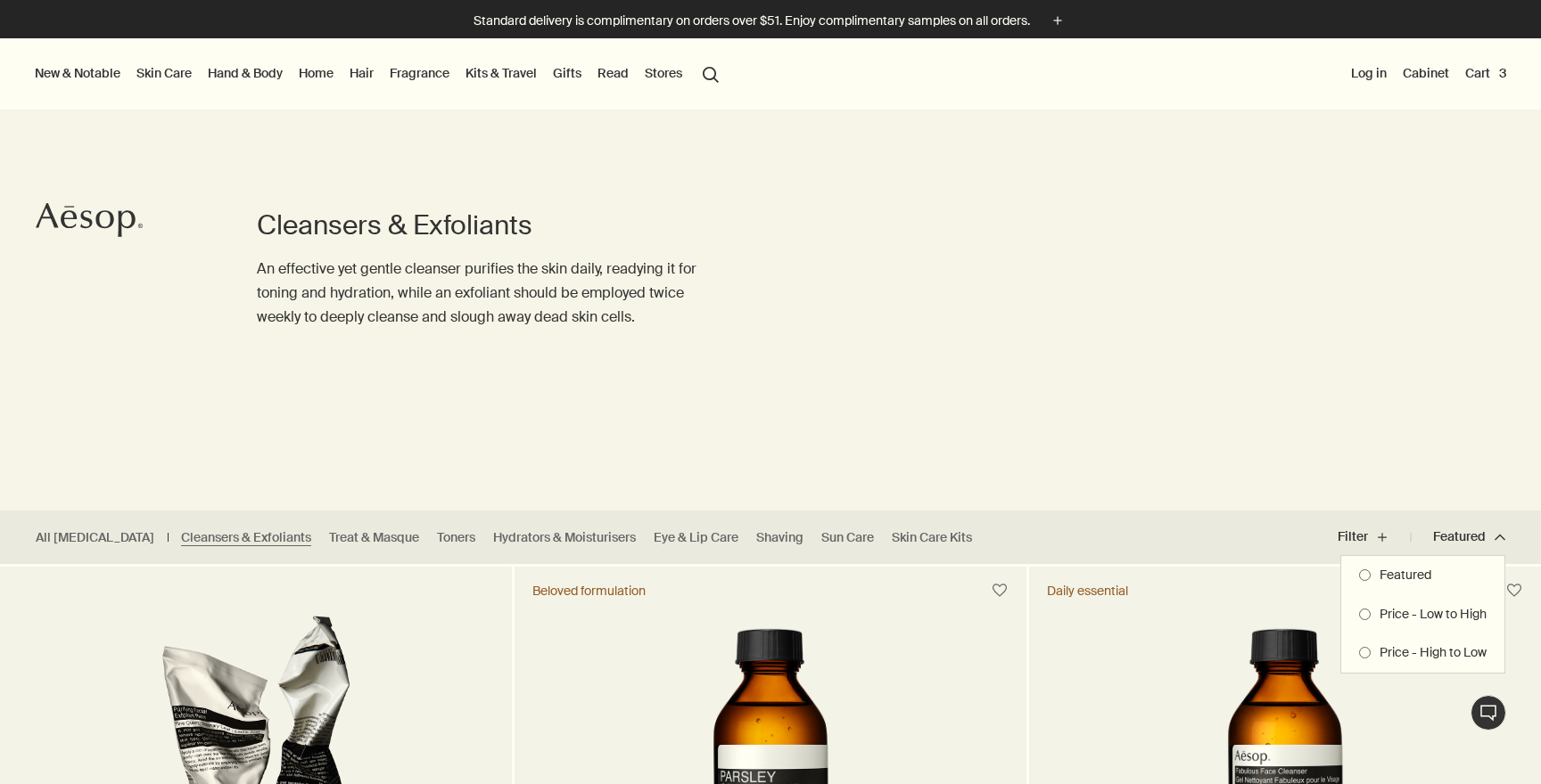
click at [1481, 66] on button "Cart 3" at bounding box center [1485, 73] width 48 height 23
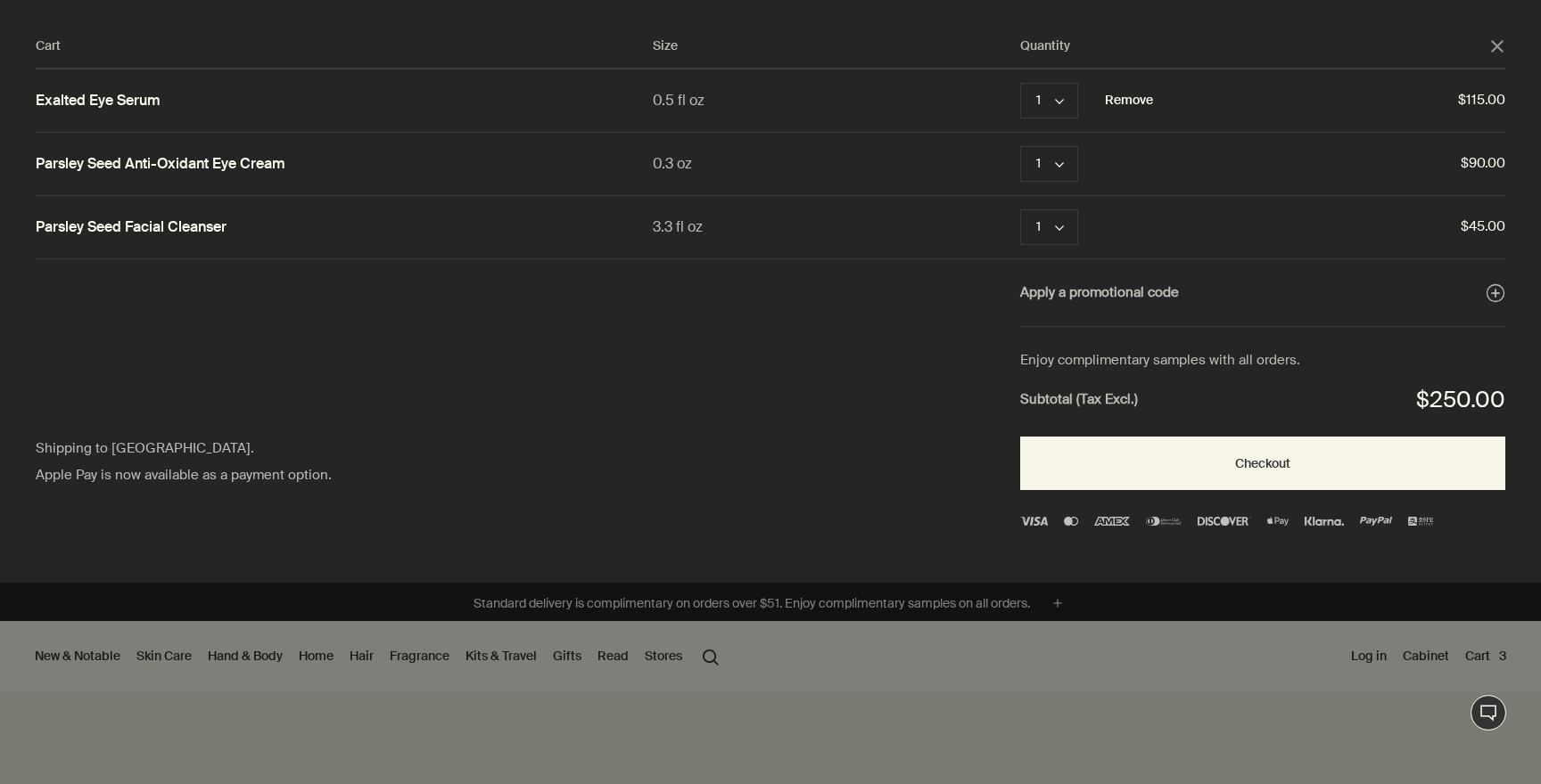
click at [1121, 102] on button "Remove" at bounding box center [1128, 101] width 48 height 22
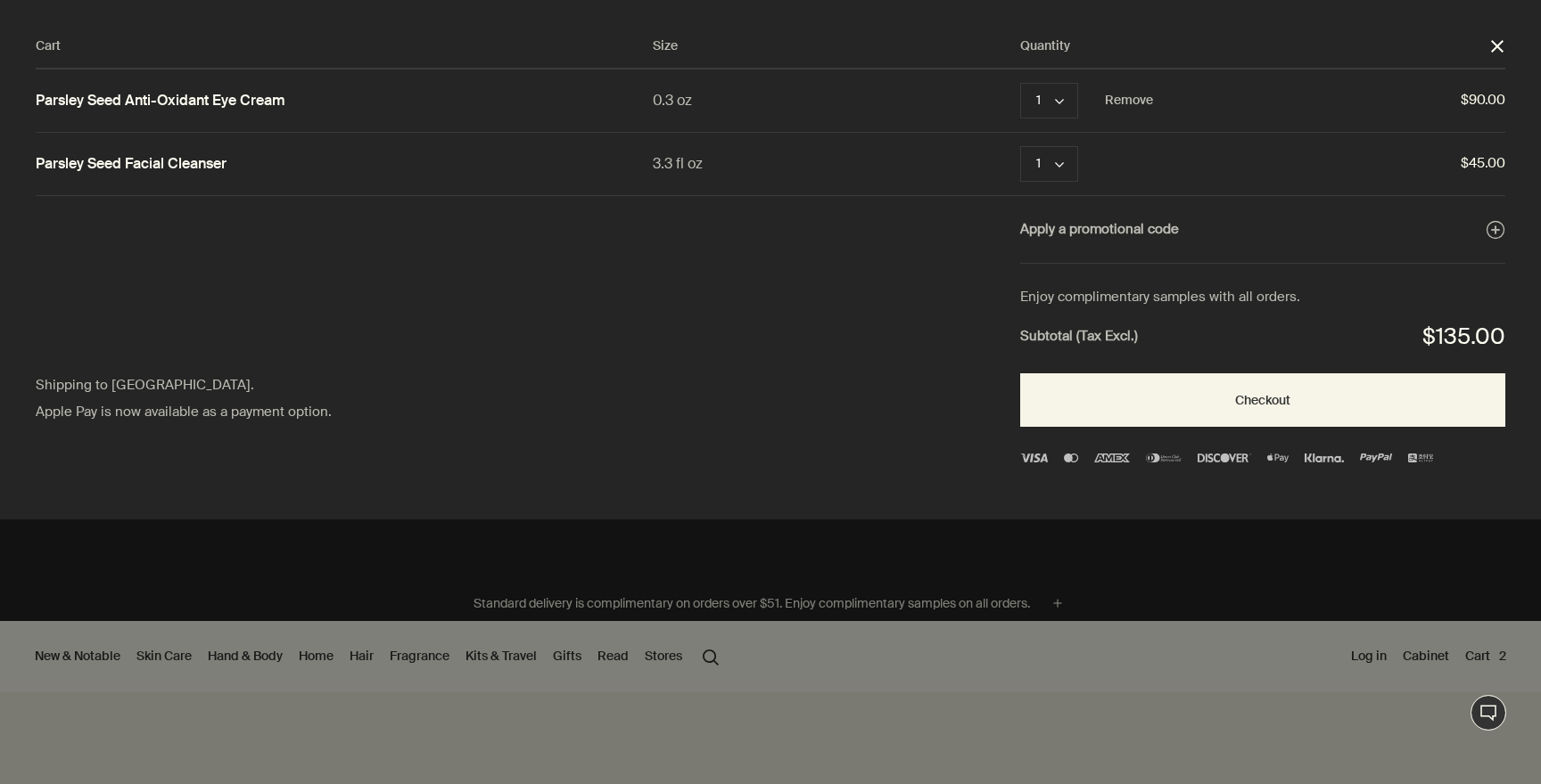
click at [1499, 47] on polygon "Close" at bounding box center [1497, 46] width 13 height 13
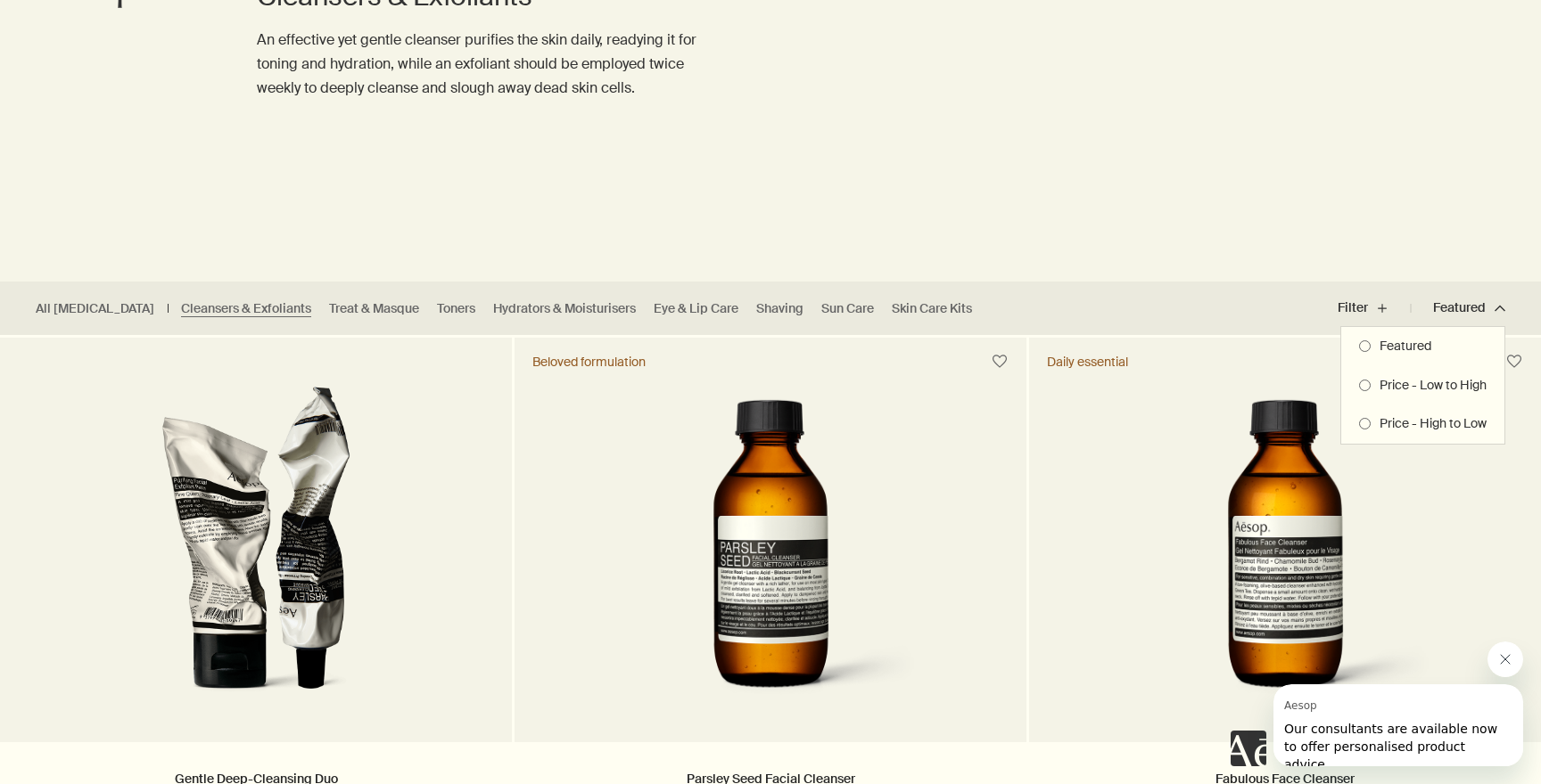
click at [428, 311] on div at bounding box center [770, 392] width 1541 height 784
click at [437, 311] on link "Toners" at bounding box center [456, 308] width 39 height 17
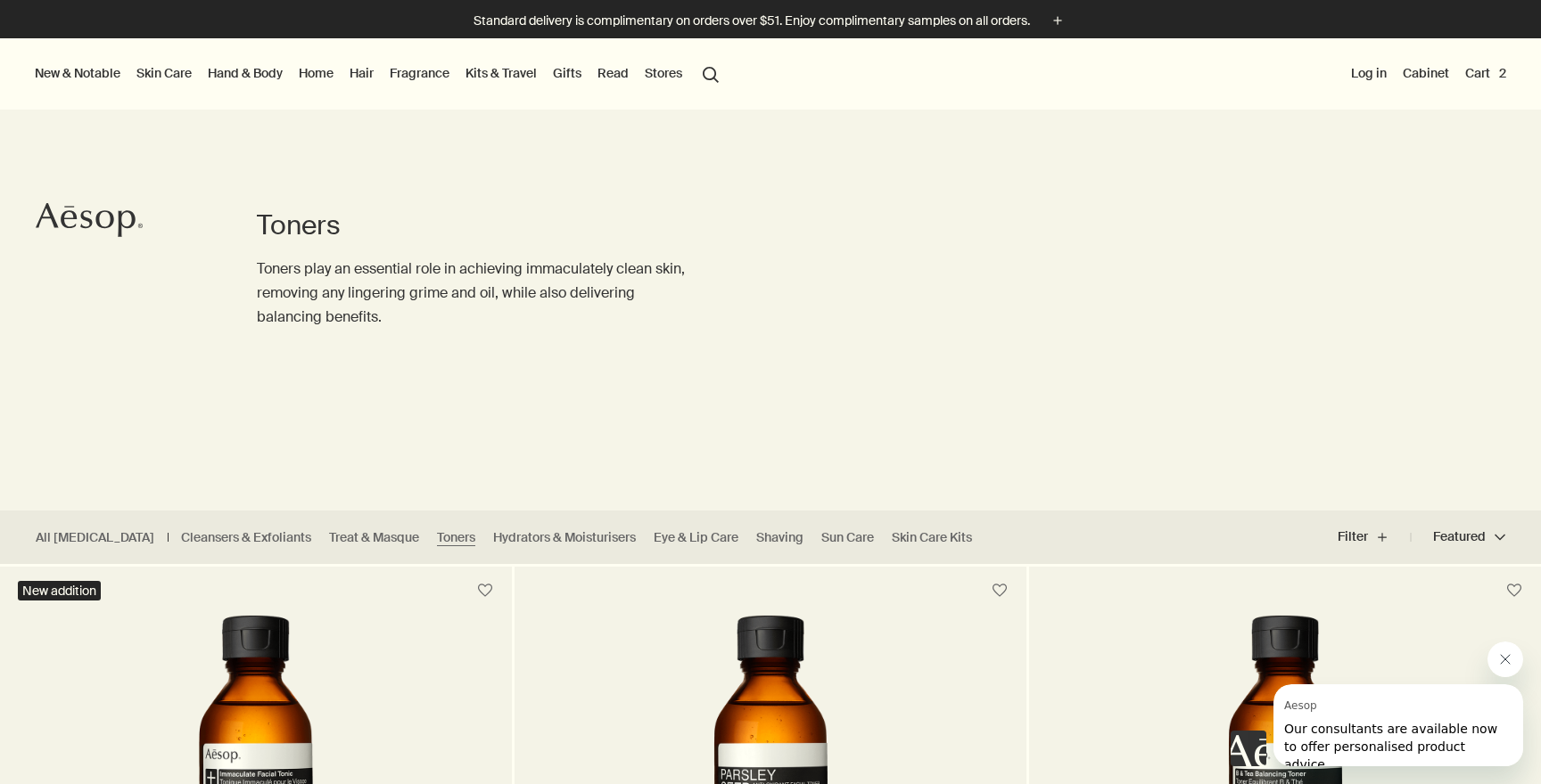
click at [164, 62] on link "Skin Care" at bounding box center [163, 73] width 62 height 23
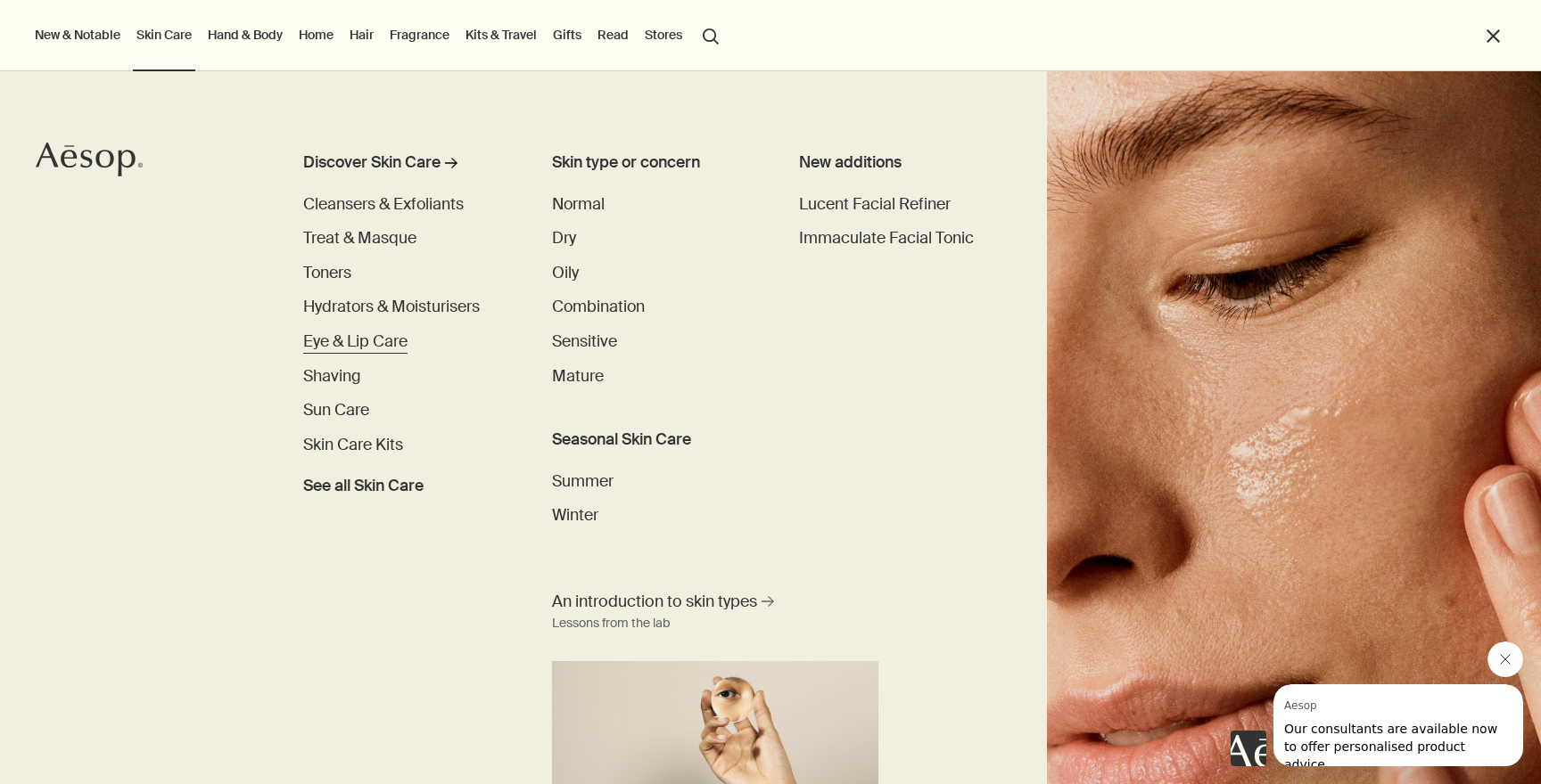
click at [344, 351] on span "Eye & Lip Care" at bounding box center [355, 342] width 105 height 21
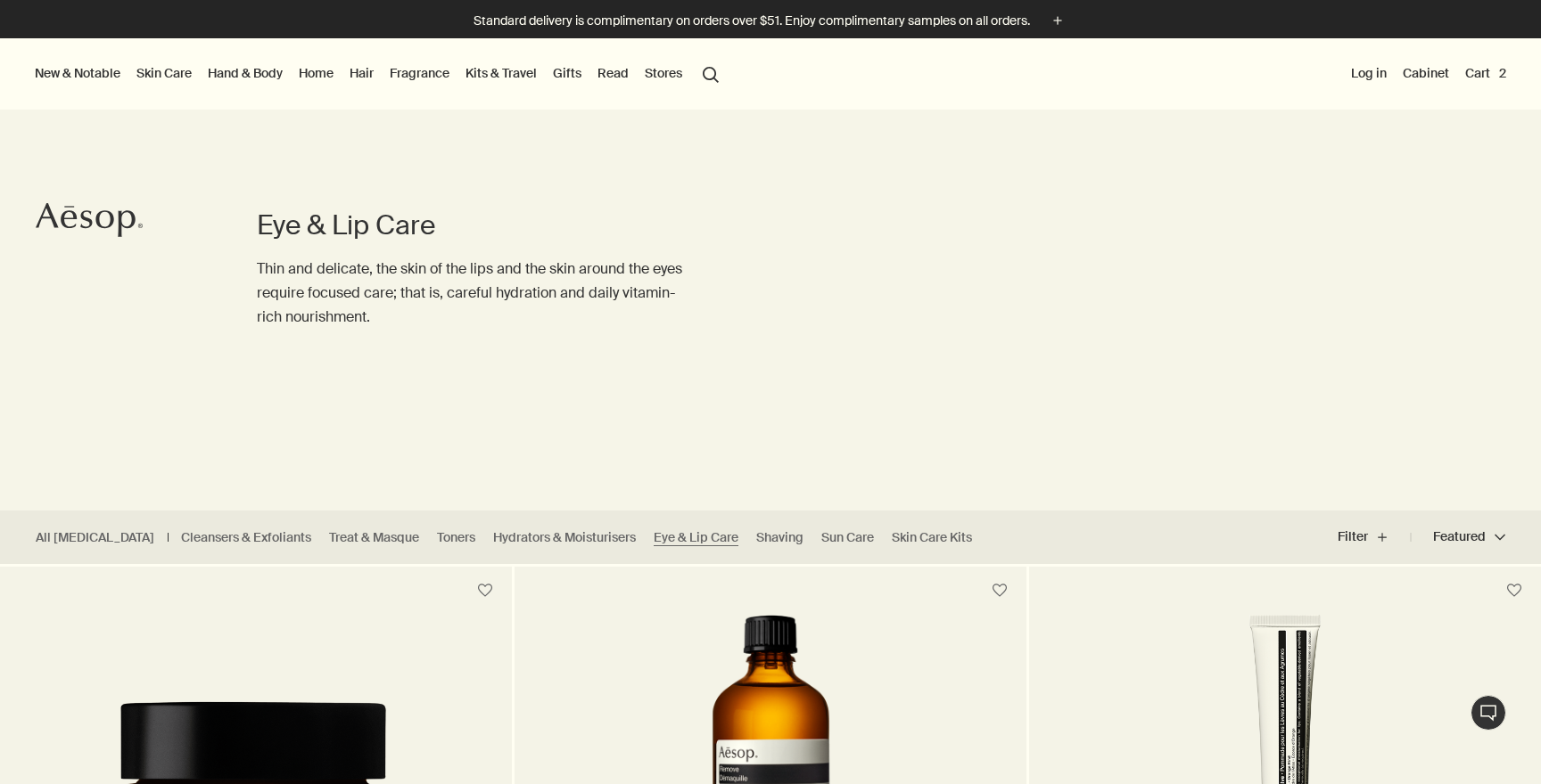
click at [1481, 74] on button "Cart 2" at bounding box center [1485, 73] width 48 height 23
